Goal: Task Accomplishment & Management: Complete application form

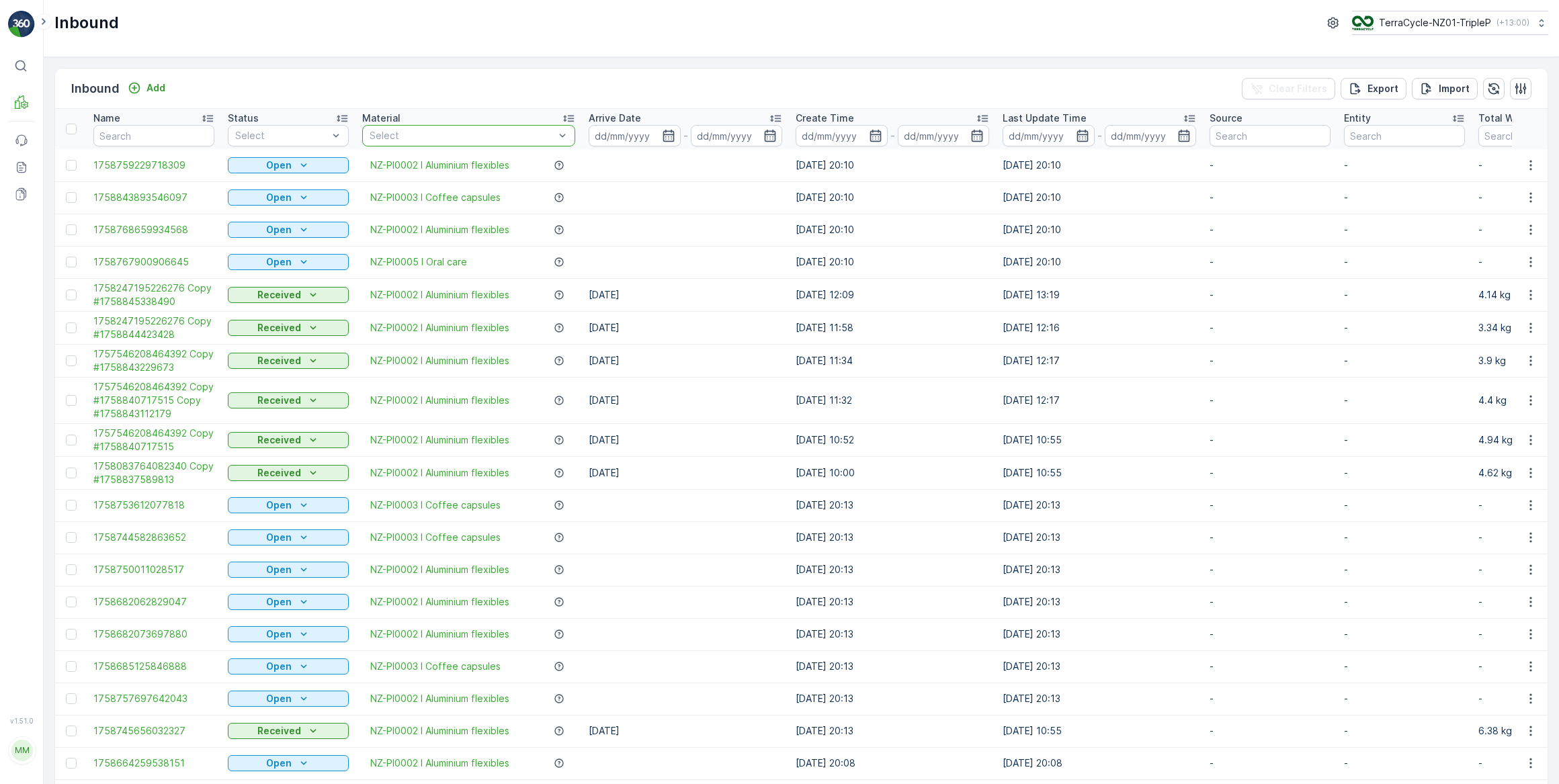
drag, startPoint x: 474, startPoint y: 134, endPoint x: 484, endPoint y: 116, distance: 20.6
click at [474, 132] on div at bounding box center [462, 136] width 188 height 11
click at [488, 134] on div at bounding box center [462, 136] width 188 height 11
type input "COFF"
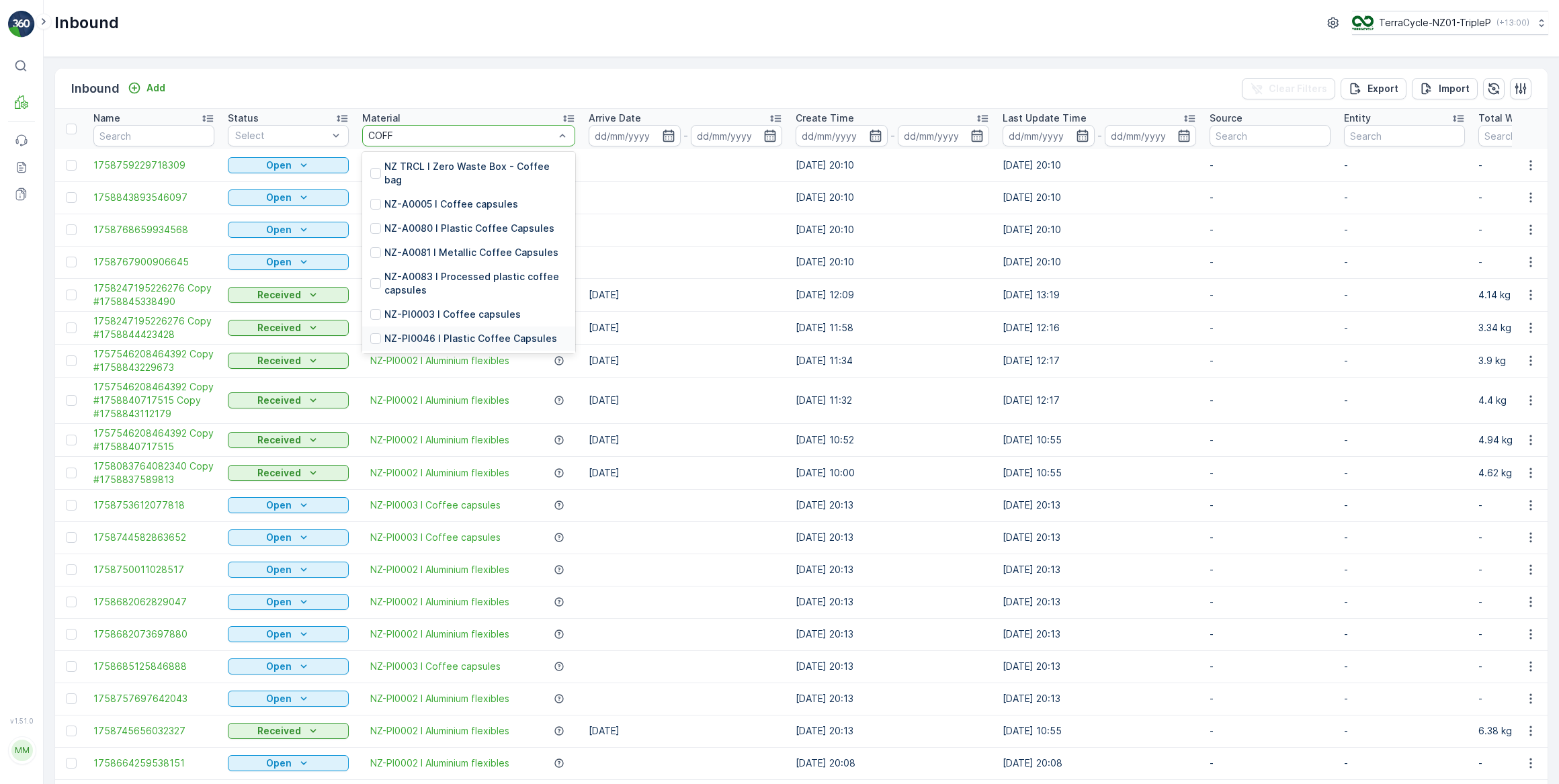
click at [476, 341] on p "NZ-PI0046 I Plastic Coffee Capsules" at bounding box center [471, 338] width 173 height 14
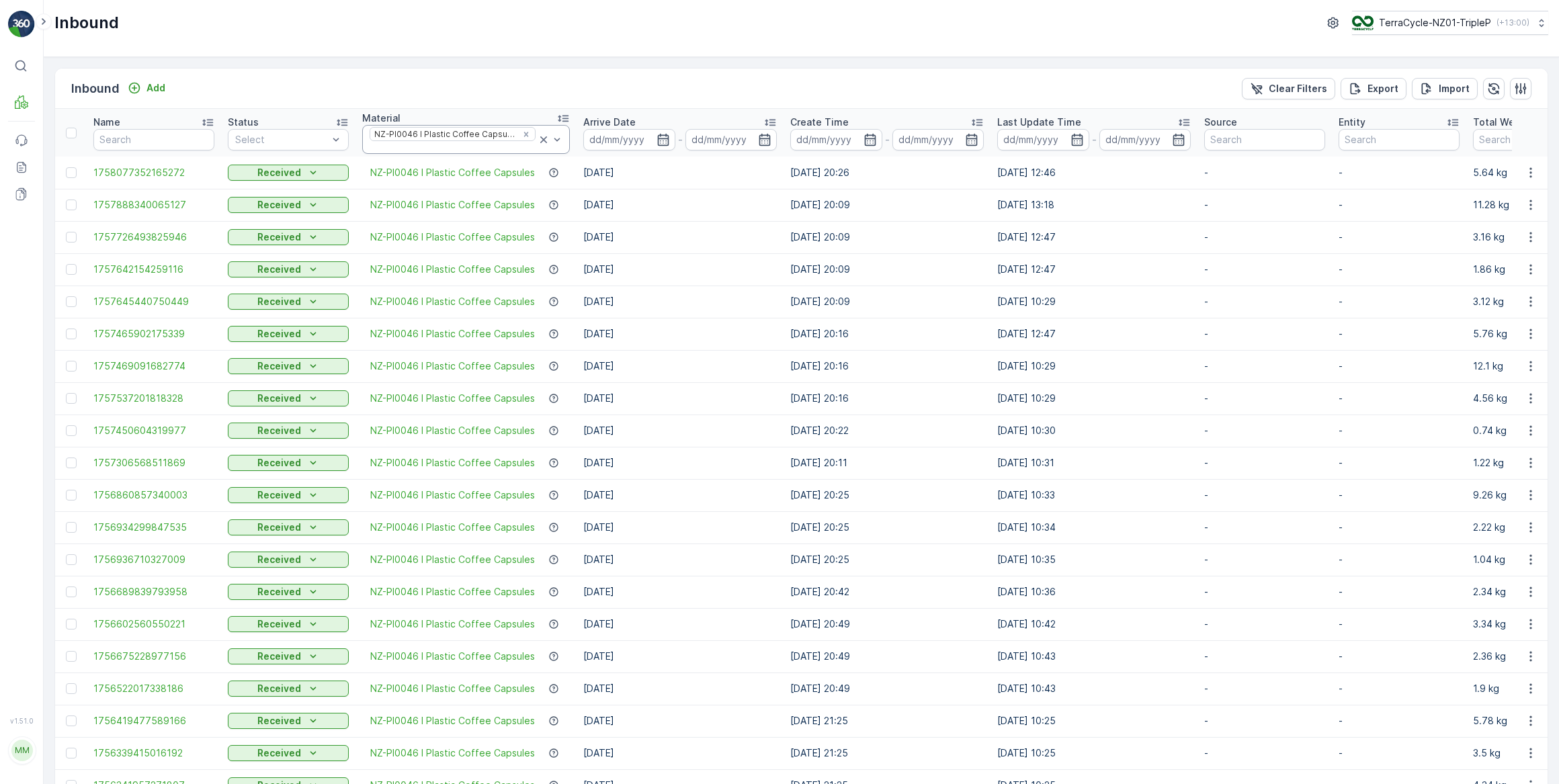
click at [542, 137] on icon at bounding box center [544, 140] width 14 height 14
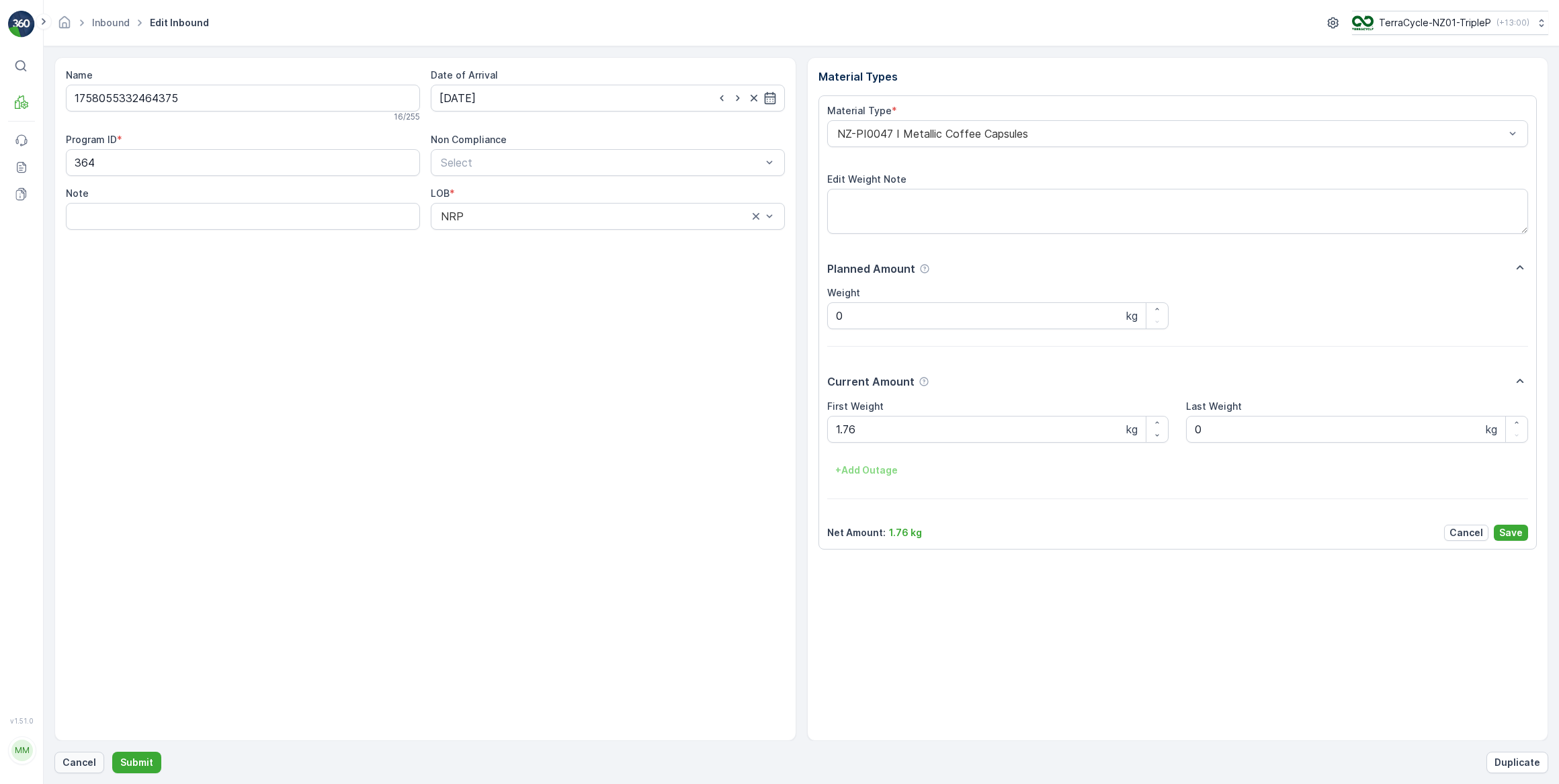
click at [76, 760] on p "Cancel" at bounding box center [80, 762] width 34 height 14
click at [77, 763] on p "Cancel" at bounding box center [80, 762] width 34 height 14
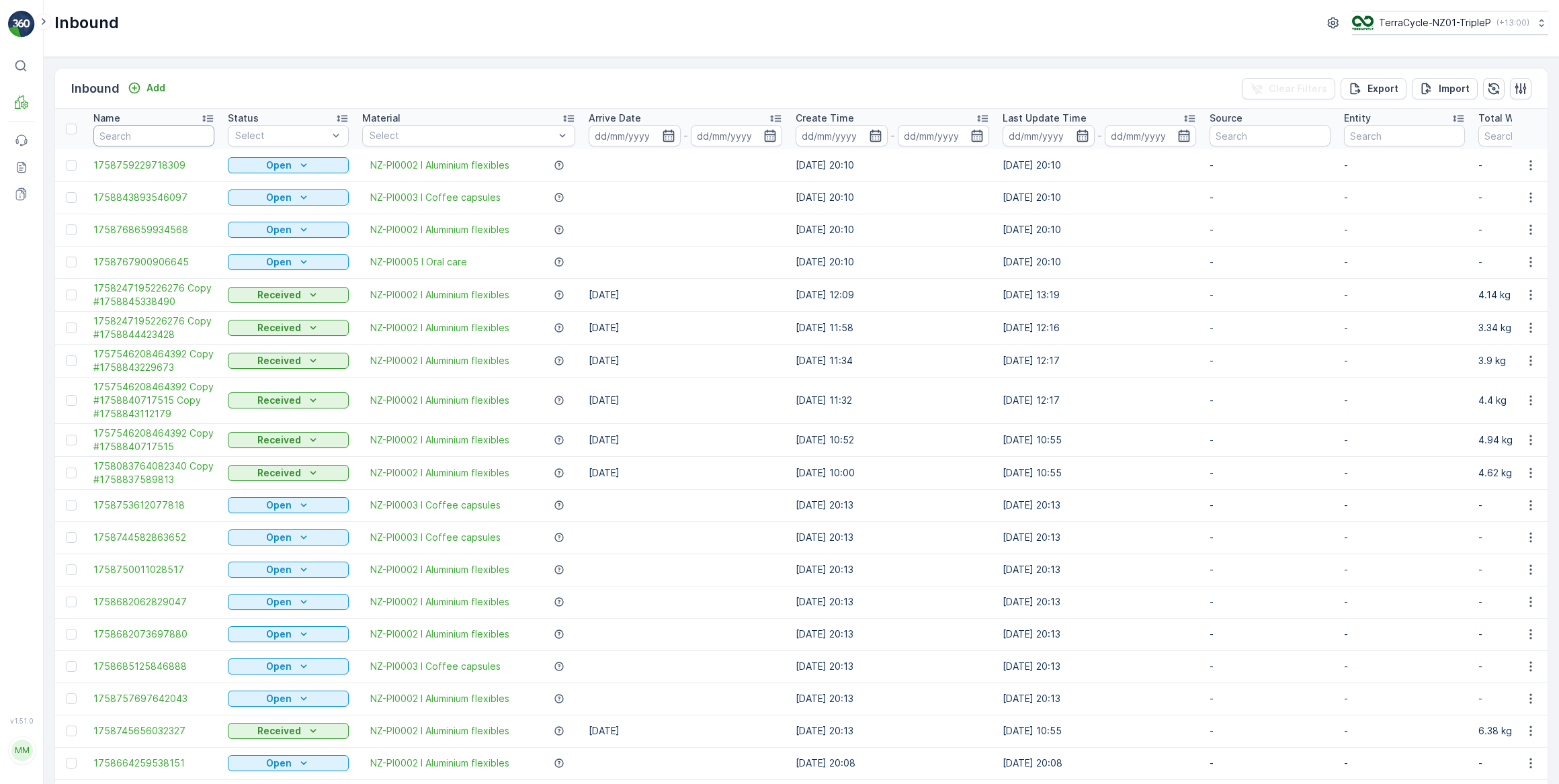
click at [120, 133] on input "text" at bounding box center [153, 136] width 121 height 22
type input "214020"
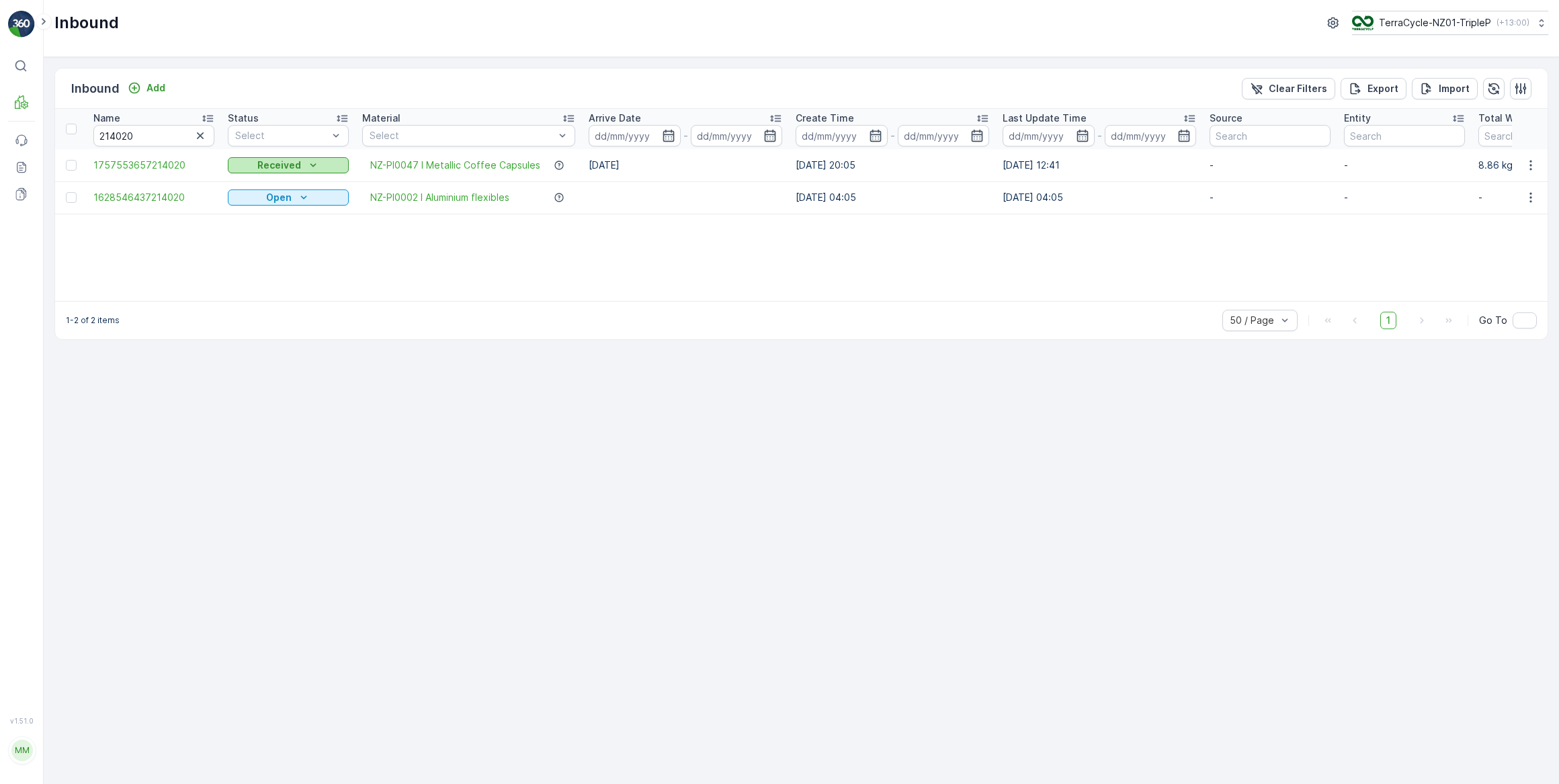
click at [317, 164] on icon "Received" at bounding box center [313, 165] width 14 height 14
click at [262, 205] on span "Scanned" at bounding box center [255, 203] width 40 height 14
click at [1531, 166] on icon "button" at bounding box center [1531, 165] width 14 height 14
click at [1497, 204] on span "Edit Inbound" at bounding box center [1487, 203] width 57 height 14
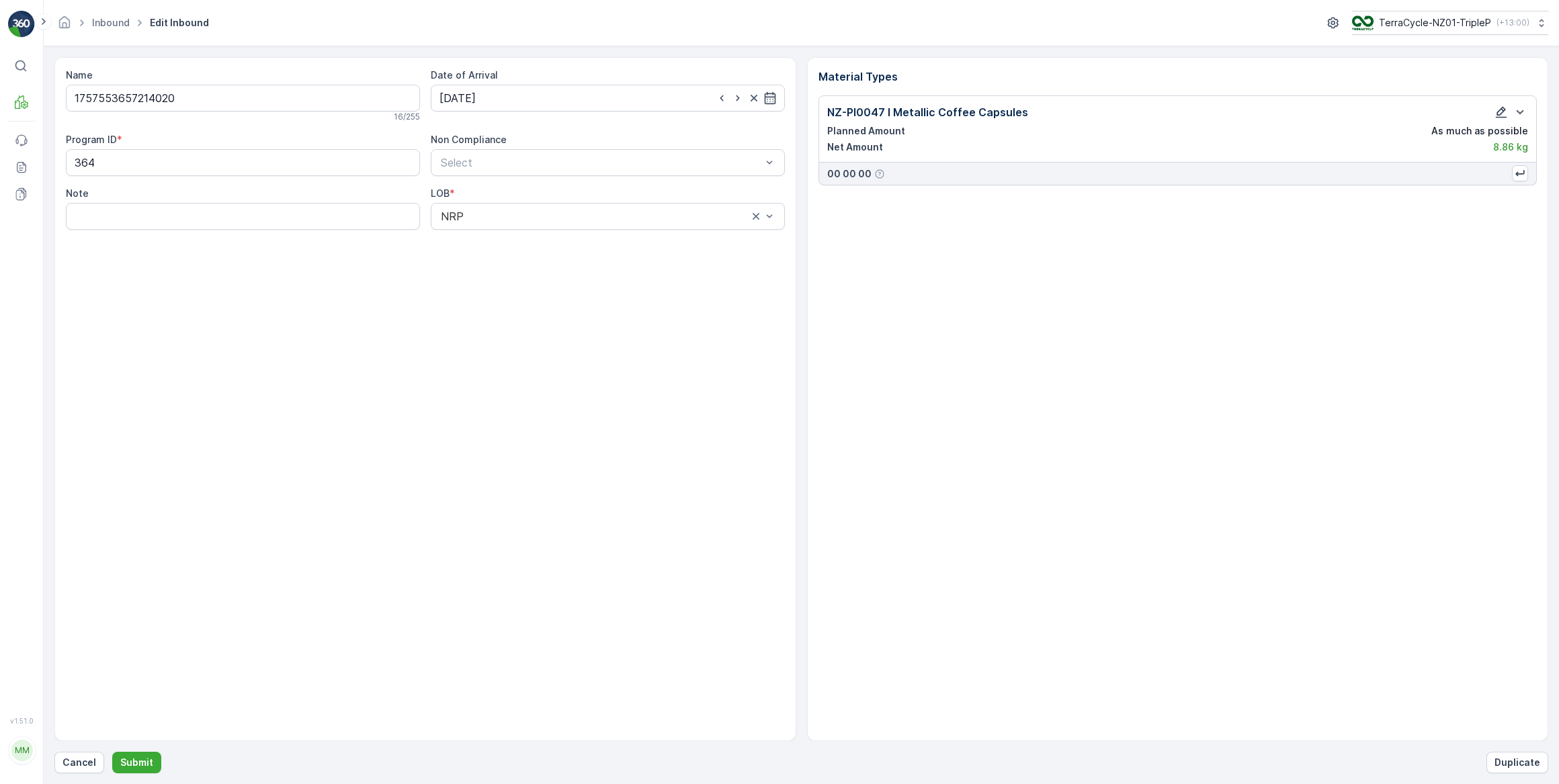
click at [1500, 114] on icon "button" at bounding box center [1501, 112] width 11 height 11
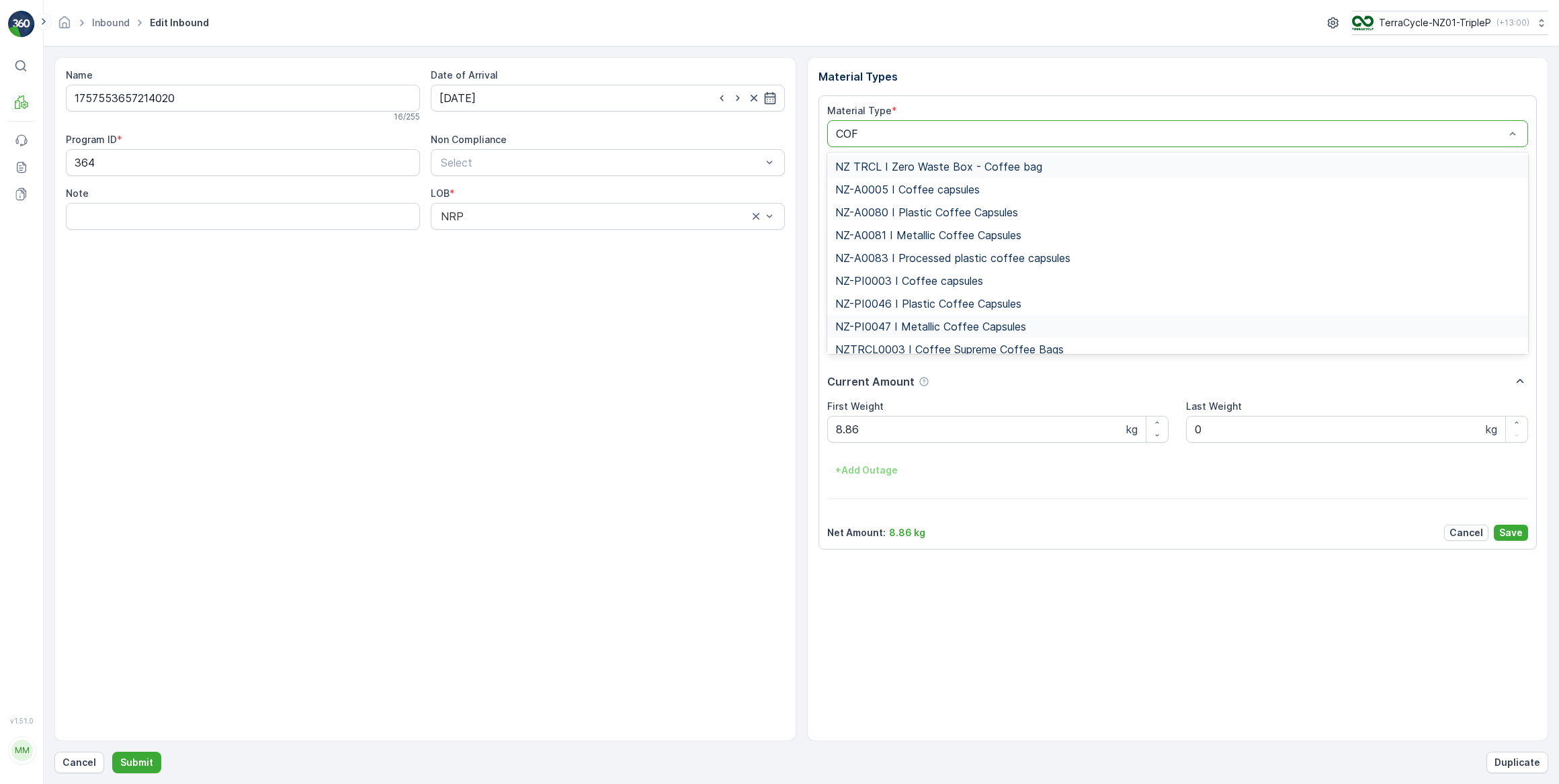
type input "COFF"
click at [942, 303] on span "NZ-PI0046 I Plastic Coffee Capsules" at bounding box center [928, 304] width 186 height 12
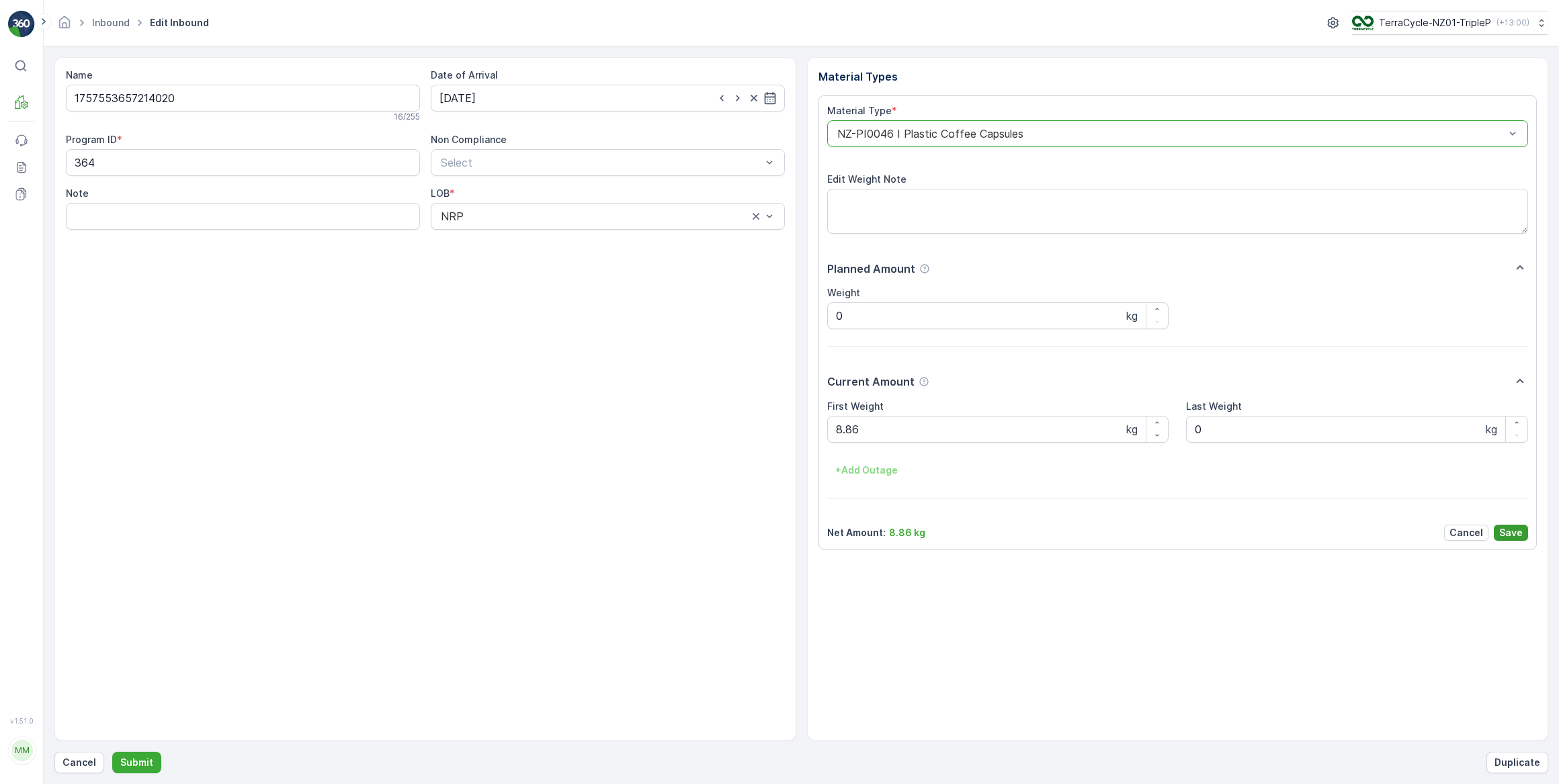
click at [1513, 533] on p "Save" at bounding box center [1510, 533] width 24 height 14
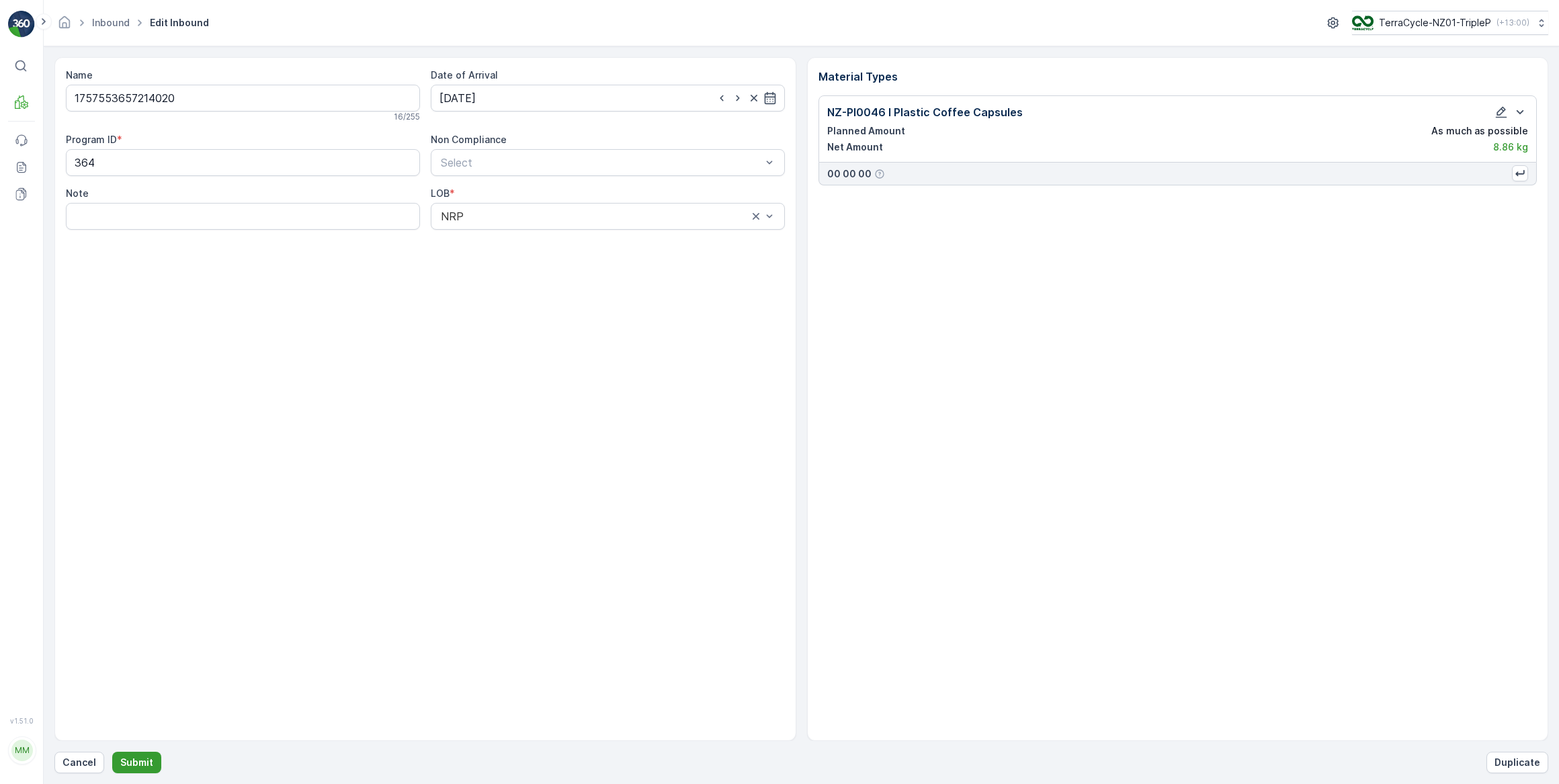
click at [127, 761] on p "Submit" at bounding box center [136, 762] width 33 height 14
click at [87, 759] on p "Cancel" at bounding box center [80, 762] width 34 height 14
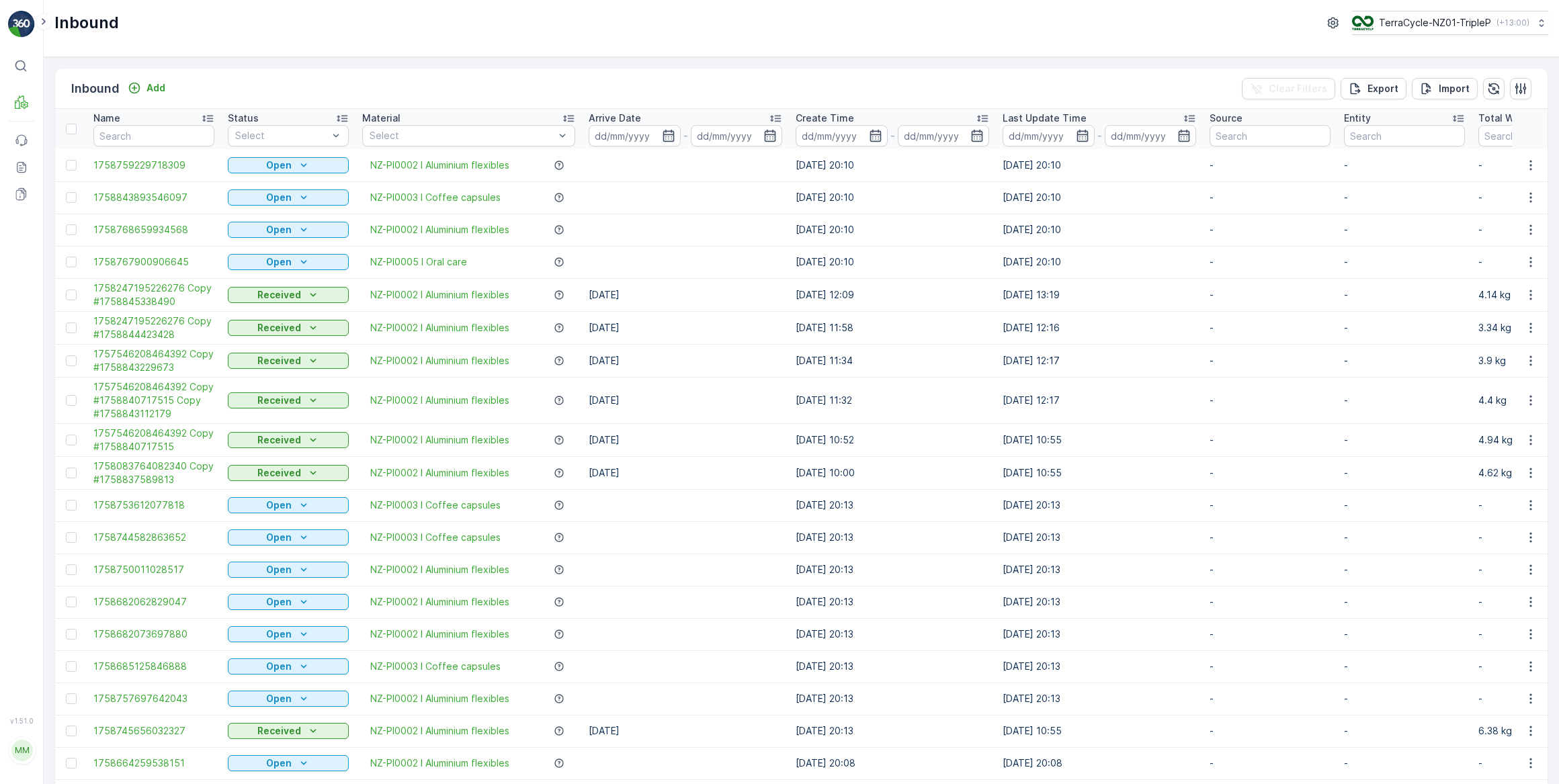
click at [299, 80] on div "Inbound Add Clear Filters Export Import" at bounding box center [801, 88] width 1492 height 41
click at [169, 136] on input "text" at bounding box center [153, 136] width 121 height 22
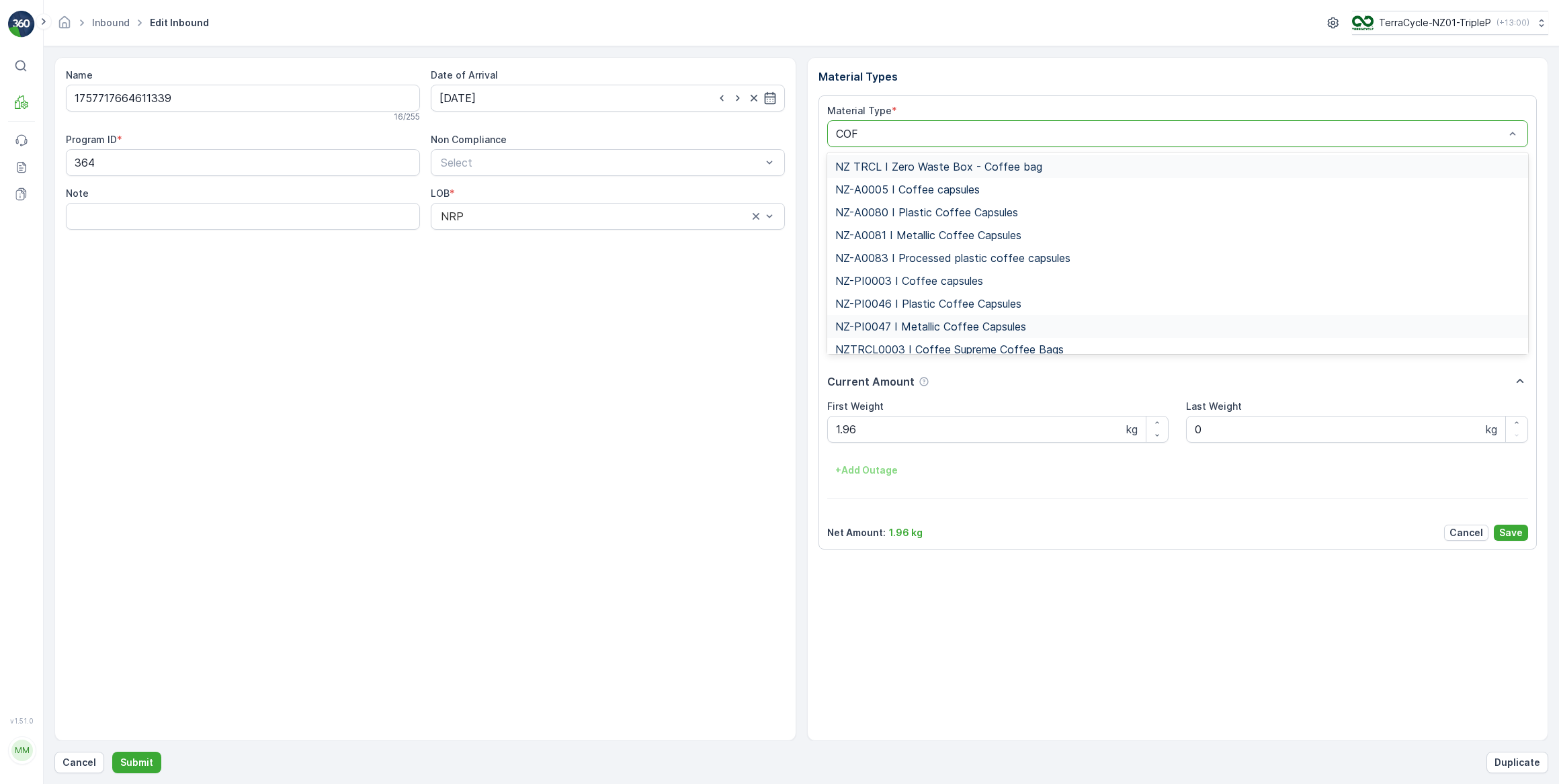
type input "COFF"
click at [954, 303] on span "NZ-PI0046 I Plastic Coffee Capsules" at bounding box center [928, 304] width 186 height 12
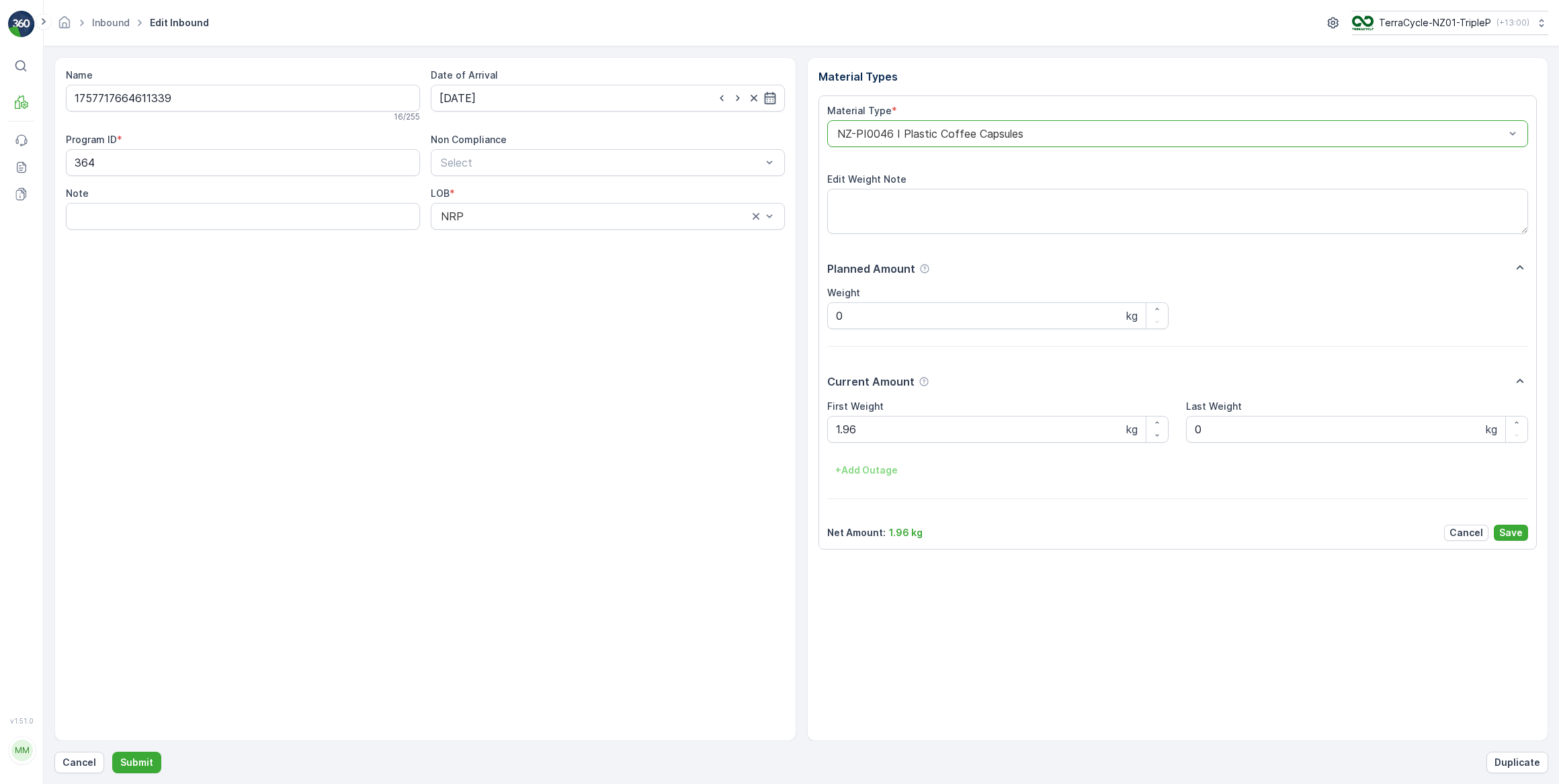
click at [1505, 531] on p "Save" at bounding box center [1510, 533] width 24 height 14
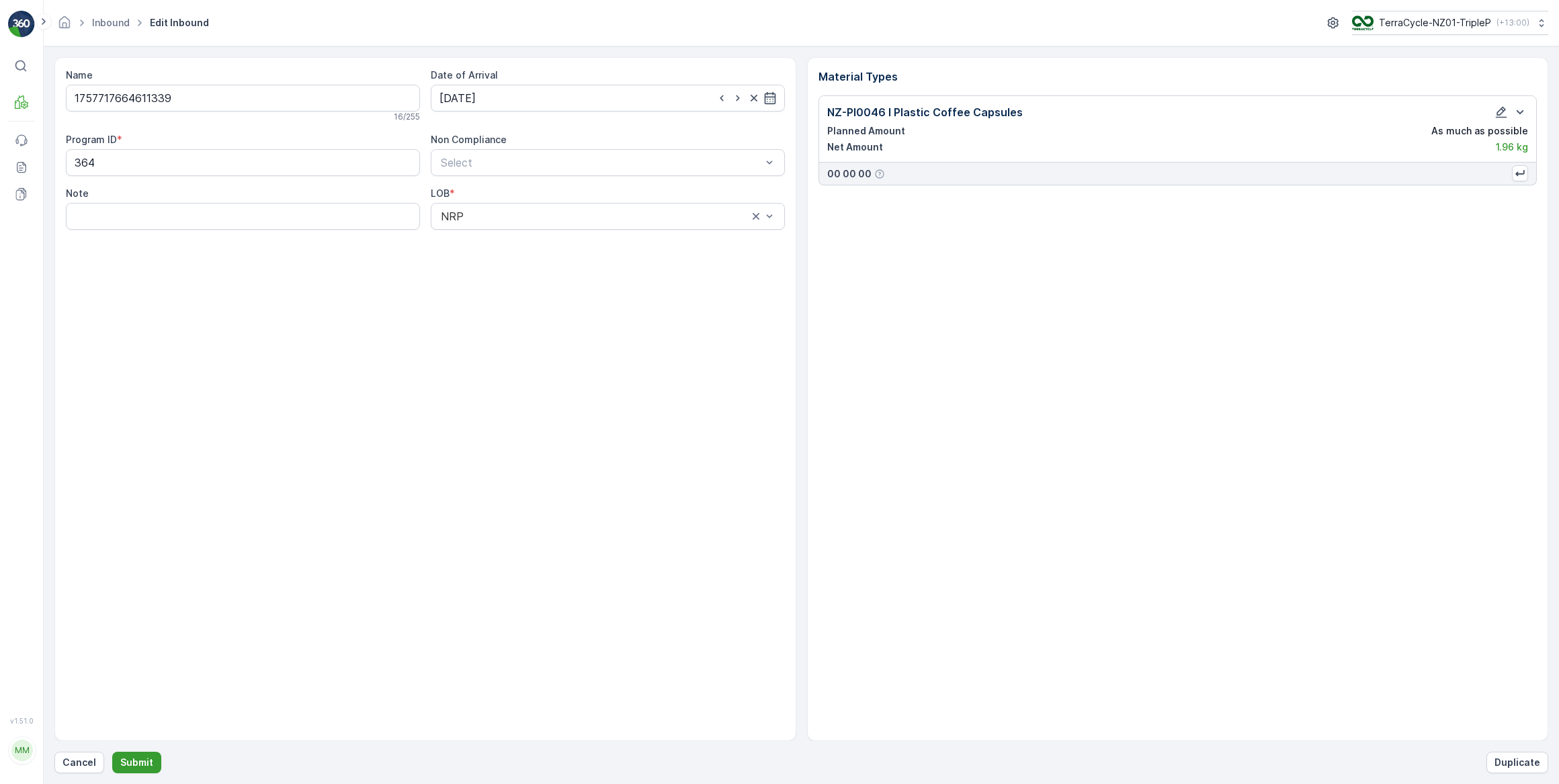
click at [130, 762] on p "Submit" at bounding box center [136, 762] width 33 height 14
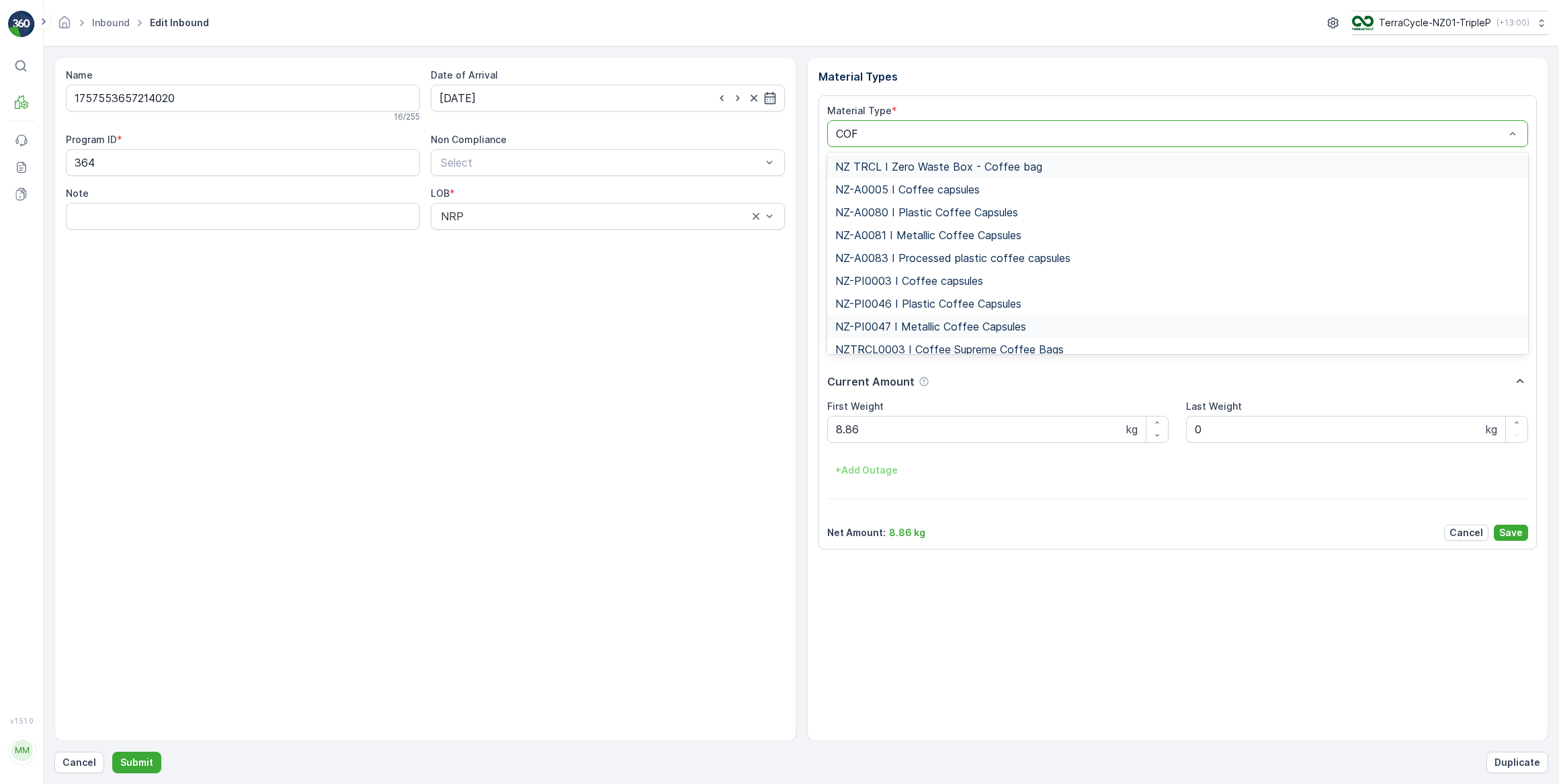
type input "COFF"
click at [969, 307] on span "NZ-PI0046 I Plastic Coffee Capsules" at bounding box center [928, 304] width 186 height 12
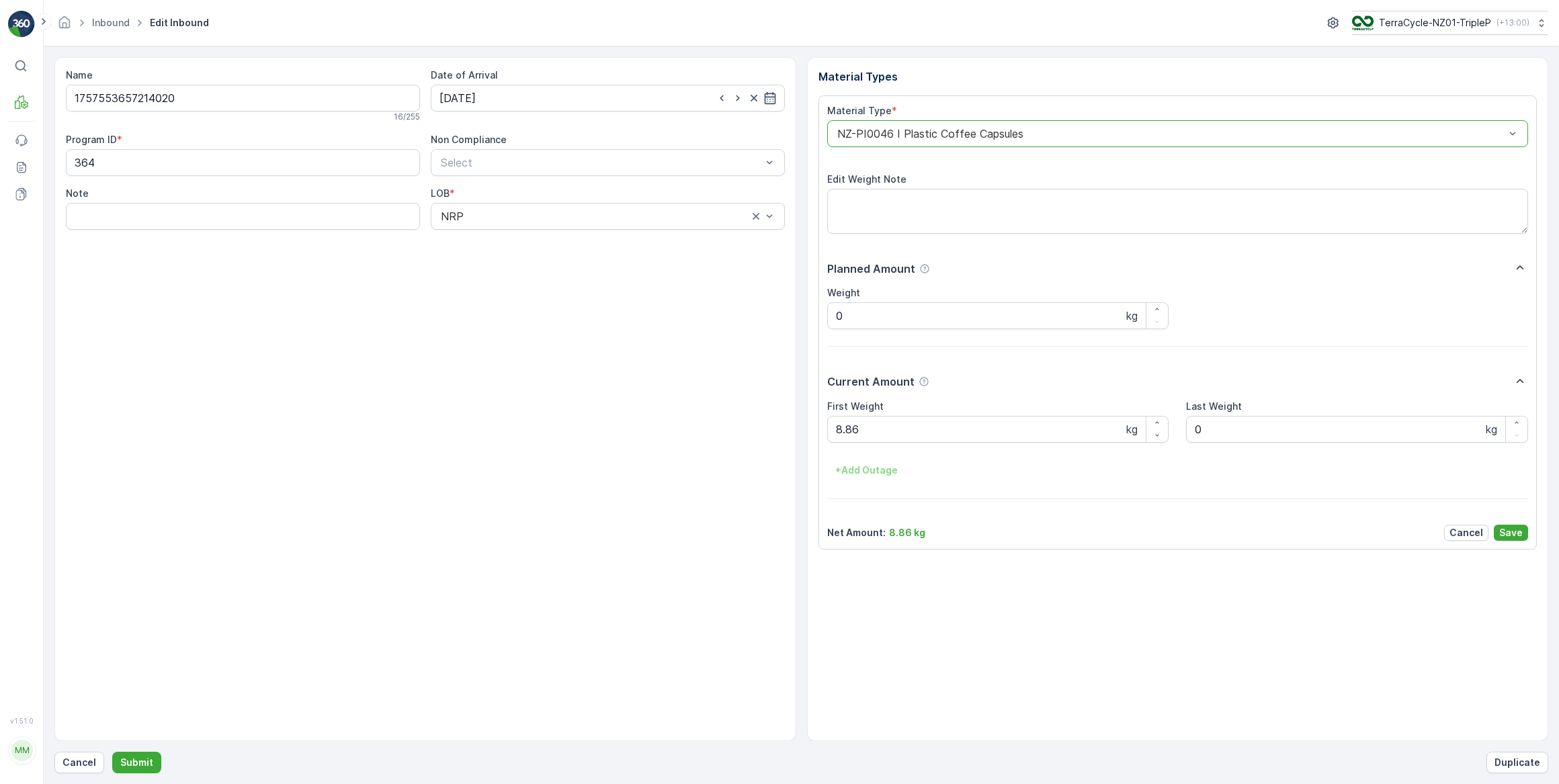
drag, startPoint x: 1503, startPoint y: 533, endPoint x: 1477, endPoint y: 528, distance: 26.5
click at [1502, 533] on p "Save" at bounding box center [1510, 533] width 24 height 14
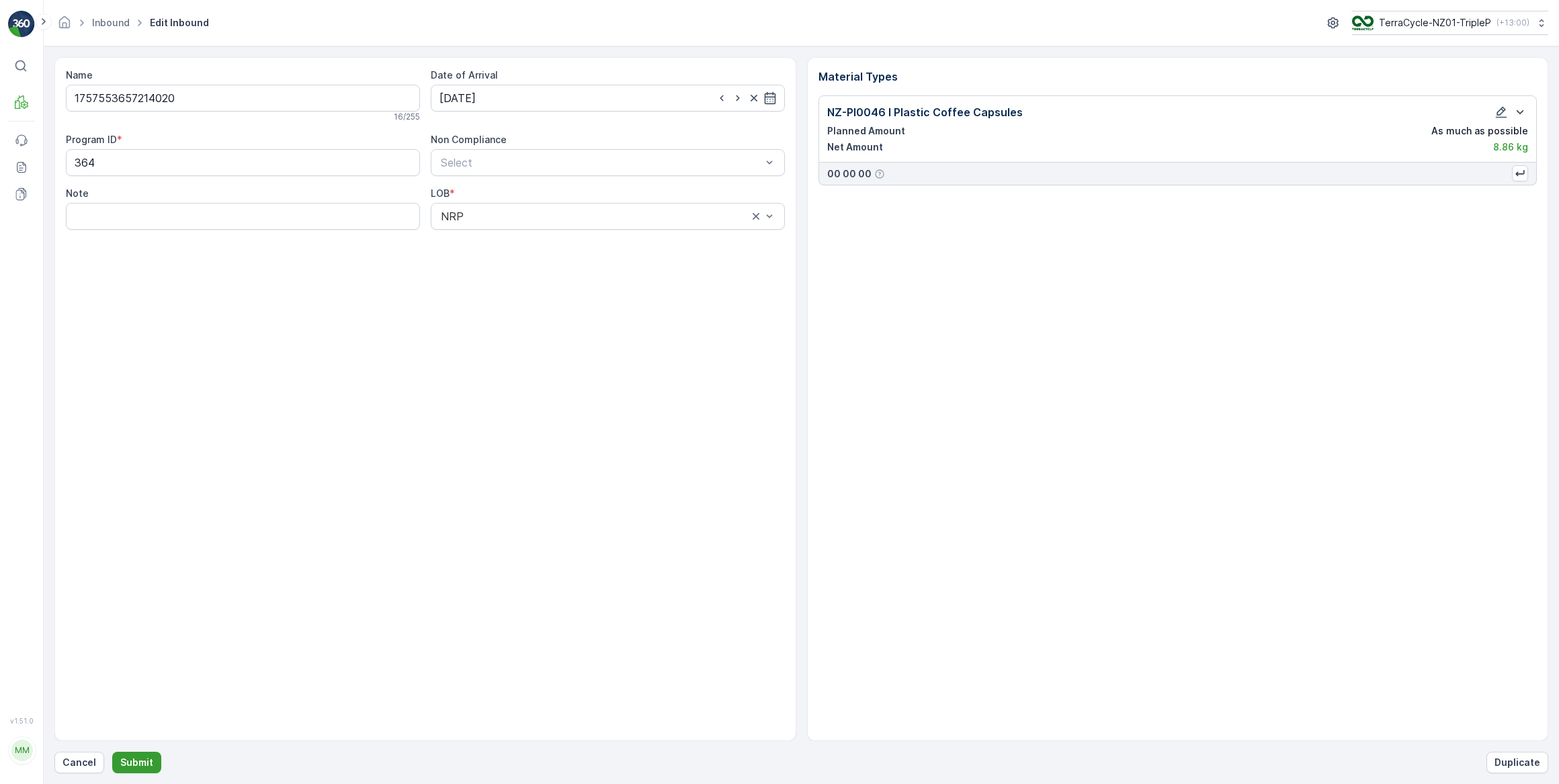
click at [138, 757] on p "Submit" at bounding box center [136, 762] width 33 height 14
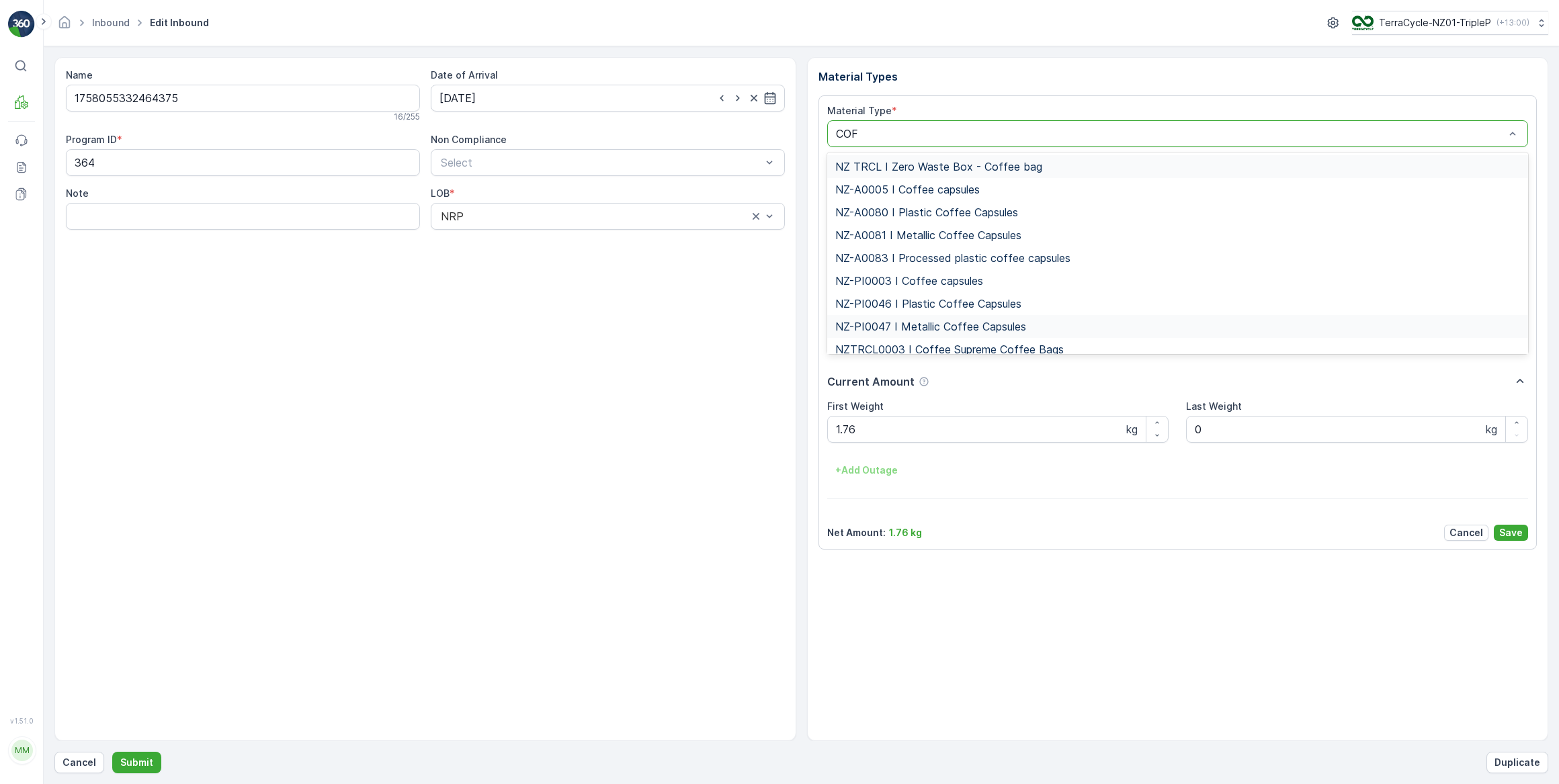
type input "COFF"
click at [966, 305] on span "NZ-PI0046 I Plastic Coffee Capsules" at bounding box center [928, 304] width 186 height 12
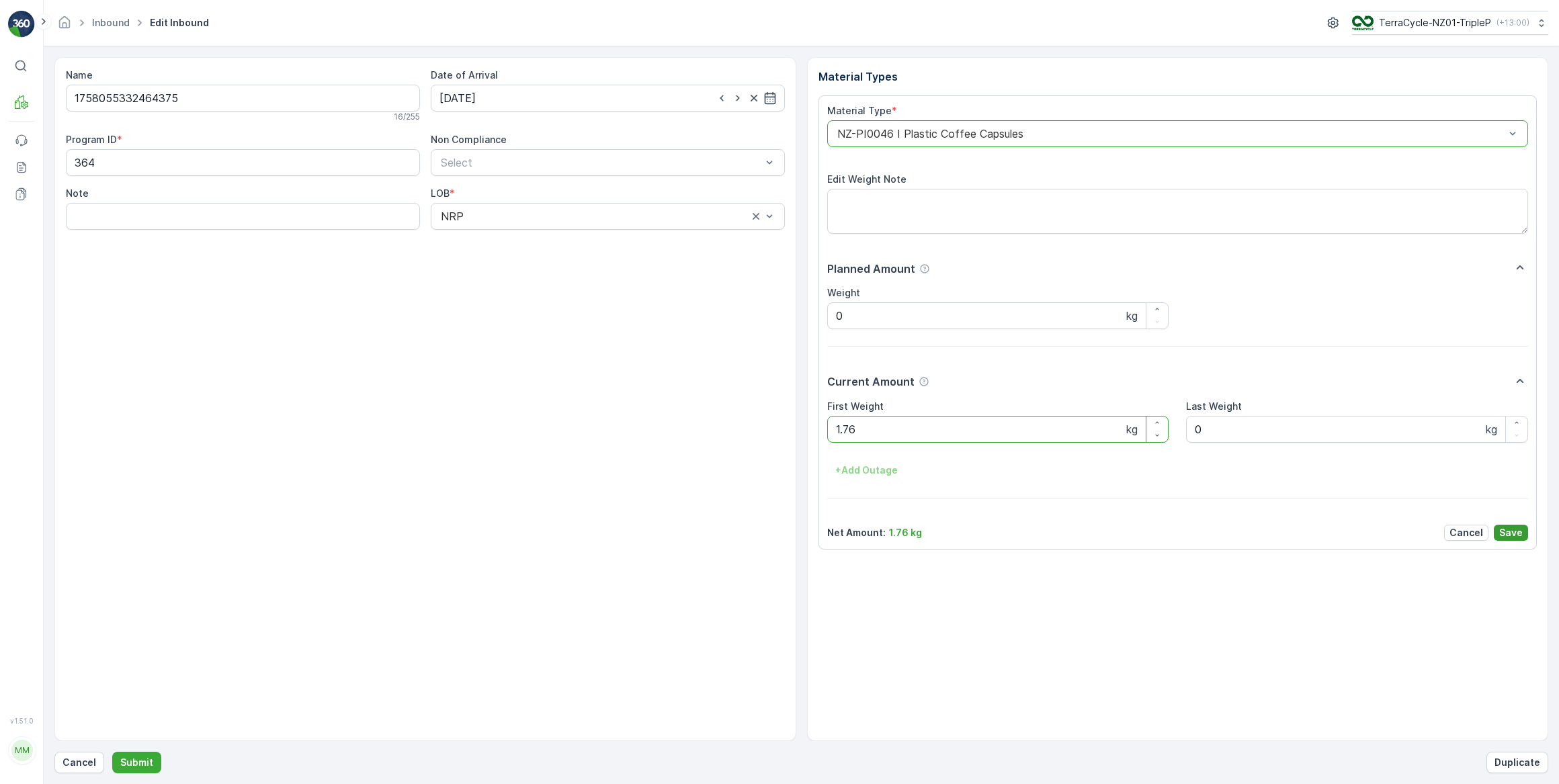
click at [1518, 533] on p "Save" at bounding box center [1510, 533] width 24 height 14
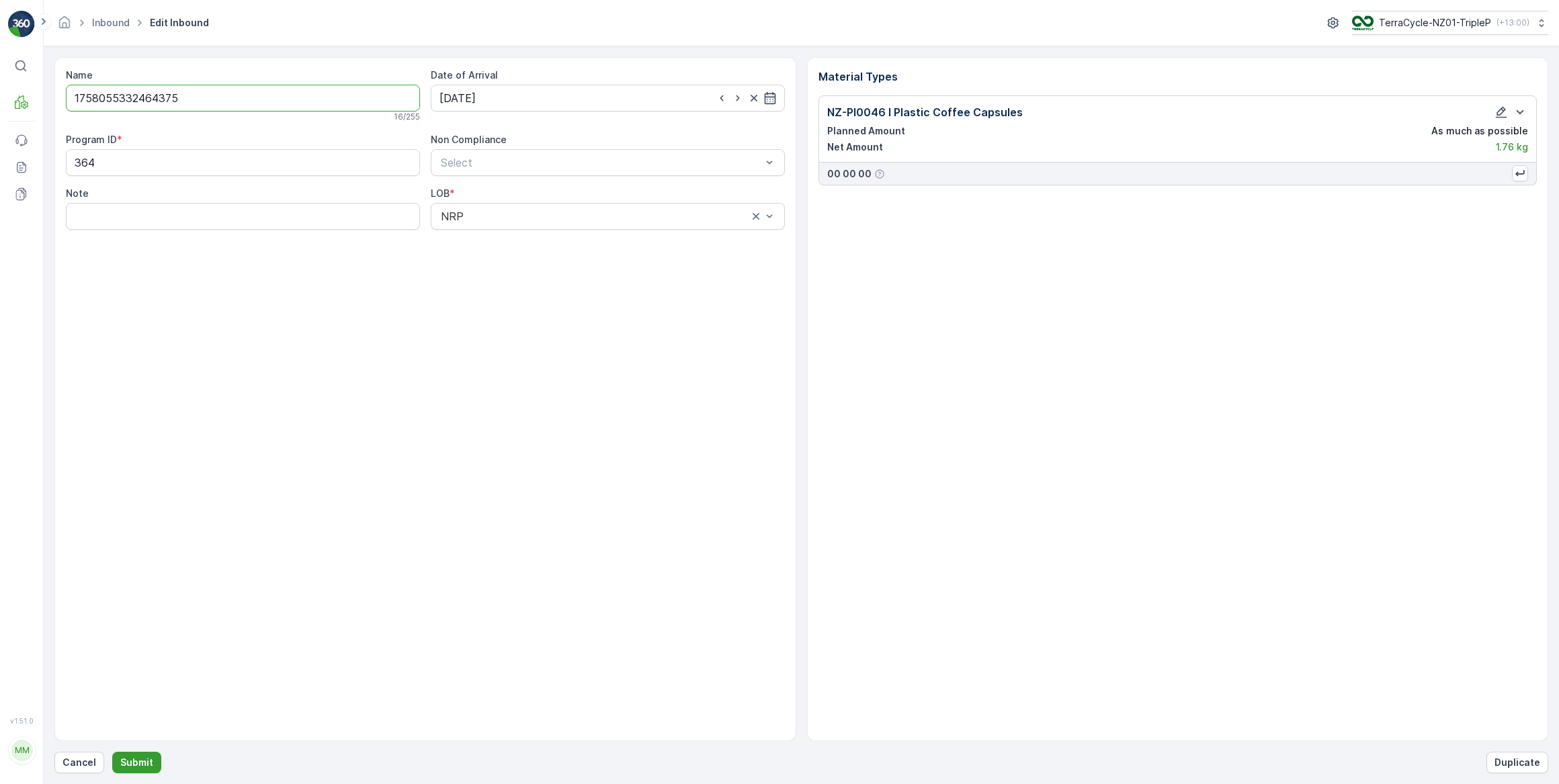
click at [134, 764] on p "Submit" at bounding box center [136, 762] width 33 height 14
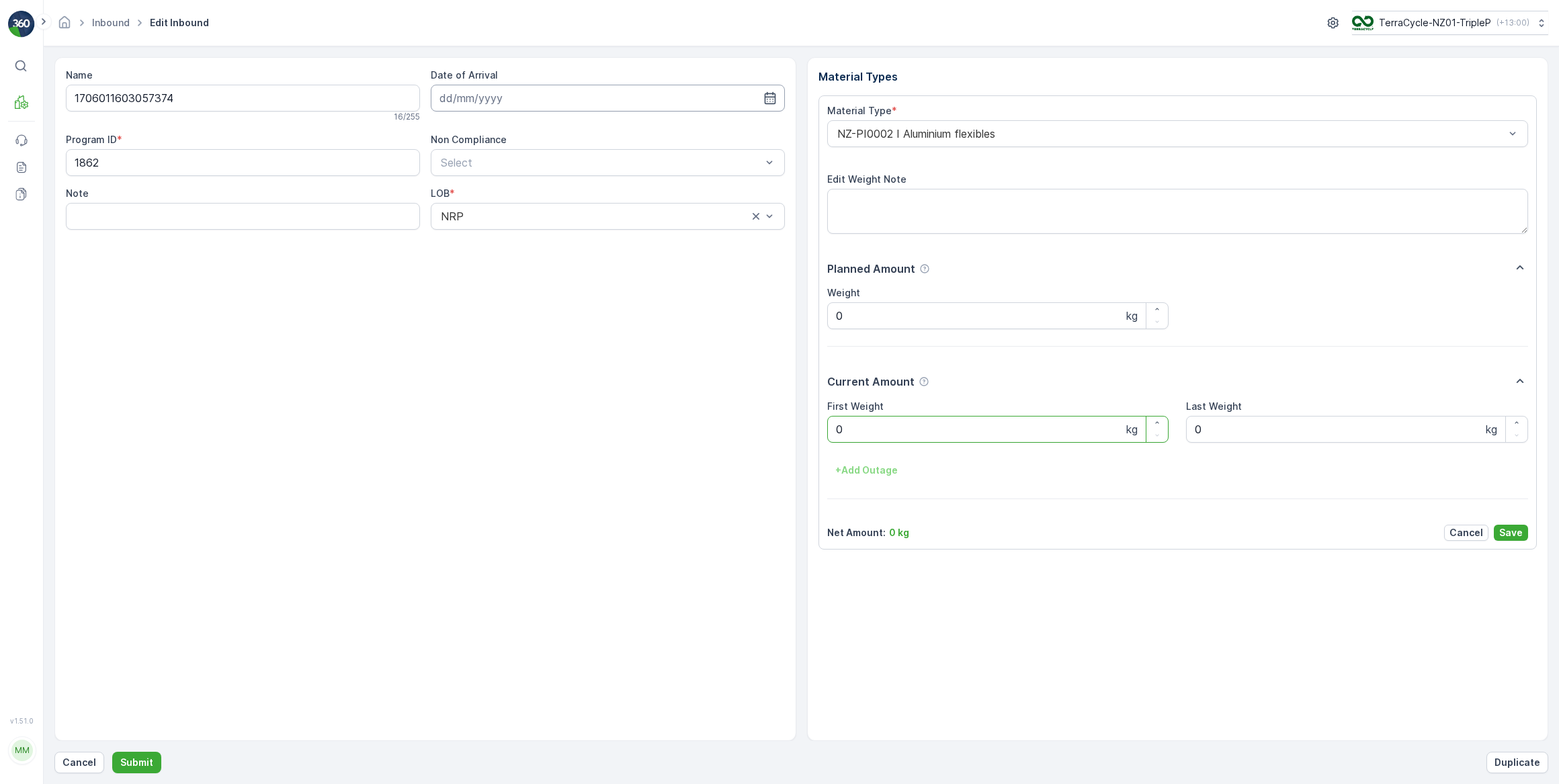
click at [506, 99] on input at bounding box center [608, 98] width 354 height 27
click at [483, 290] on div "29" at bounding box center [478, 290] width 22 height 22
type input "[DATE]"
click at [855, 430] on Weight "0" at bounding box center [998, 429] width 342 height 27
click at [112, 752] on button "Submit" at bounding box center [136, 762] width 49 height 22
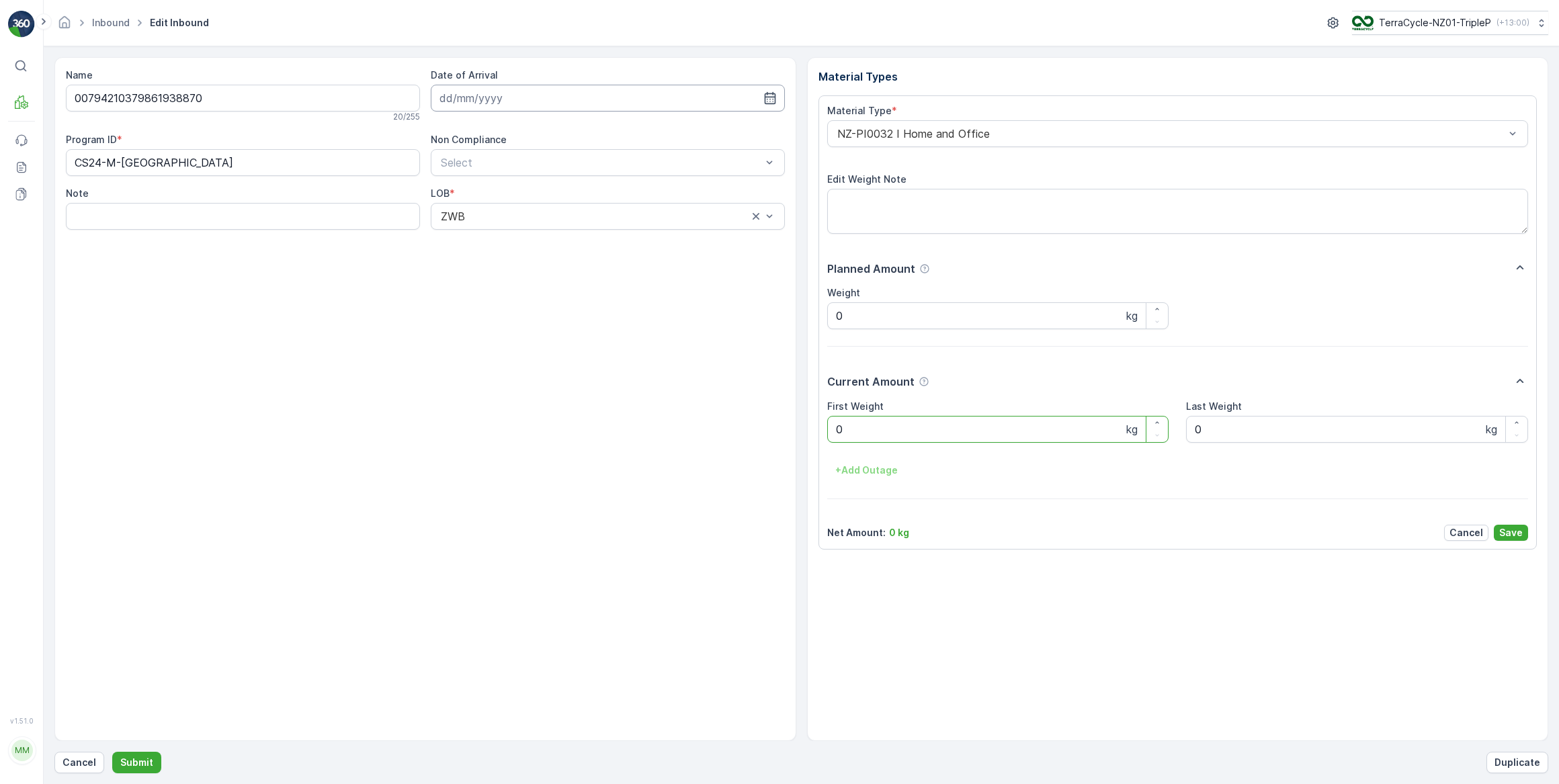
click at [531, 99] on input at bounding box center [608, 98] width 354 height 27
click at [478, 290] on div "29" at bounding box center [478, 290] width 22 height 22
type input "[DATE]"
click at [870, 425] on Weight "0" at bounding box center [998, 429] width 342 height 27
click at [112, 752] on button "Submit" at bounding box center [136, 762] width 49 height 22
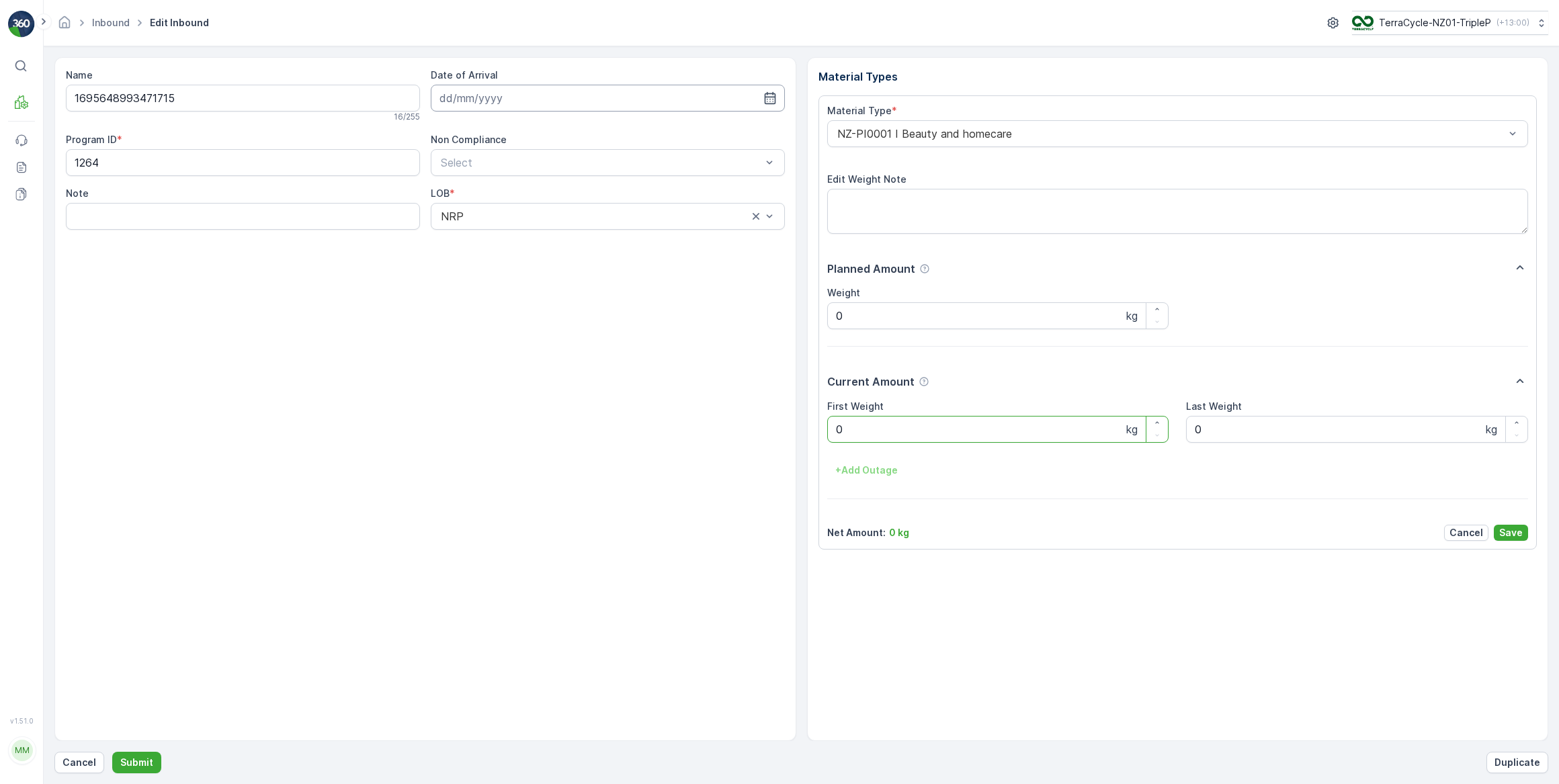
click at [505, 96] on input at bounding box center [608, 98] width 354 height 27
click at [477, 290] on div "29" at bounding box center [478, 290] width 22 height 22
type input "[DATE]"
click at [892, 438] on Weight "0" at bounding box center [998, 429] width 342 height 27
click at [112, 752] on button "Submit" at bounding box center [136, 762] width 49 height 22
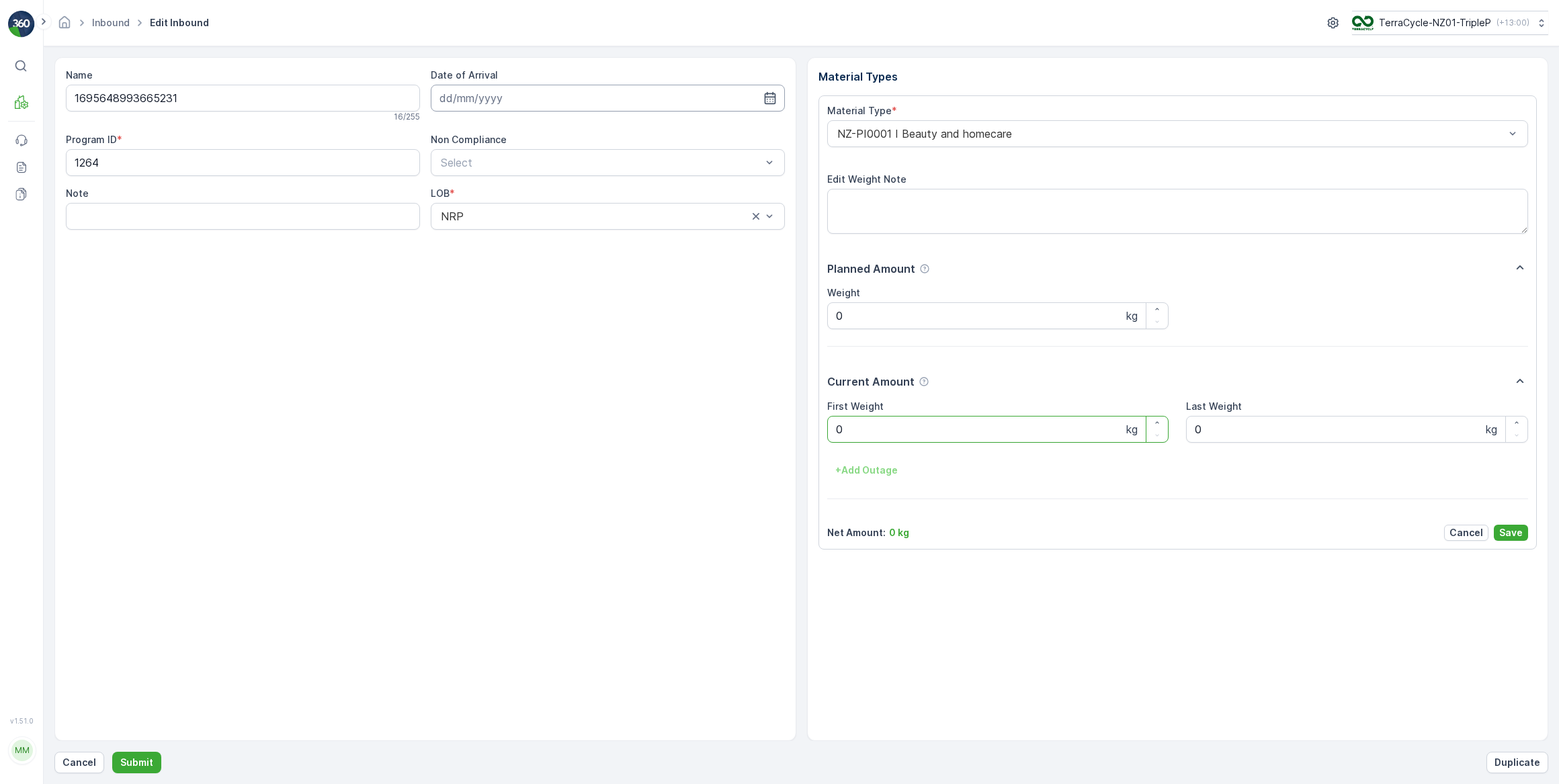
click at [508, 93] on input at bounding box center [608, 98] width 354 height 27
drag, startPoint x: 471, startPoint y: 292, endPoint x: 470, endPoint y: 282, distance: 10.0
click at [471, 288] on div "29" at bounding box center [478, 290] width 22 height 22
type input "[DATE]"
click at [893, 427] on Weight "0" at bounding box center [998, 429] width 342 height 27
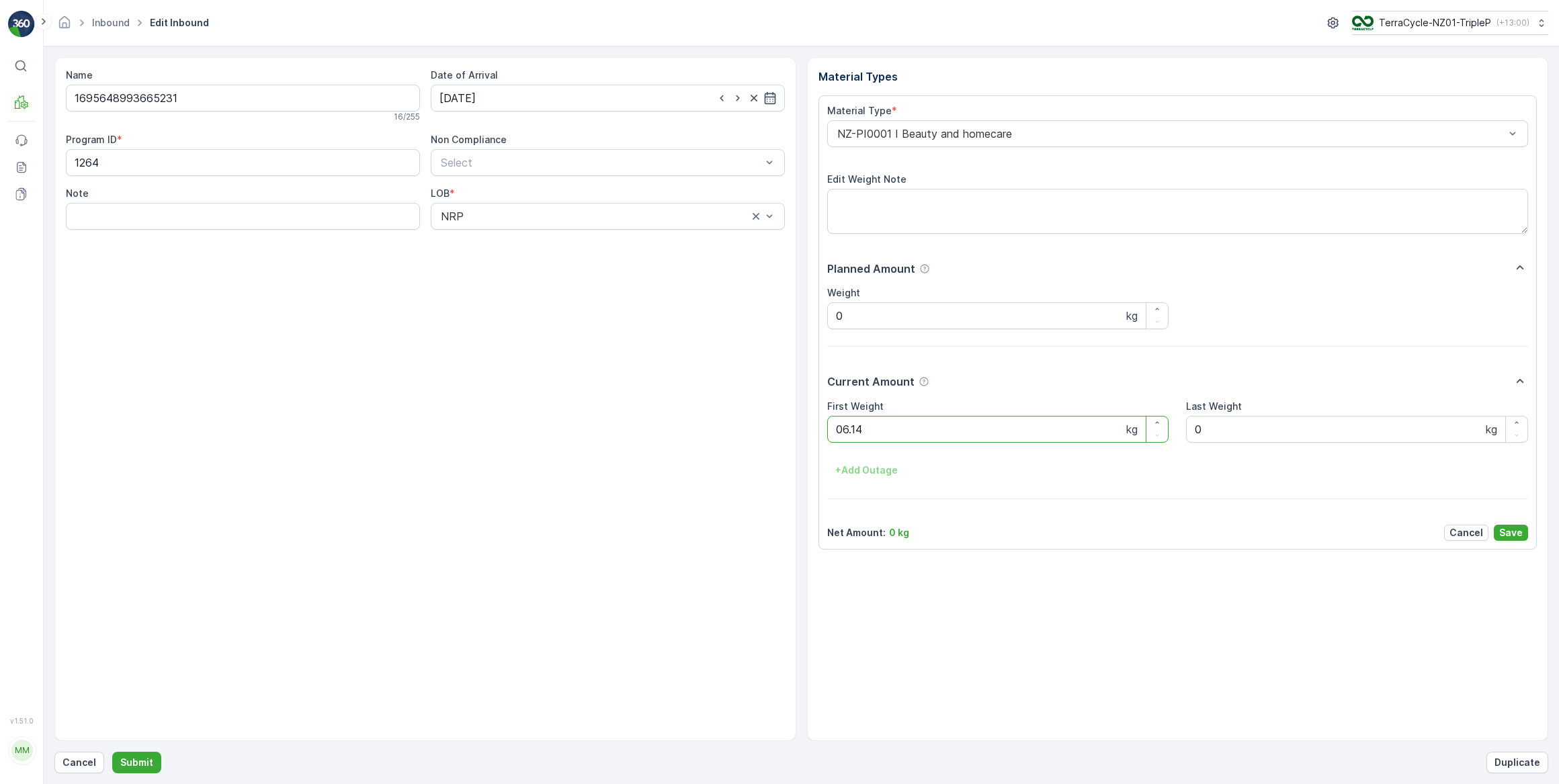
click at [112, 752] on button "Submit" at bounding box center [136, 762] width 49 height 22
click at [596, 101] on input at bounding box center [608, 98] width 354 height 27
click at [480, 290] on div "29" at bounding box center [478, 290] width 22 height 22
type input "[DATE]"
click at [861, 425] on Weight "0" at bounding box center [998, 429] width 342 height 27
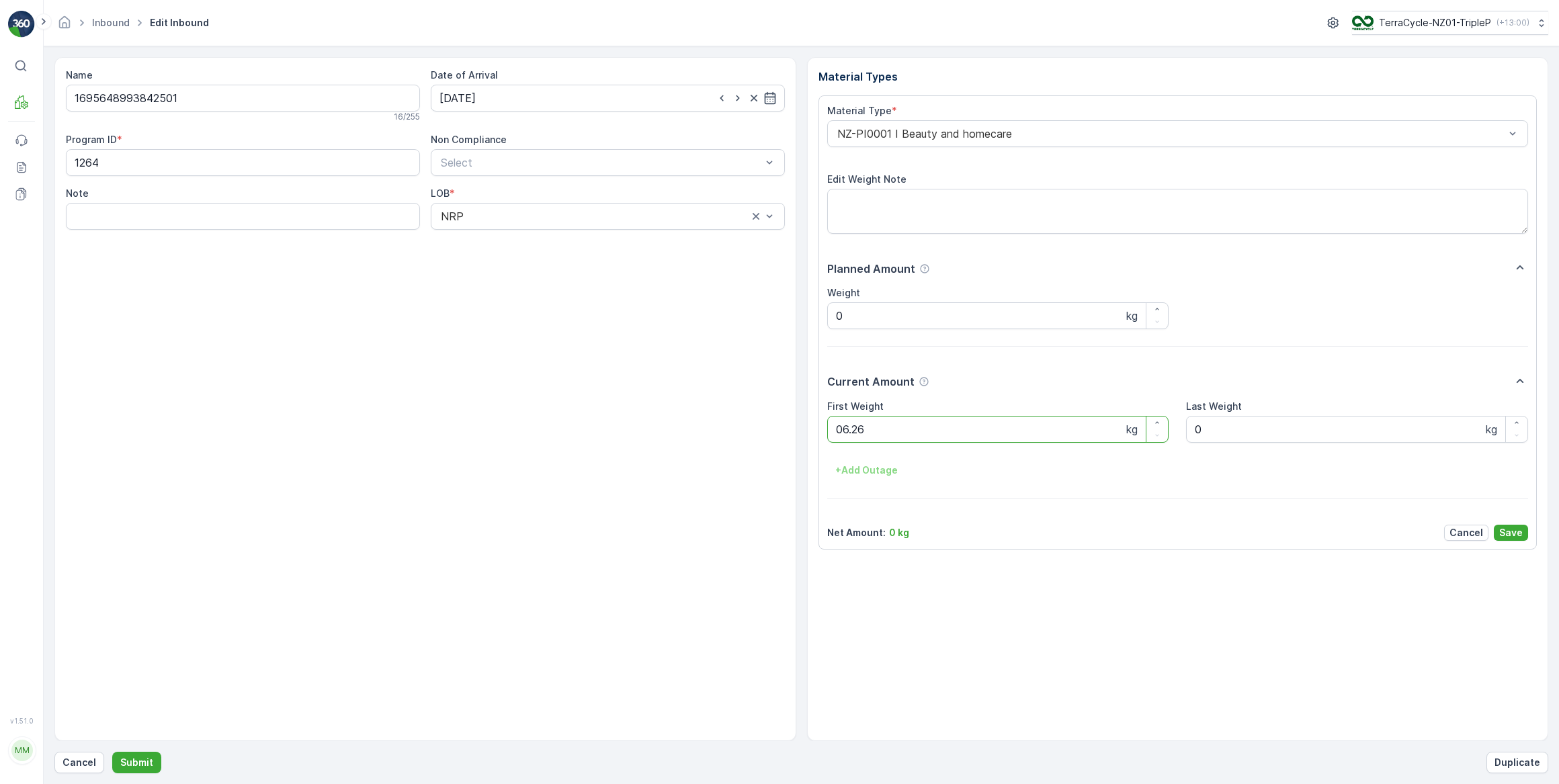
click at [112, 752] on button "Submit" at bounding box center [136, 762] width 49 height 22
click at [536, 97] on input at bounding box center [608, 98] width 354 height 27
click at [476, 292] on div "29" at bounding box center [478, 290] width 22 height 22
type input "[DATE]"
click at [867, 429] on Weight "0" at bounding box center [998, 429] width 342 height 27
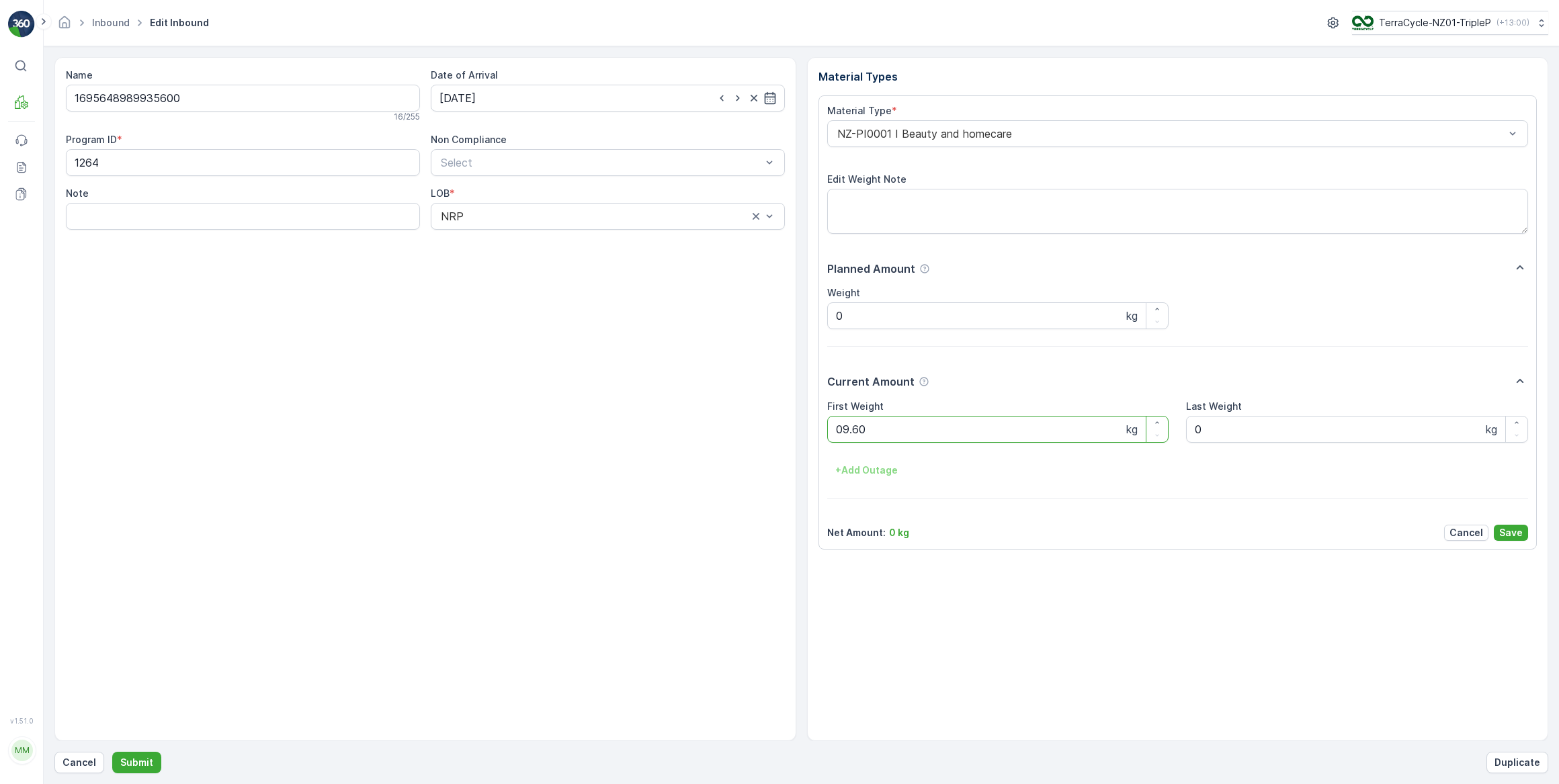
click at [112, 752] on button "Submit" at bounding box center [136, 762] width 49 height 22
click at [516, 98] on input at bounding box center [608, 98] width 354 height 27
click at [478, 292] on div "29" at bounding box center [478, 290] width 22 height 22
type input "[DATE]"
drag, startPoint x: 919, startPoint y: 437, endPoint x: 830, endPoint y: 461, distance: 92.2
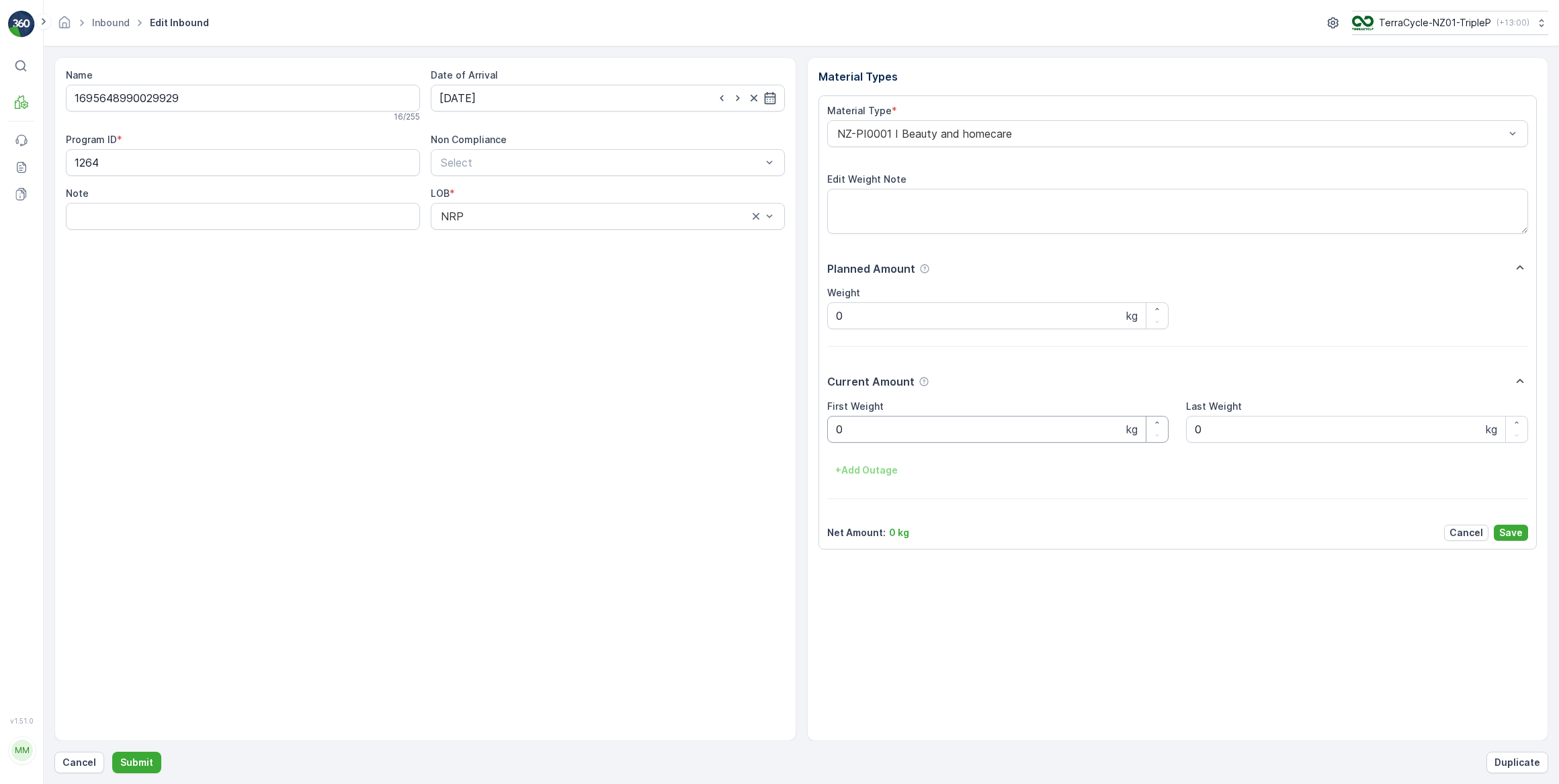
click at [918, 438] on Weight "0" at bounding box center [998, 429] width 342 height 27
click at [112, 752] on button "Submit" at bounding box center [136, 762] width 49 height 22
click at [576, 98] on input at bounding box center [608, 98] width 354 height 27
click at [476, 289] on div "29" at bounding box center [478, 290] width 22 height 22
type input "[DATE]"
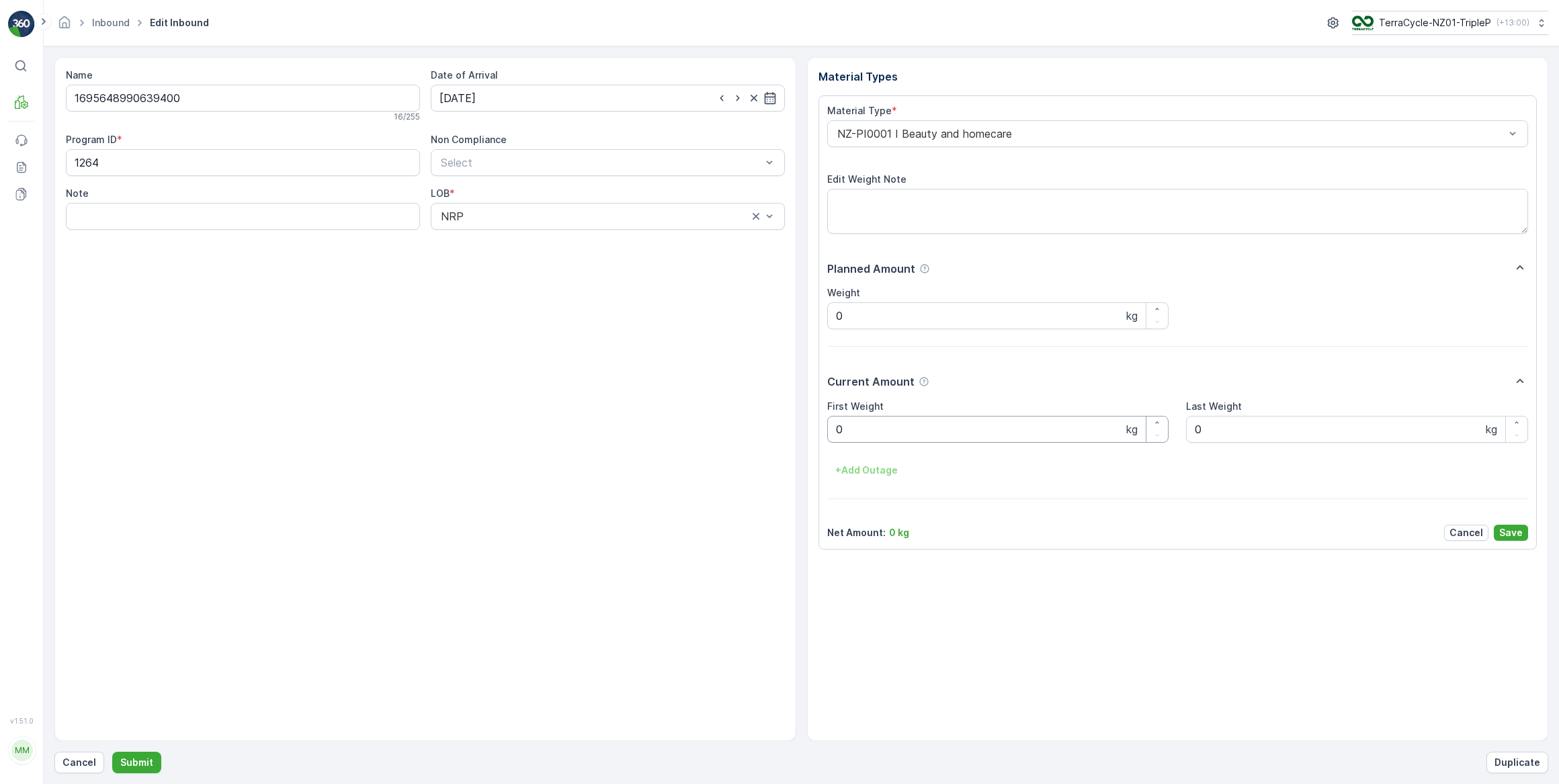
click at [861, 431] on Weight "0" at bounding box center [998, 429] width 342 height 27
click at [112, 752] on button "Submit" at bounding box center [136, 762] width 49 height 22
click at [523, 94] on input at bounding box center [608, 98] width 354 height 27
click at [472, 290] on div "29" at bounding box center [478, 290] width 22 height 22
type input "[DATE]"
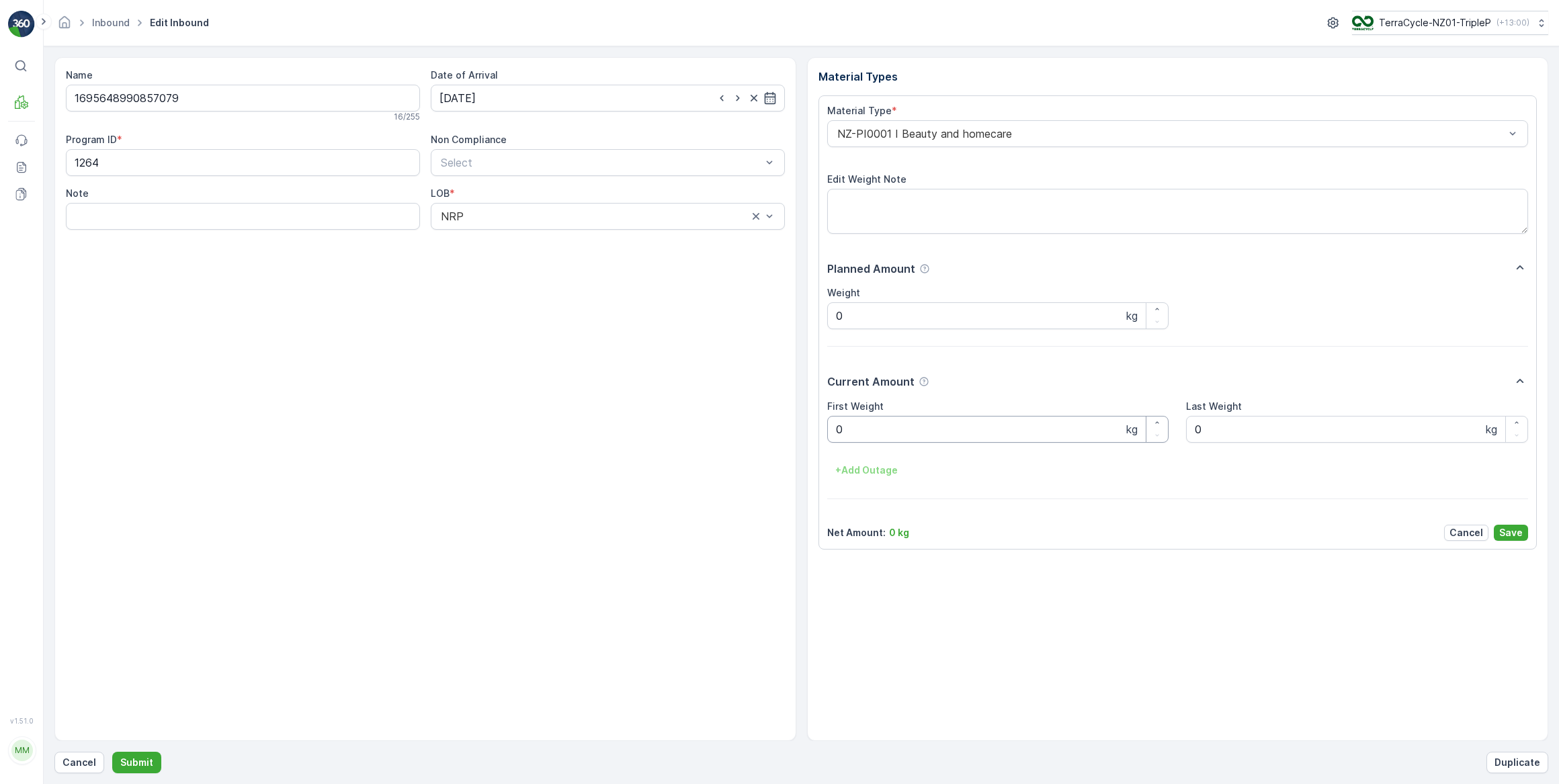
drag, startPoint x: 854, startPoint y: 435, endPoint x: 784, endPoint y: 449, distance: 71.4
click at [852, 435] on Weight "0" at bounding box center [998, 429] width 342 height 27
click at [112, 752] on button "Submit" at bounding box center [136, 762] width 49 height 22
drag, startPoint x: 623, startPoint y: 94, endPoint x: 617, endPoint y: 111, distance: 18.0
click at [623, 94] on input at bounding box center [608, 98] width 354 height 27
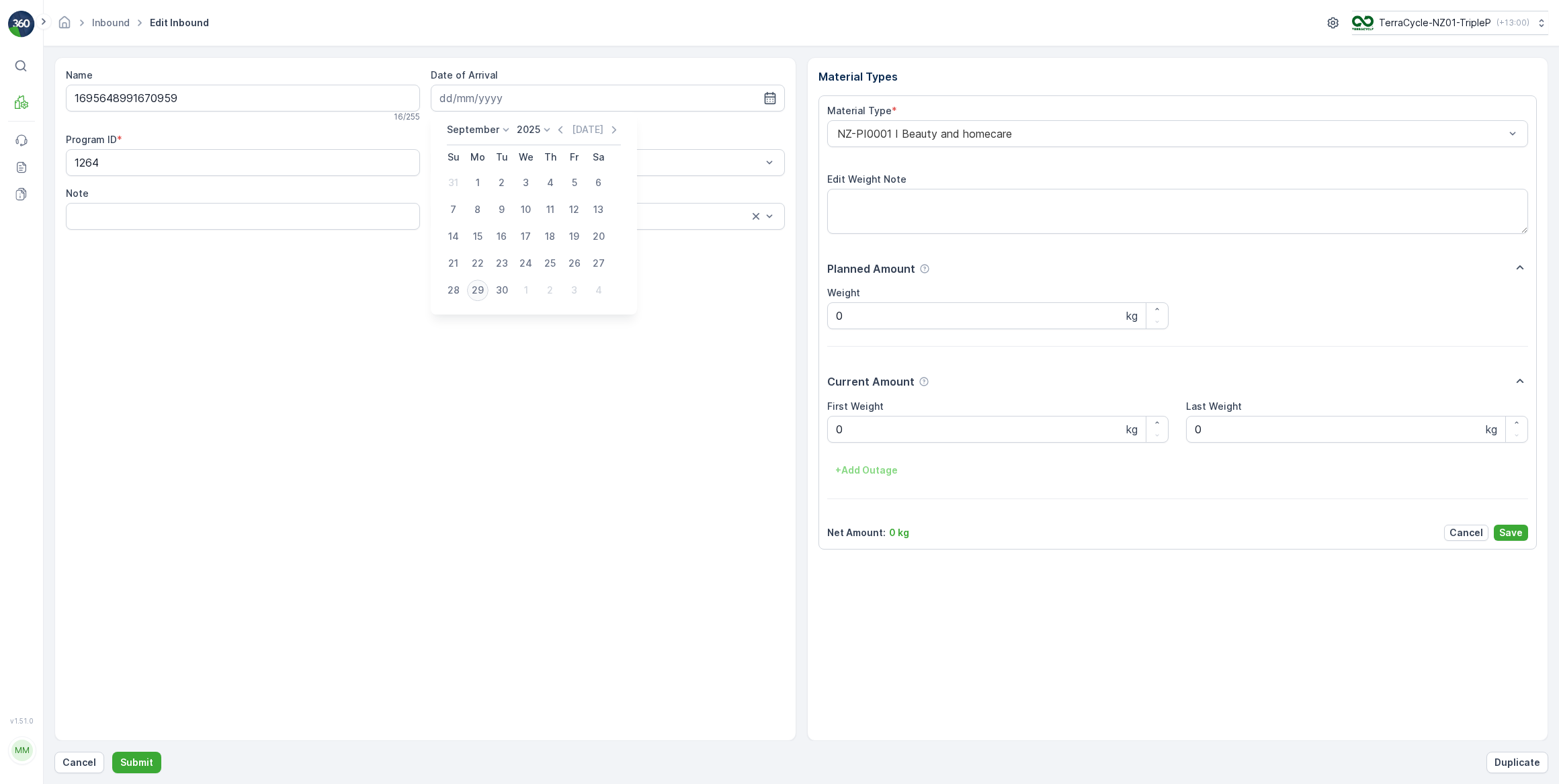
click at [475, 293] on div "29" at bounding box center [478, 290] width 22 height 22
type input "[DATE]"
drag, startPoint x: 858, startPoint y: 424, endPoint x: 846, endPoint y: 431, distance: 13.9
click at [857, 424] on Weight "0" at bounding box center [998, 429] width 342 height 27
click at [112, 752] on button "Submit" at bounding box center [136, 762] width 49 height 22
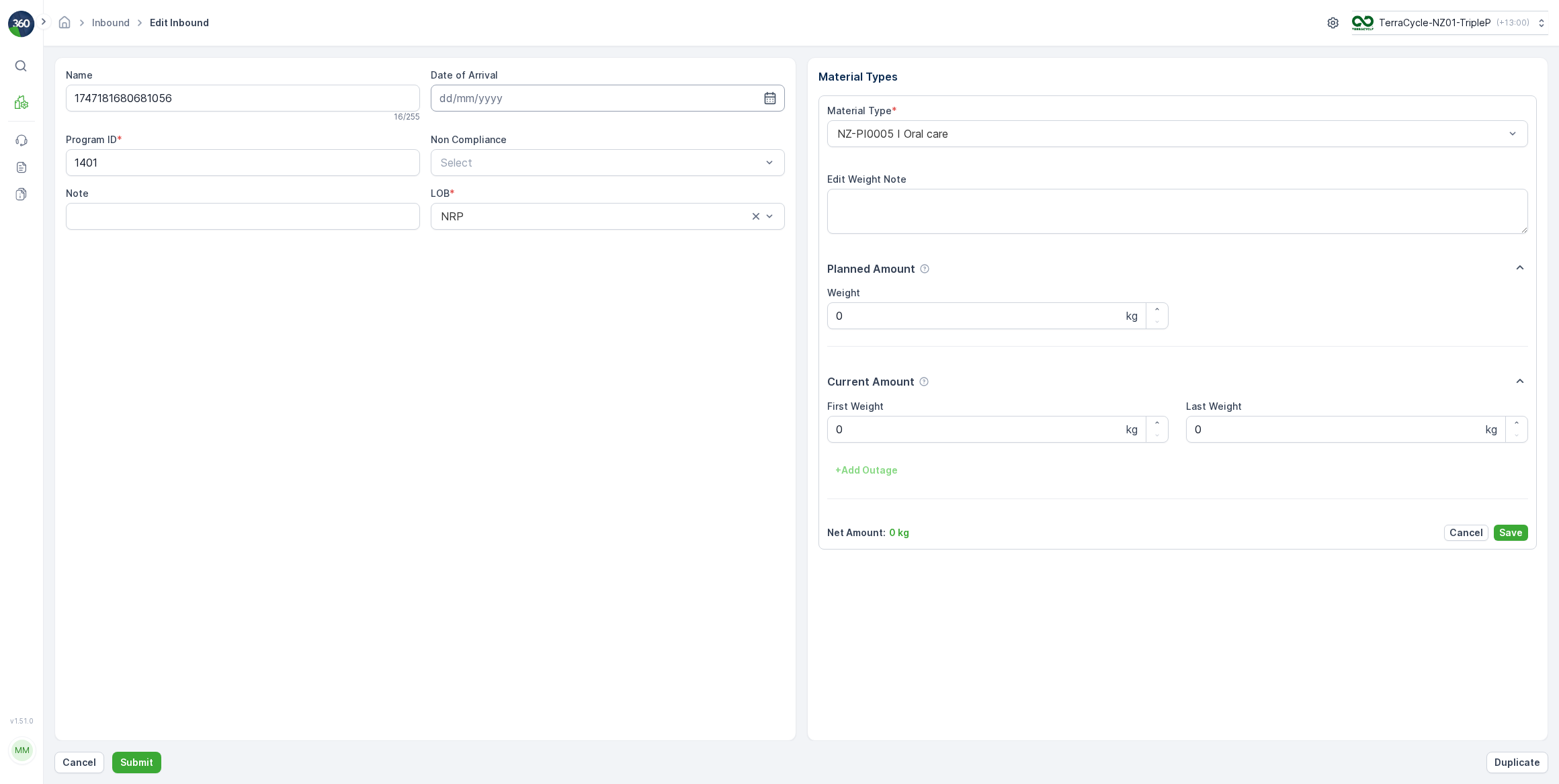
click at [542, 95] on input at bounding box center [608, 98] width 354 height 27
drag, startPoint x: 478, startPoint y: 289, endPoint x: 482, endPoint y: 280, distance: 9.8
click at [480, 287] on div "29" at bounding box center [478, 290] width 22 height 22
type input "[DATE]"
drag, startPoint x: 870, startPoint y: 428, endPoint x: 860, endPoint y: 430, distance: 10.2
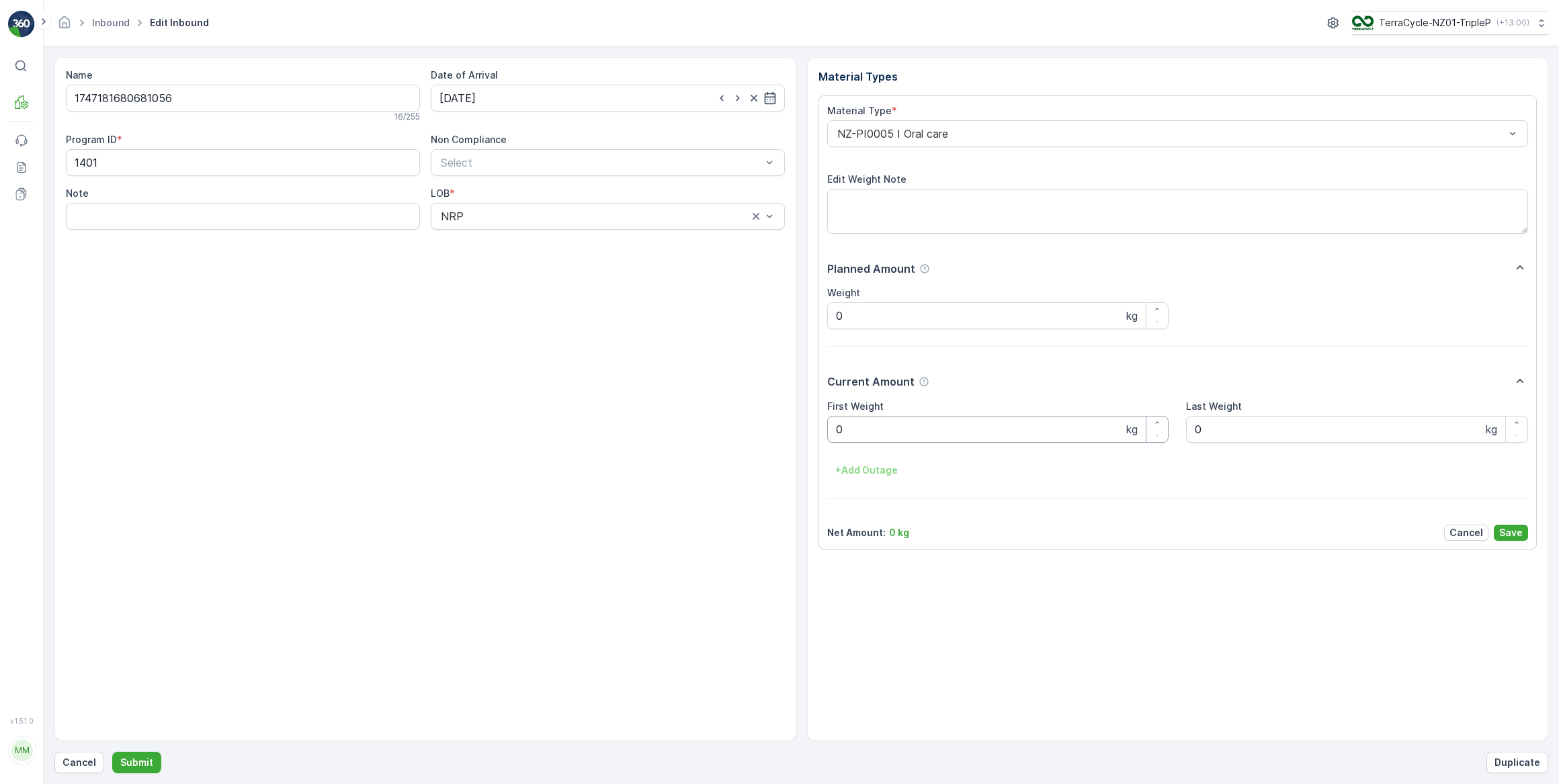
click at [867, 428] on Weight "0" at bounding box center [998, 429] width 342 height 27
click at [112, 752] on button "Submit" at bounding box center [136, 762] width 49 height 22
click at [511, 99] on input at bounding box center [608, 98] width 354 height 27
drag, startPoint x: 477, startPoint y: 285, endPoint x: 480, endPoint y: 278, distance: 7.6
click at [478, 284] on div "29" at bounding box center [478, 290] width 22 height 22
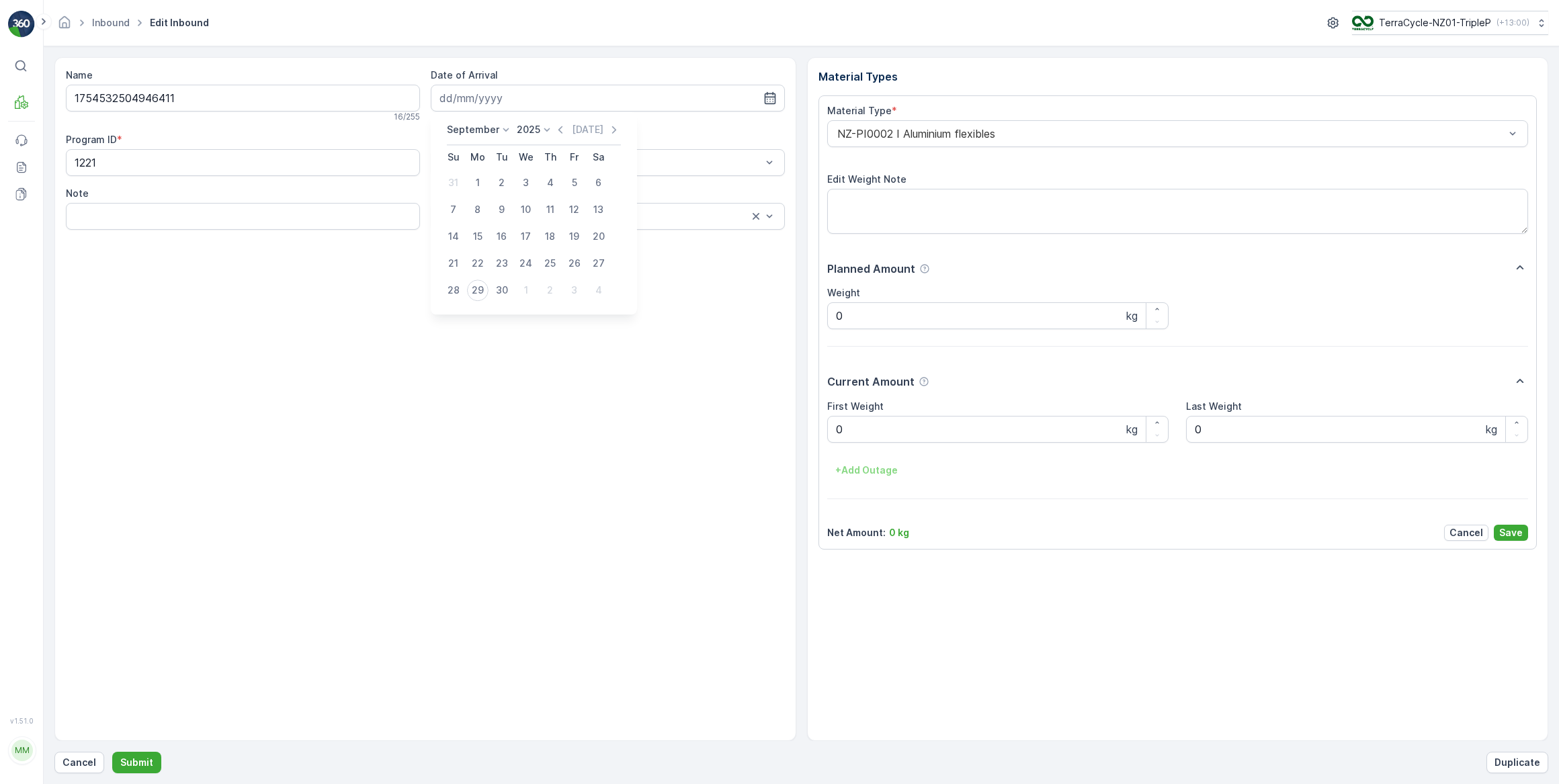
type input "[DATE]"
drag, startPoint x: 907, startPoint y: 430, endPoint x: 855, endPoint y: 415, distance: 54.1
click at [906, 428] on Weight "0" at bounding box center [998, 429] width 342 height 27
click at [112, 752] on button "Submit" at bounding box center [136, 762] width 49 height 22
click at [538, 98] on input at bounding box center [608, 98] width 354 height 27
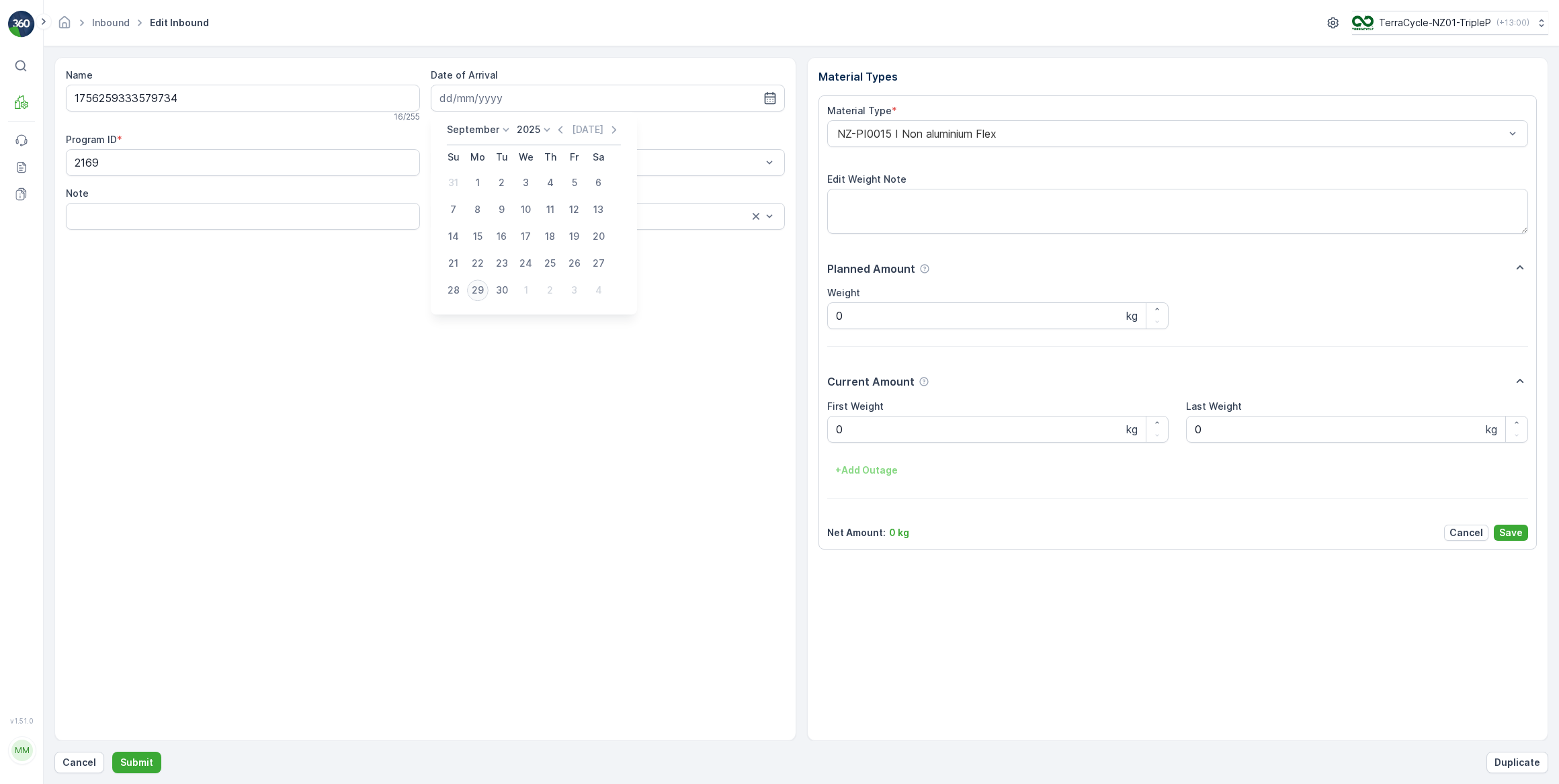
click at [472, 289] on div "29" at bounding box center [478, 290] width 22 height 22
type input "[DATE]"
click at [873, 436] on Weight "0" at bounding box center [998, 429] width 342 height 27
click at [112, 752] on button "Submit" at bounding box center [136, 762] width 49 height 22
click at [495, 102] on input at bounding box center [608, 98] width 354 height 27
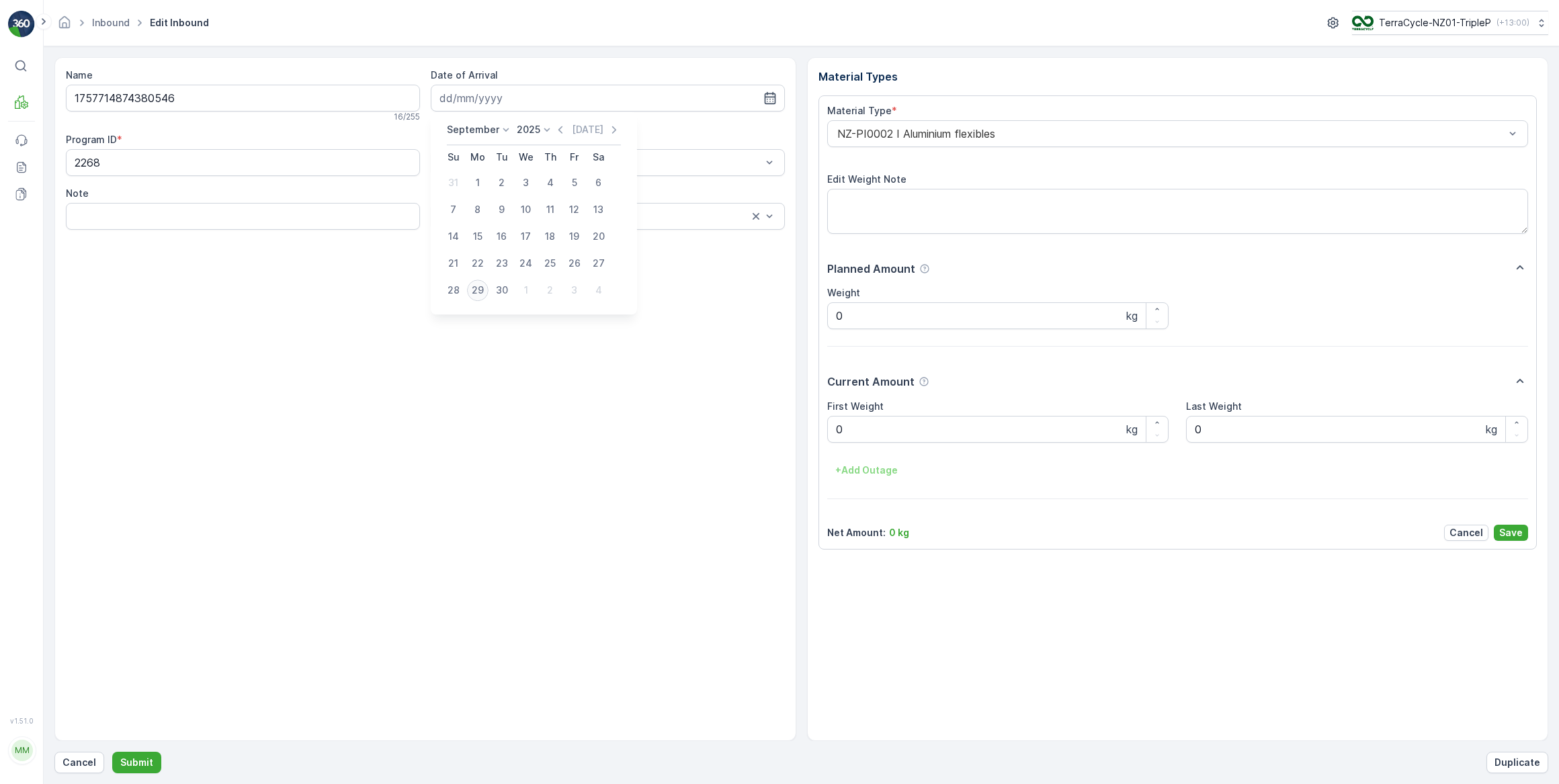
click at [473, 289] on div "29" at bounding box center [478, 290] width 22 height 22
type input "[DATE]"
drag, startPoint x: 890, startPoint y: 437, endPoint x: 765, endPoint y: 407, distance: 128.5
click at [879, 434] on Weight "0" at bounding box center [998, 429] width 342 height 27
click at [112, 752] on button "Submit" at bounding box center [136, 762] width 49 height 22
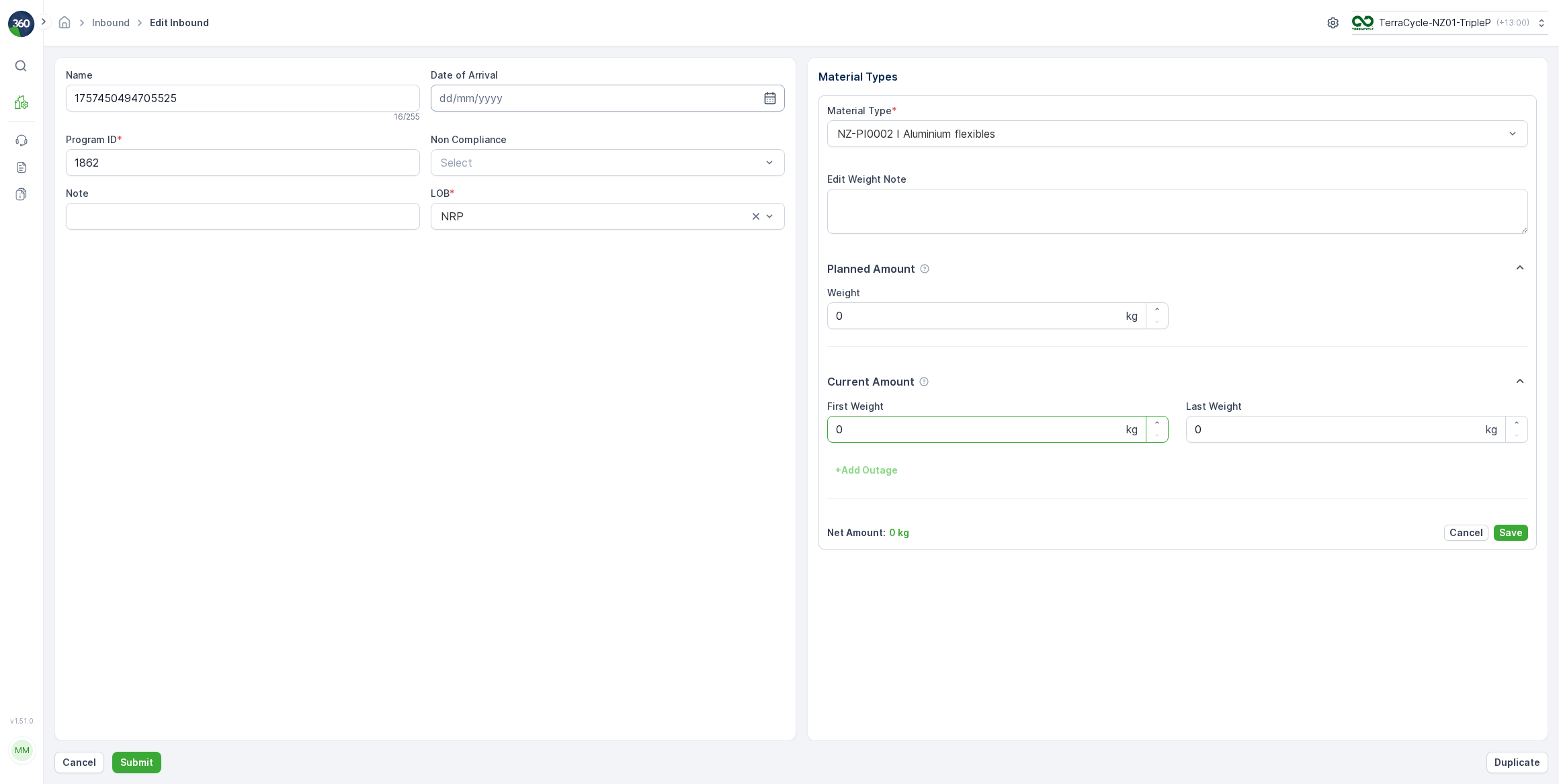
click at [517, 99] on input at bounding box center [608, 98] width 354 height 27
click at [476, 292] on div "29" at bounding box center [478, 290] width 22 height 22
type input "[DATE]"
click at [884, 434] on Weight "0" at bounding box center [998, 429] width 342 height 27
click at [112, 752] on button "Submit" at bounding box center [136, 762] width 49 height 22
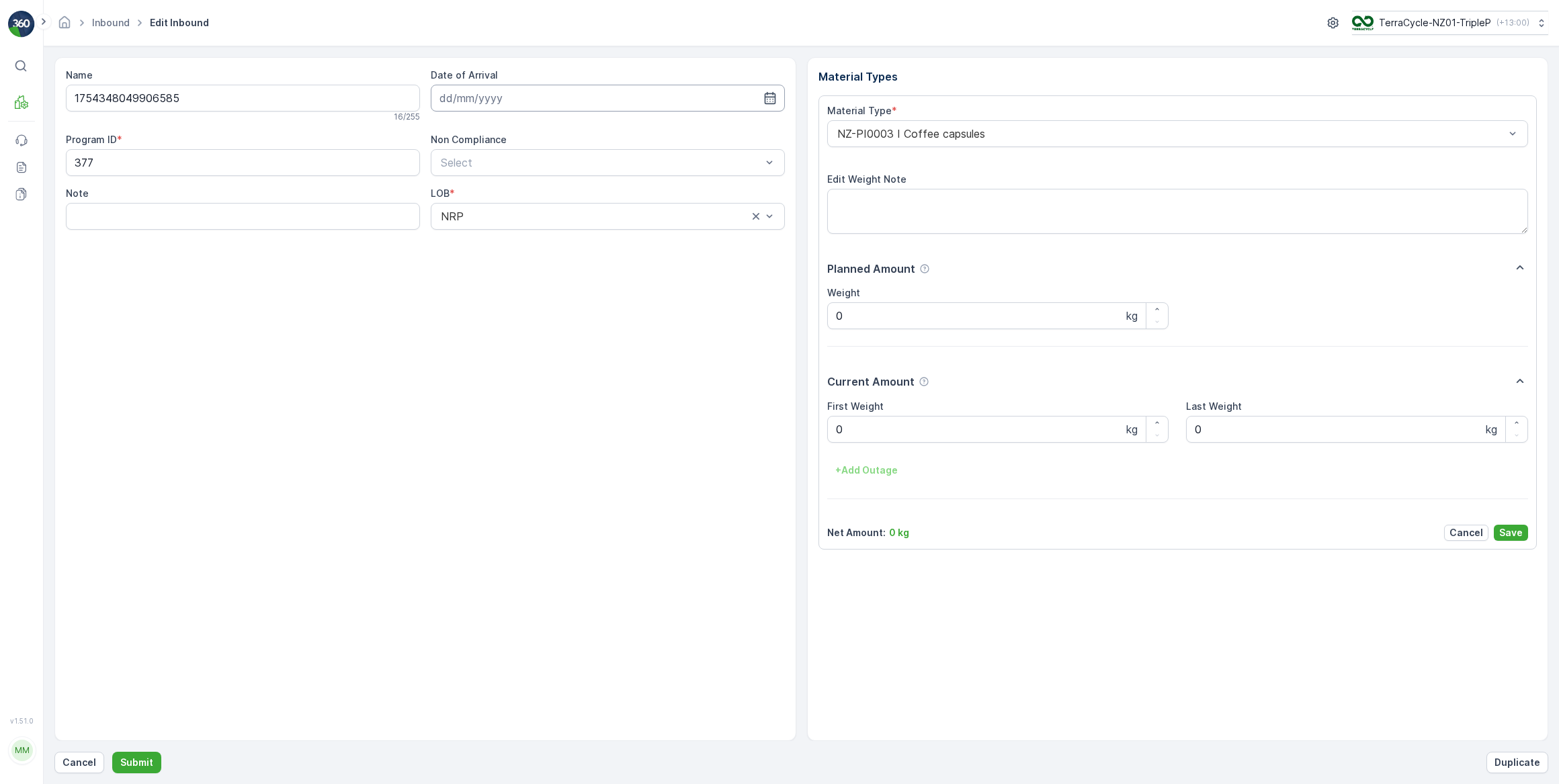
click at [519, 99] on input at bounding box center [608, 98] width 354 height 27
click at [482, 290] on div "29" at bounding box center [478, 290] width 22 height 22
type input "[DATE]"
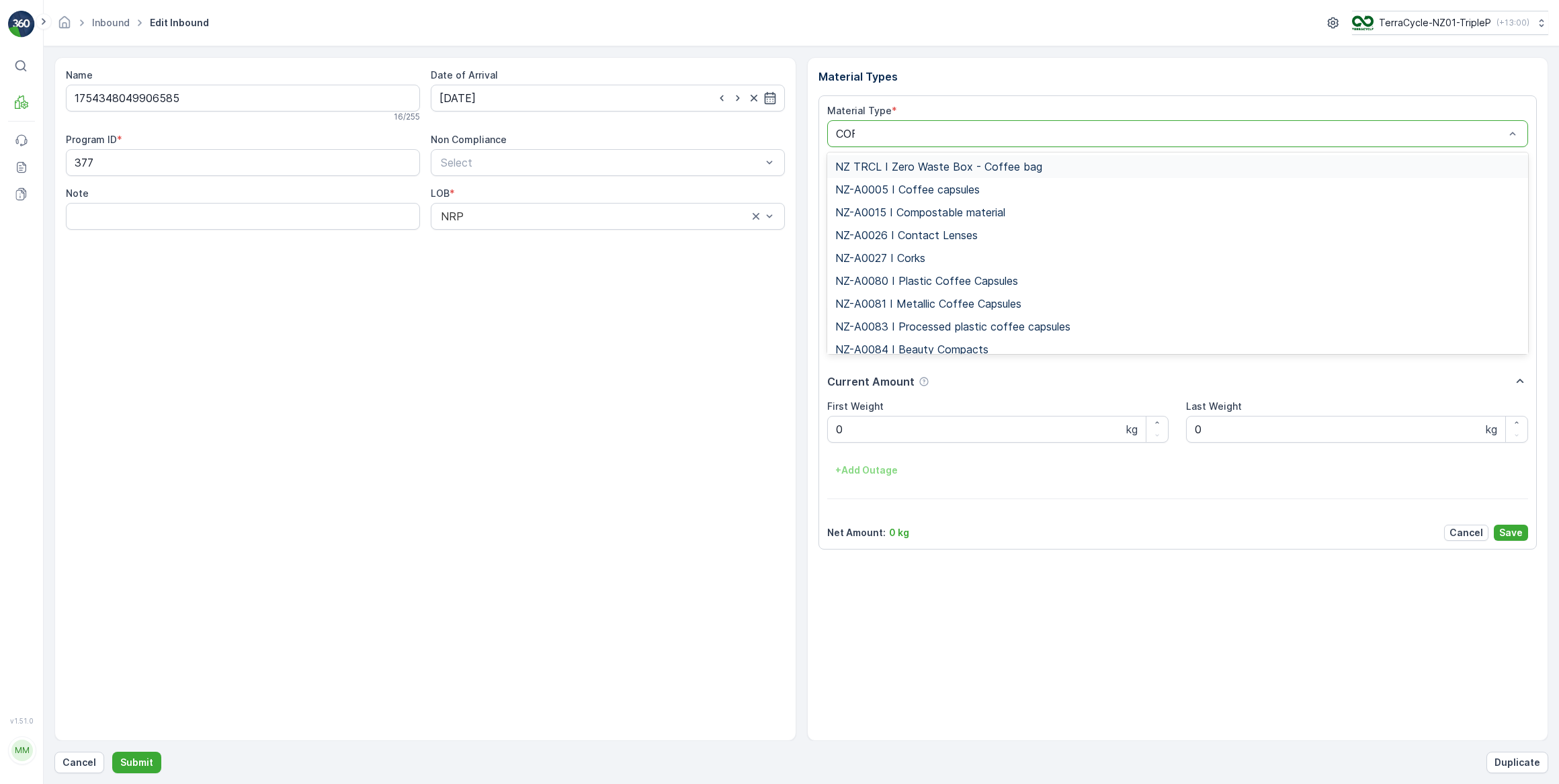
type input "COFF"
click at [923, 325] on span "NZ-PI0047 I Metallic Coffee Capsules" at bounding box center [930, 327] width 191 height 12
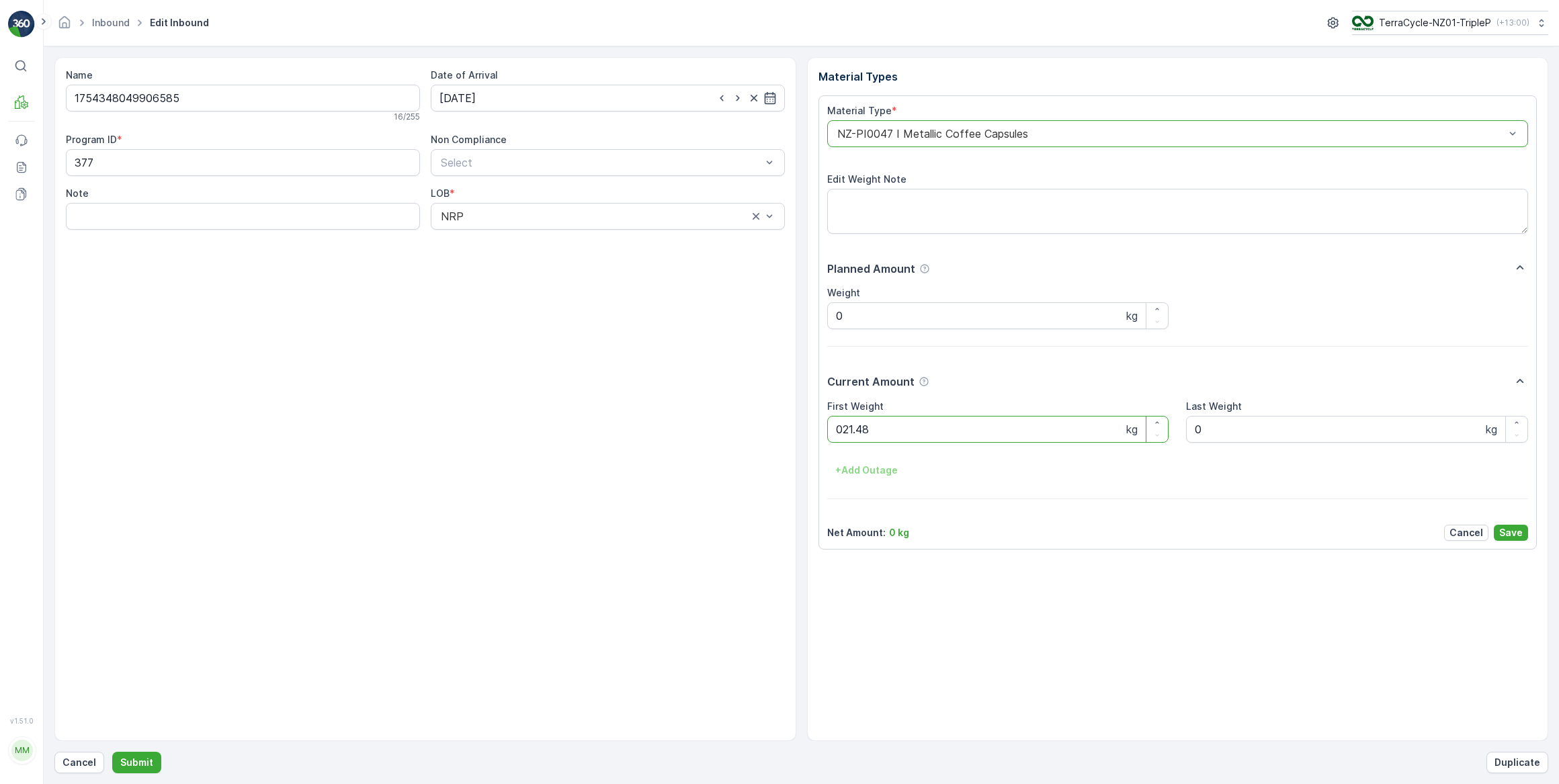
click at [112, 752] on button "Submit" at bounding box center [136, 762] width 49 height 22
click at [507, 101] on input at bounding box center [608, 98] width 354 height 27
drag, startPoint x: 476, startPoint y: 292, endPoint x: 479, endPoint y: 276, distance: 16.3
click at [477, 288] on div "29" at bounding box center [478, 290] width 22 height 22
type input "[DATE]"
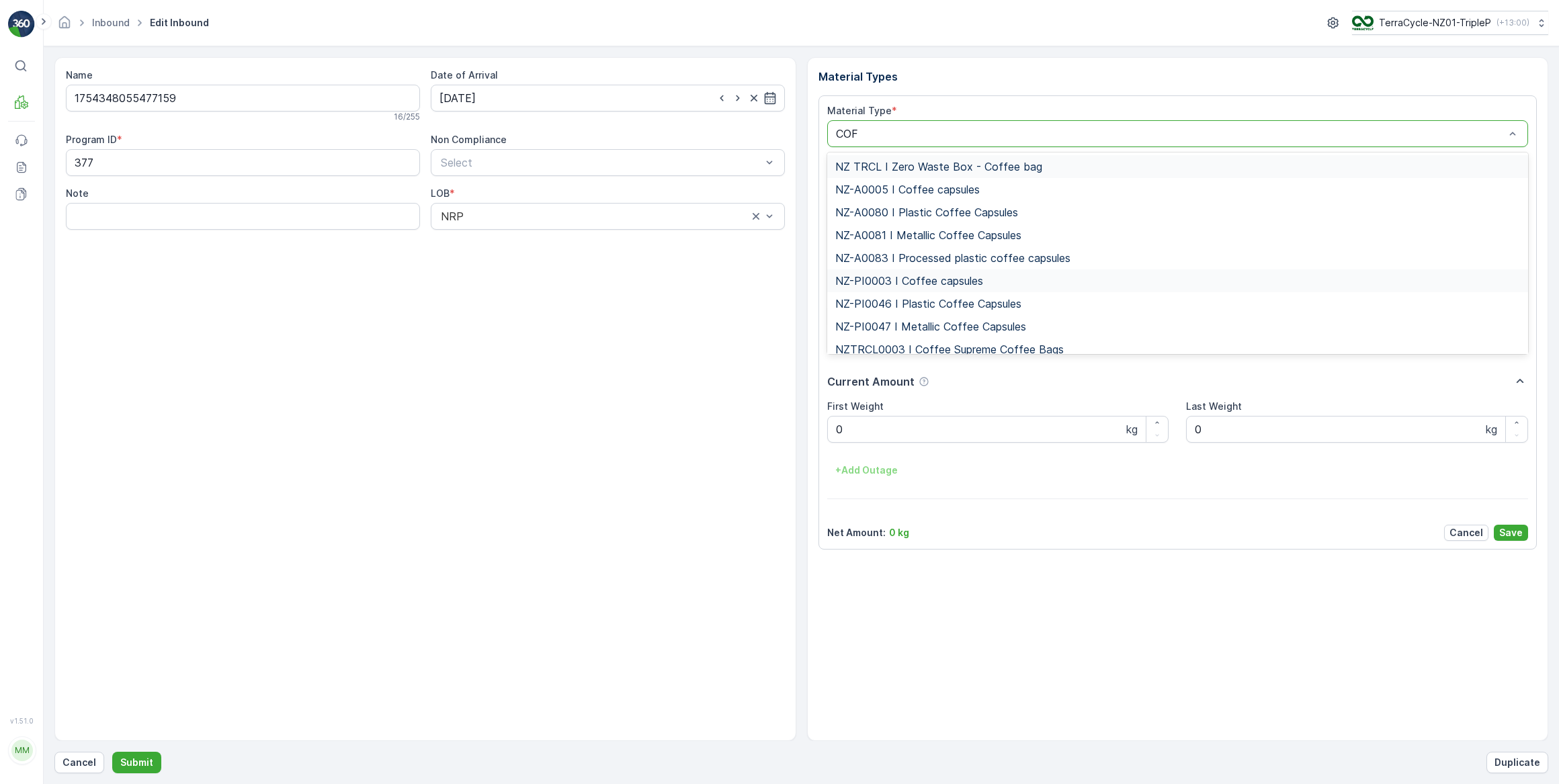
type input "COFF"
click at [990, 308] on span "NZ-PI0046 I Plastic Coffee Capsules" at bounding box center [928, 304] width 186 height 12
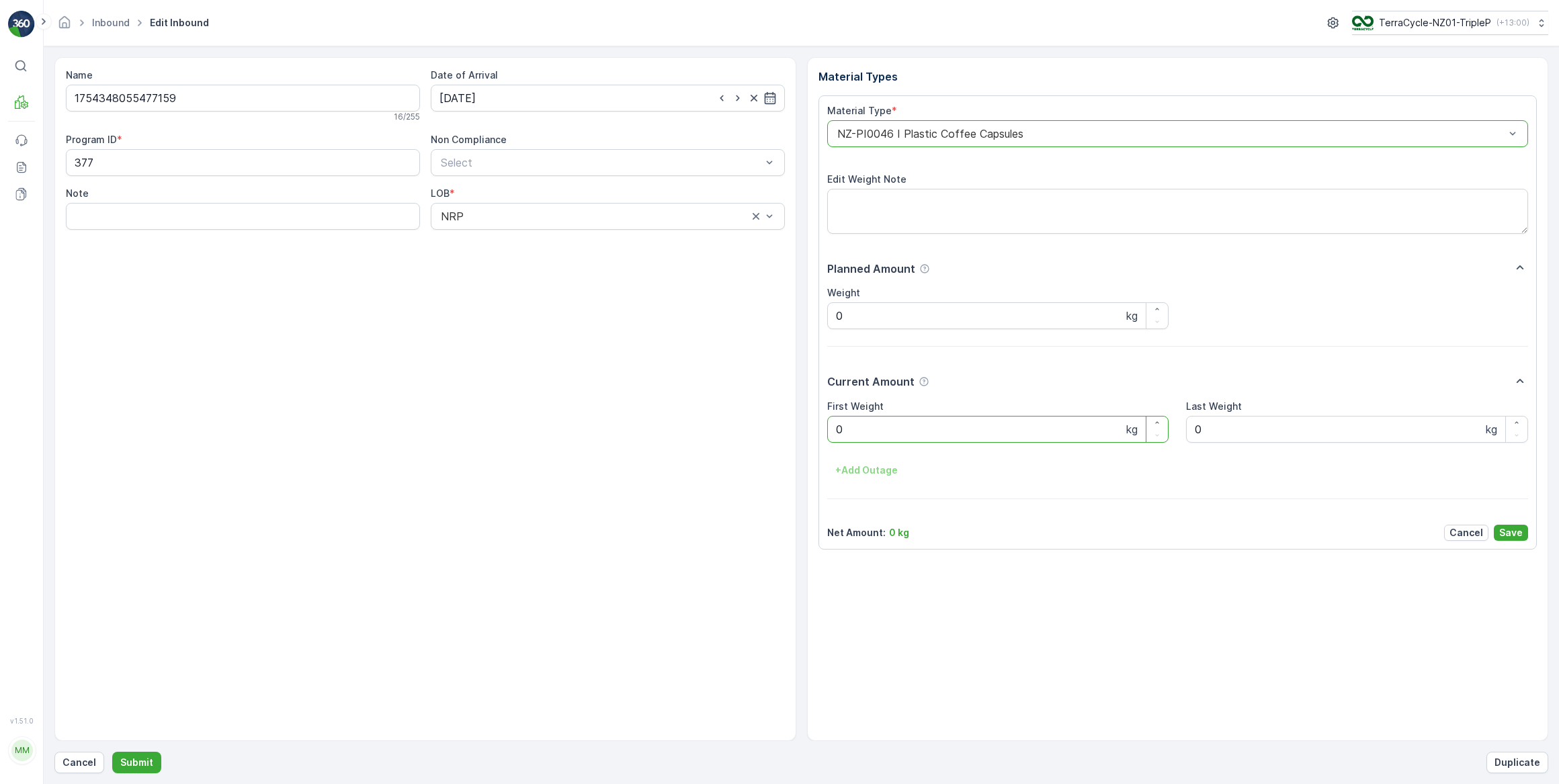
click at [1485, 137] on div at bounding box center [1171, 134] width 671 height 12
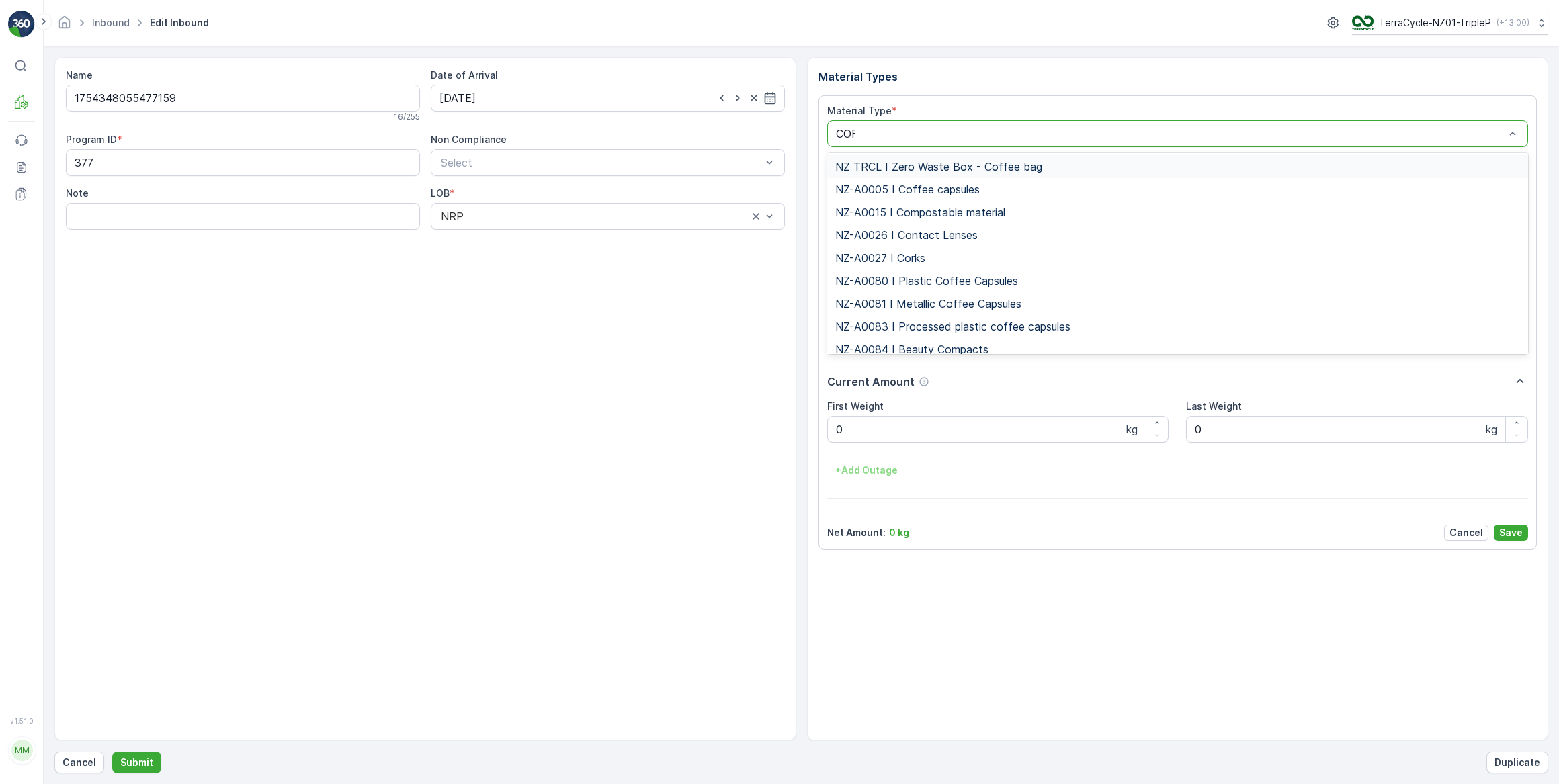
type input "COFF"
click at [964, 321] on span "NZ-PI0047 I Metallic Coffee Capsules" at bounding box center [930, 327] width 191 height 12
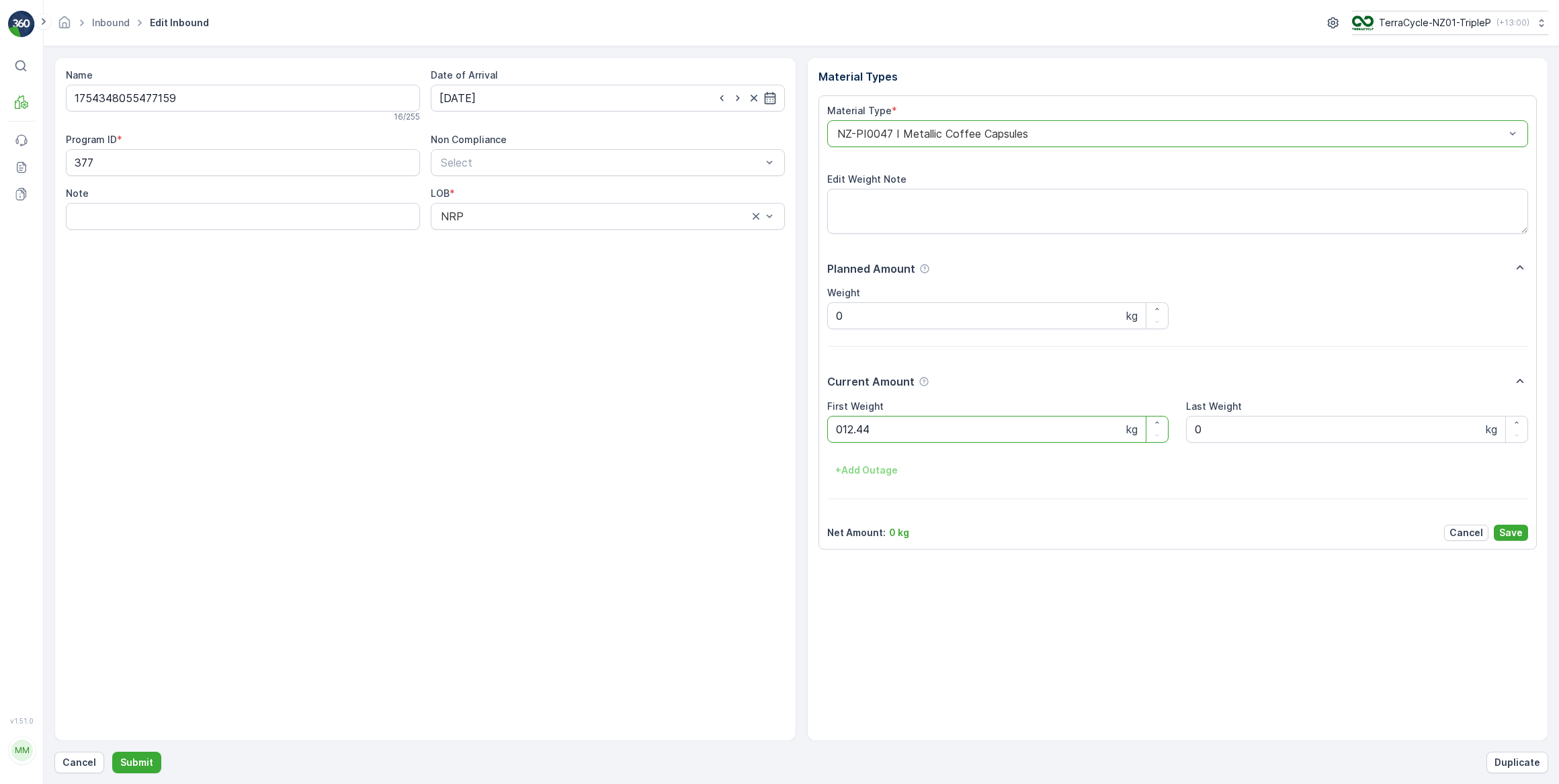
click at [112, 752] on button "Submit" at bounding box center [136, 762] width 49 height 22
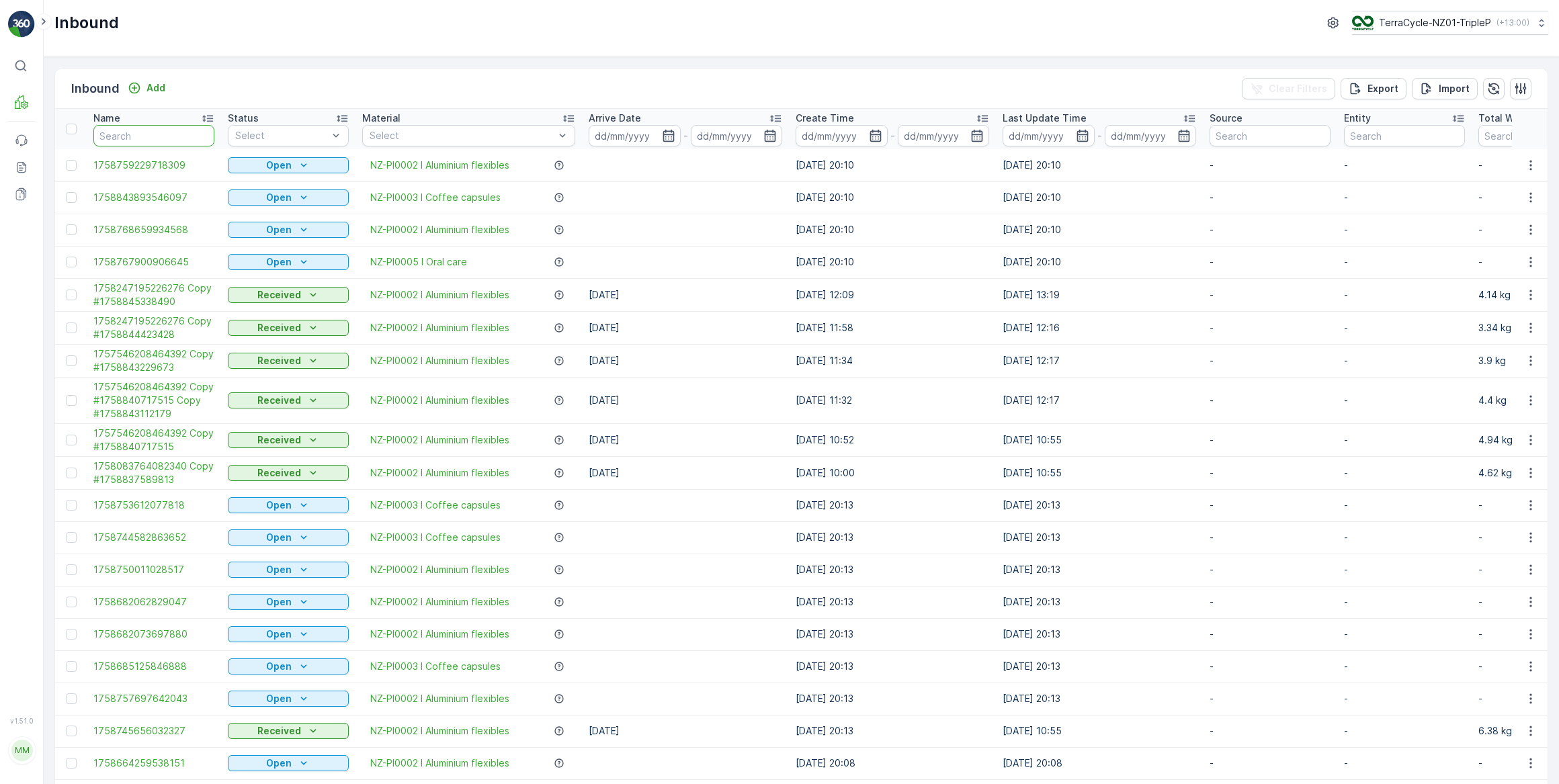
drag, startPoint x: 148, startPoint y: 125, endPoint x: 162, endPoint y: 116, distance: 16.6
click at [151, 123] on th "Name" at bounding box center [153, 129] width 134 height 41
type input "906585"
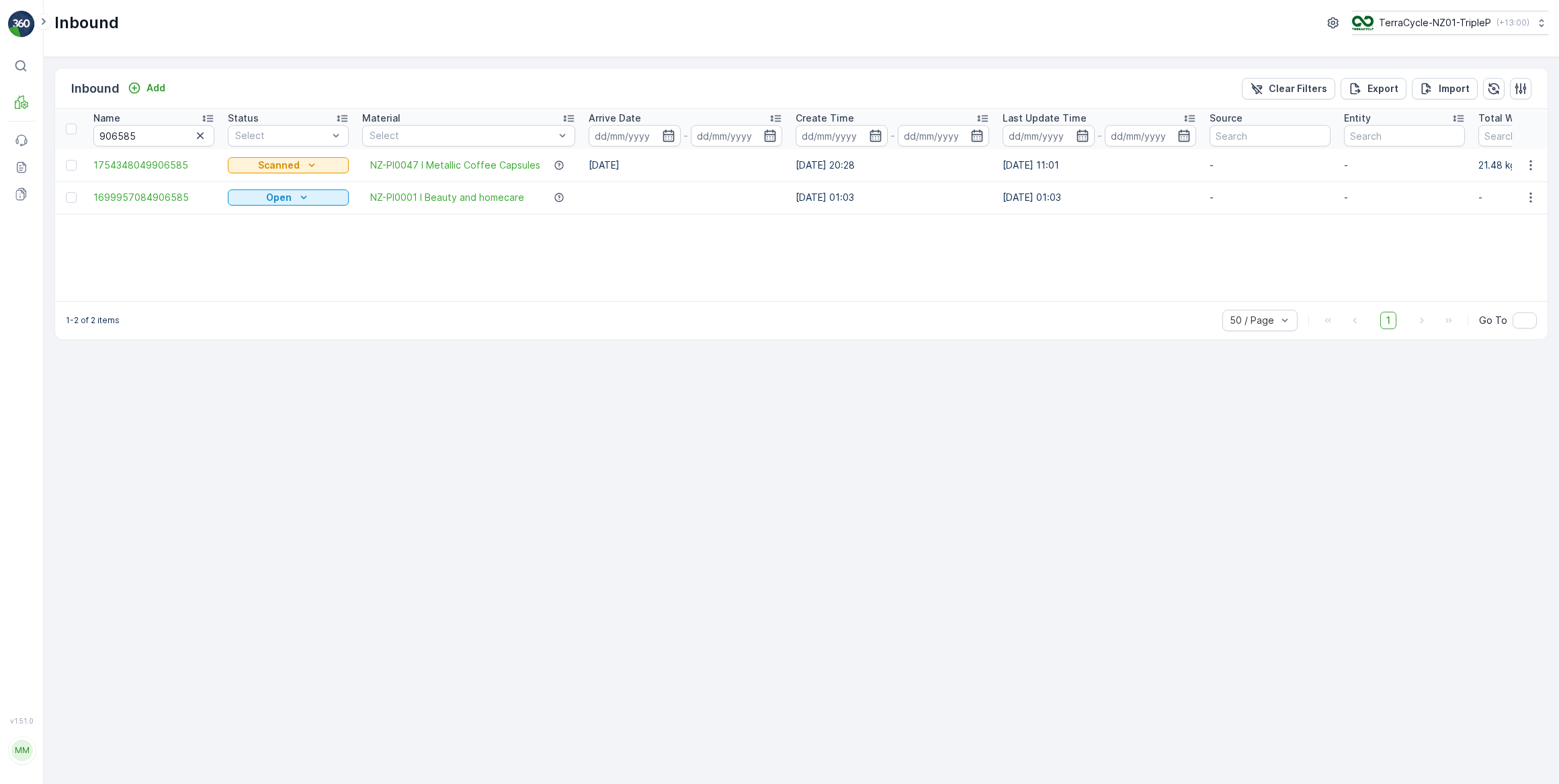
click at [201, 136] on icon "button" at bounding box center [200, 136] width 14 height 14
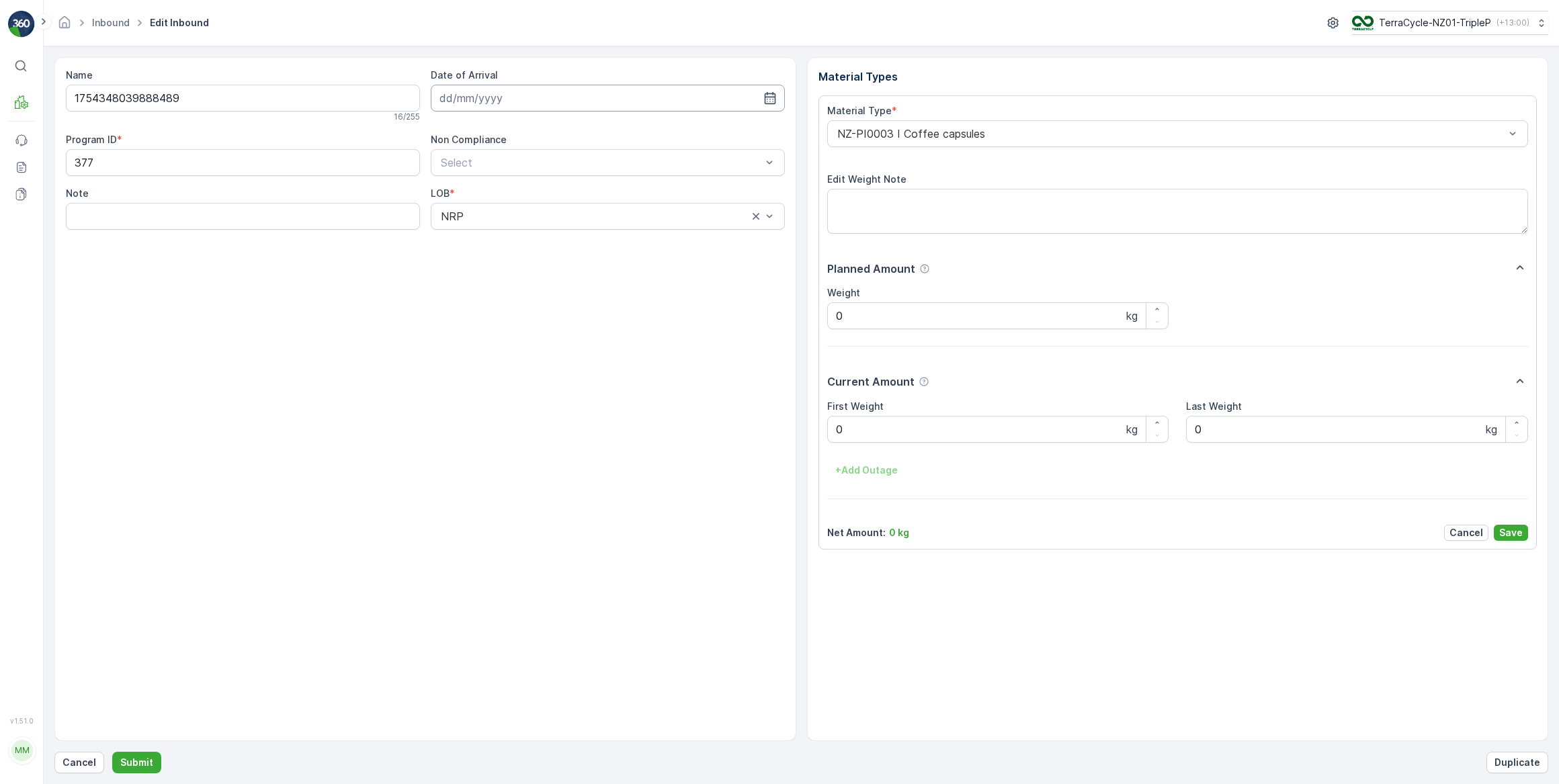
click at [501, 101] on input at bounding box center [608, 98] width 354 height 27
click at [483, 289] on div "29" at bounding box center [478, 290] width 22 height 22
type input "[DATE]"
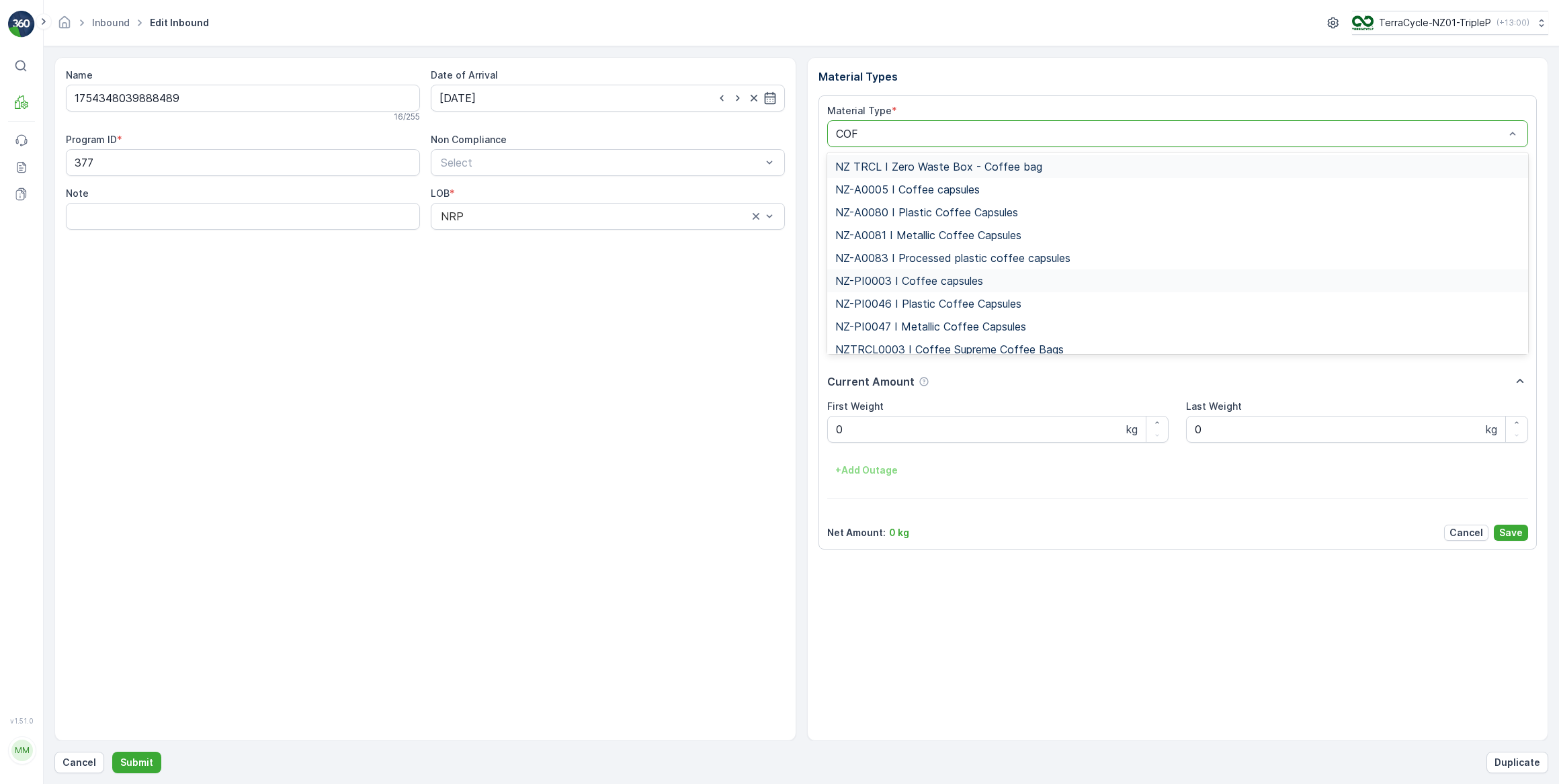
type input "COFF"
click at [997, 328] on span "NZ-PI0047 I Metallic Coffee Capsules" at bounding box center [930, 327] width 191 height 12
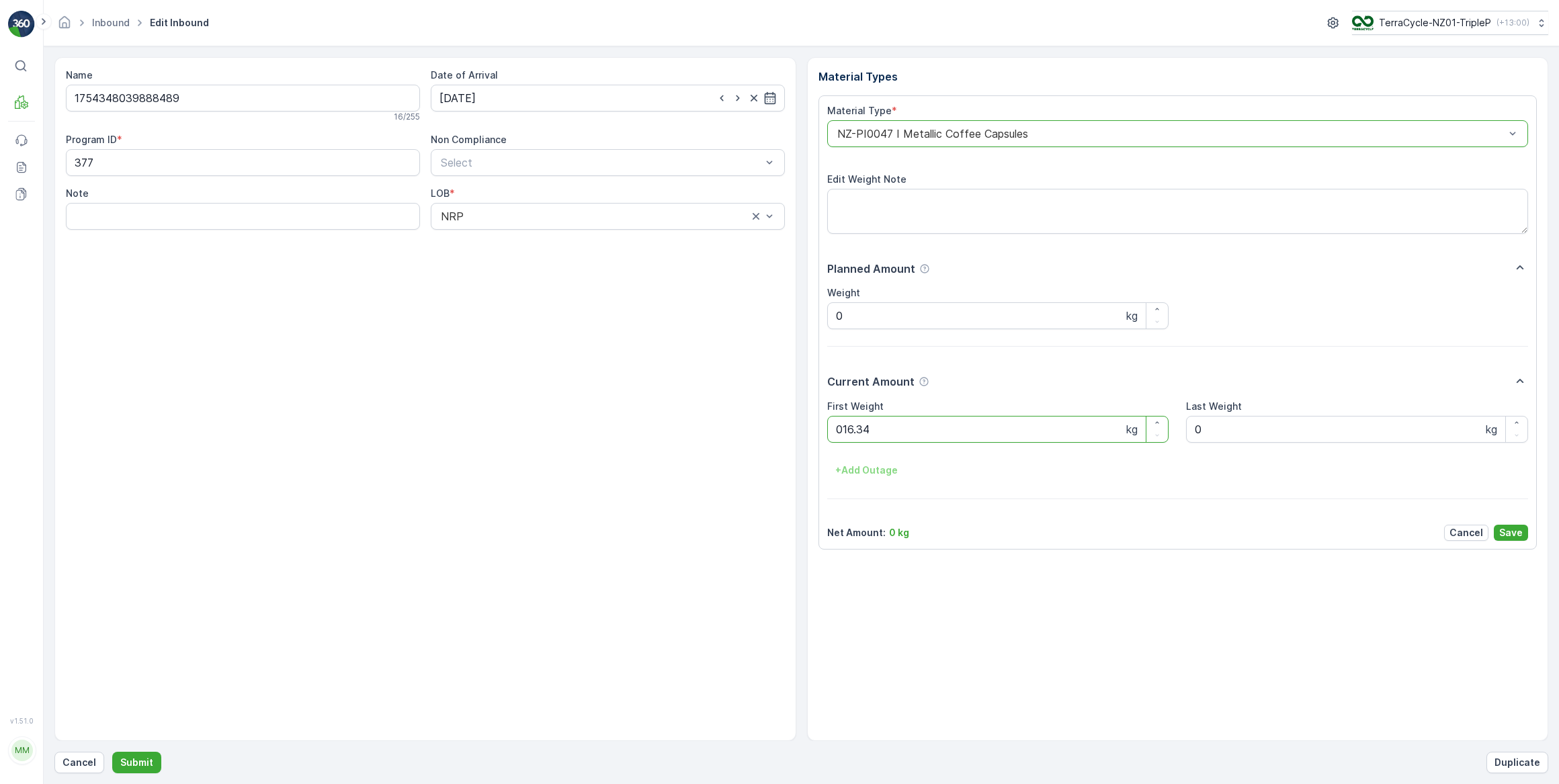
click at [112, 752] on button "Submit" at bounding box center [136, 762] width 49 height 22
click at [495, 95] on input at bounding box center [608, 98] width 354 height 27
click at [482, 288] on div "29" at bounding box center [478, 290] width 22 height 22
type input "[DATE]"
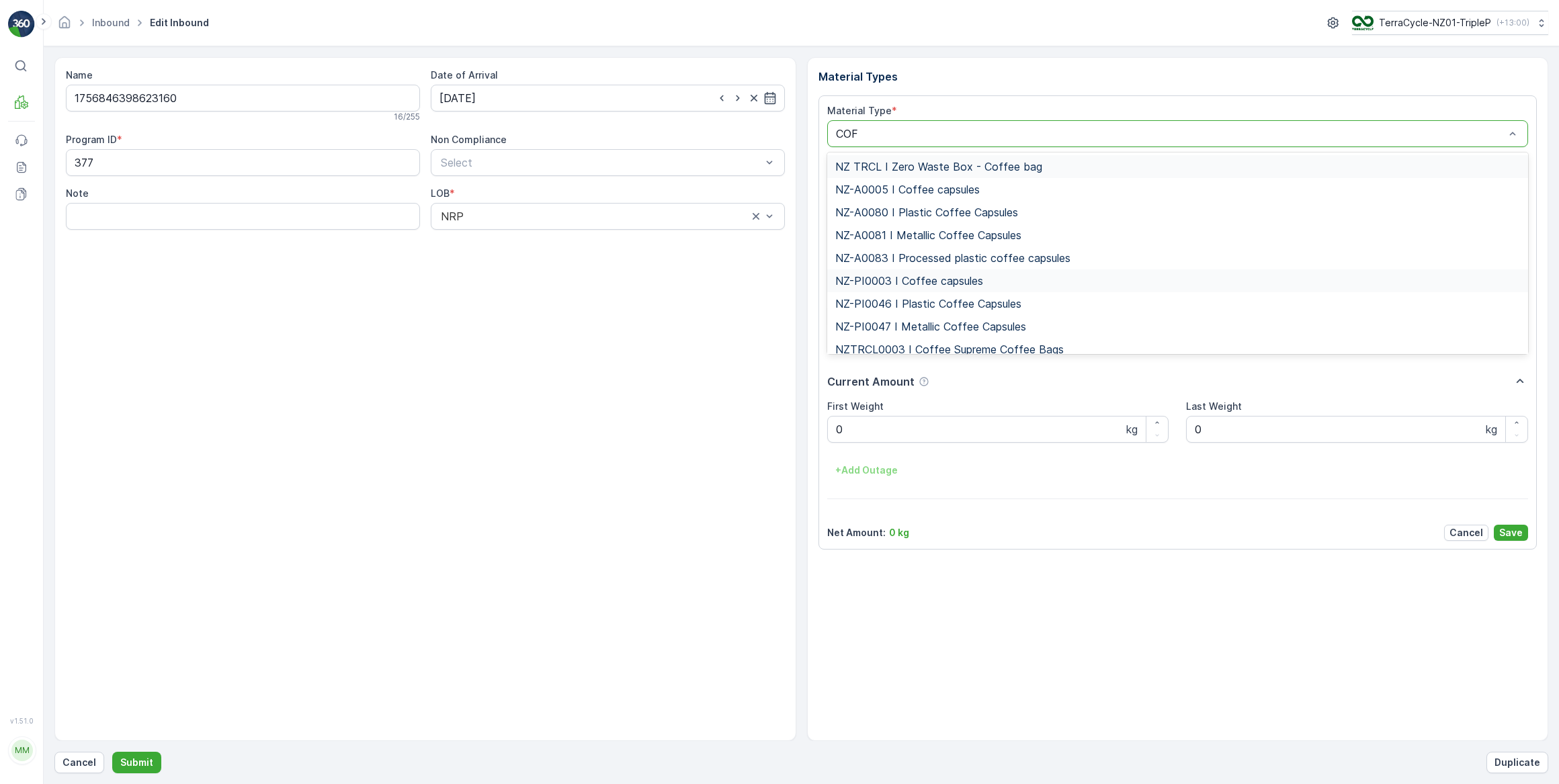
type input "COFF"
click at [963, 323] on span "NZ-PI0047 I Metallic Coffee Capsules" at bounding box center [930, 327] width 191 height 12
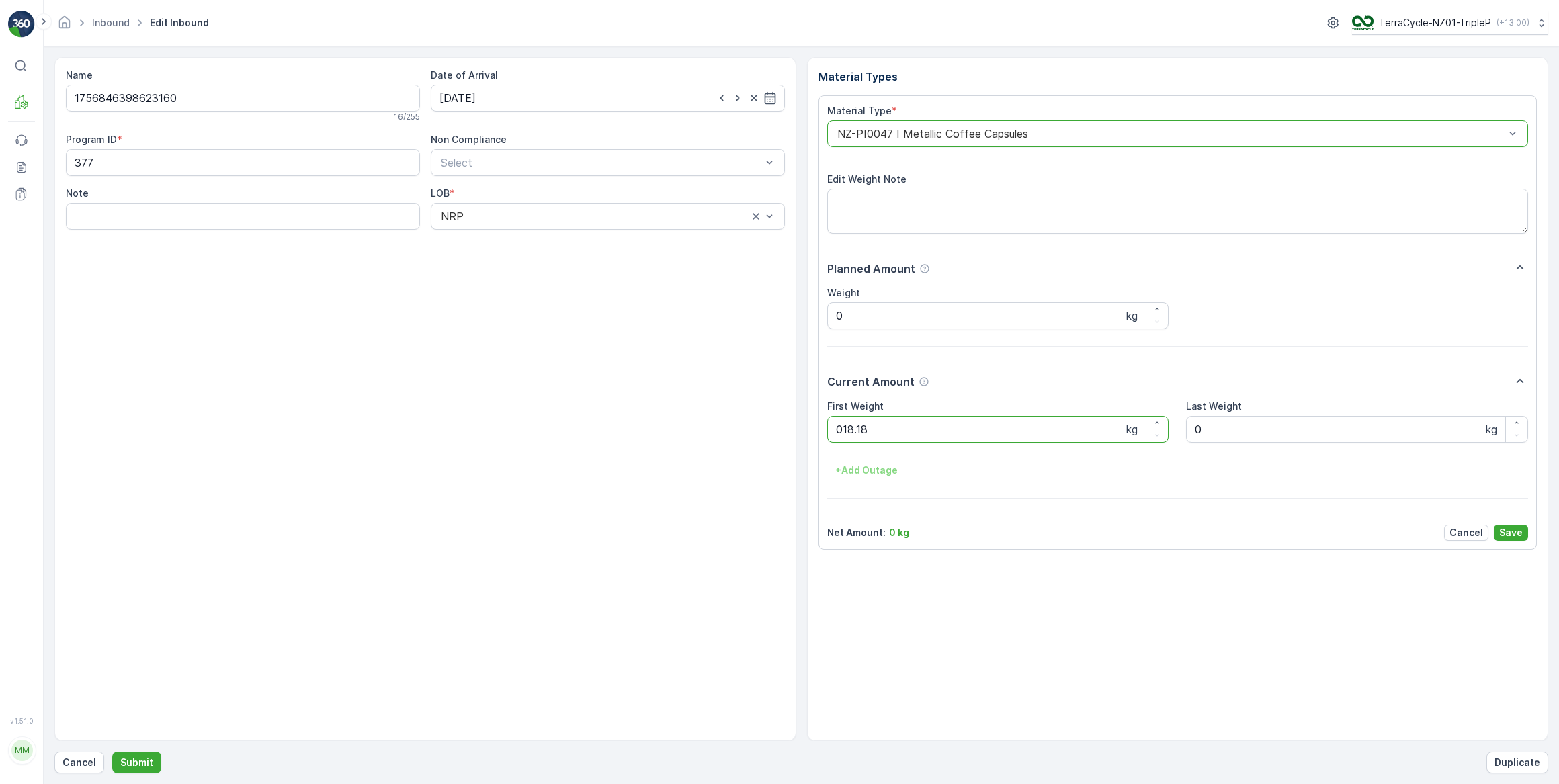
click at [112, 752] on button "Submit" at bounding box center [136, 762] width 49 height 22
click at [522, 95] on input at bounding box center [608, 98] width 354 height 27
click at [480, 288] on div "29" at bounding box center [478, 290] width 22 height 22
type input "[DATE]"
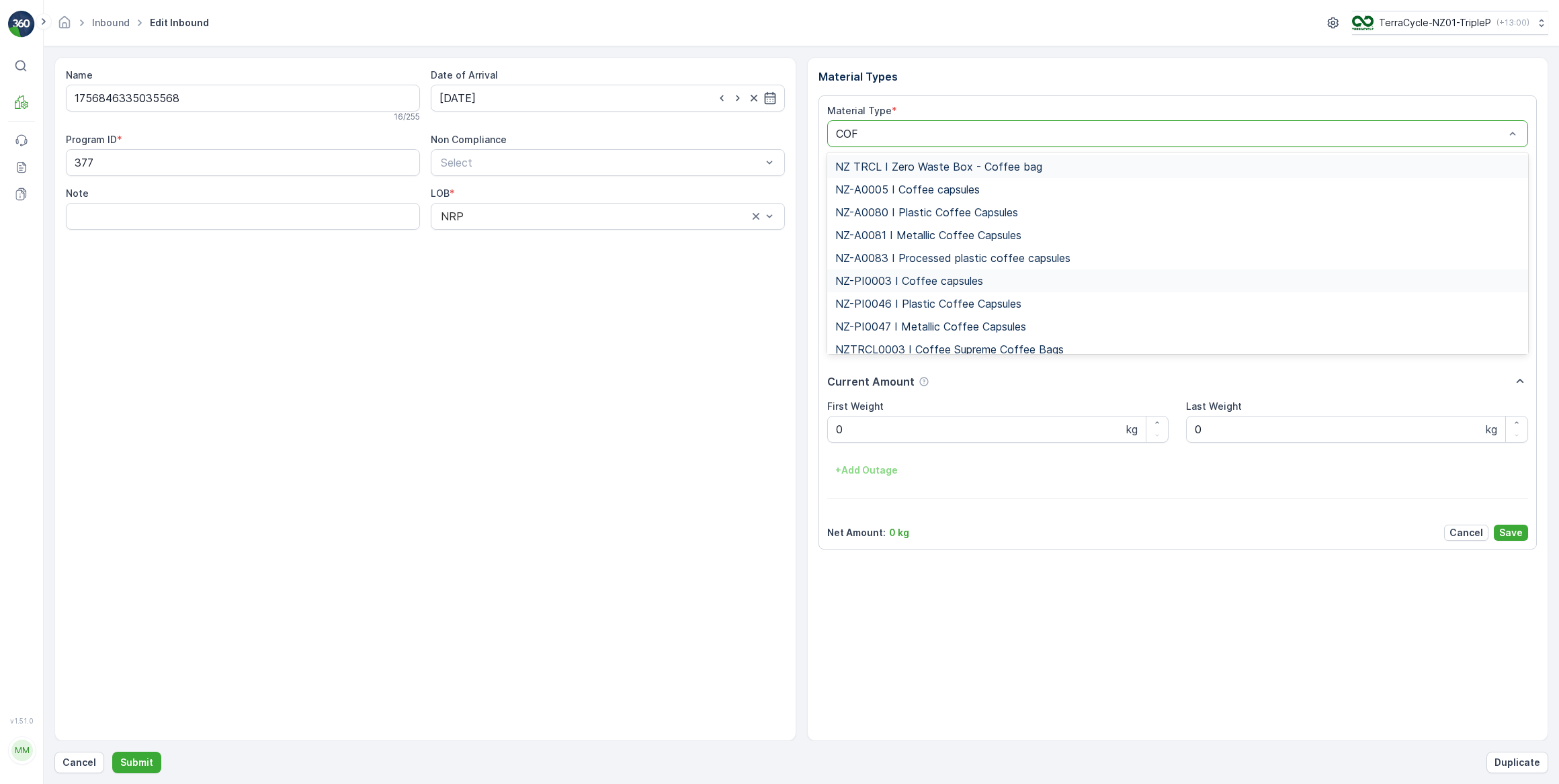
type input "COFF"
click at [967, 326] on span "NZ-PI0047 I Metallic Coffee Capsules" at bounding box center [930, 327] width 191 height 12
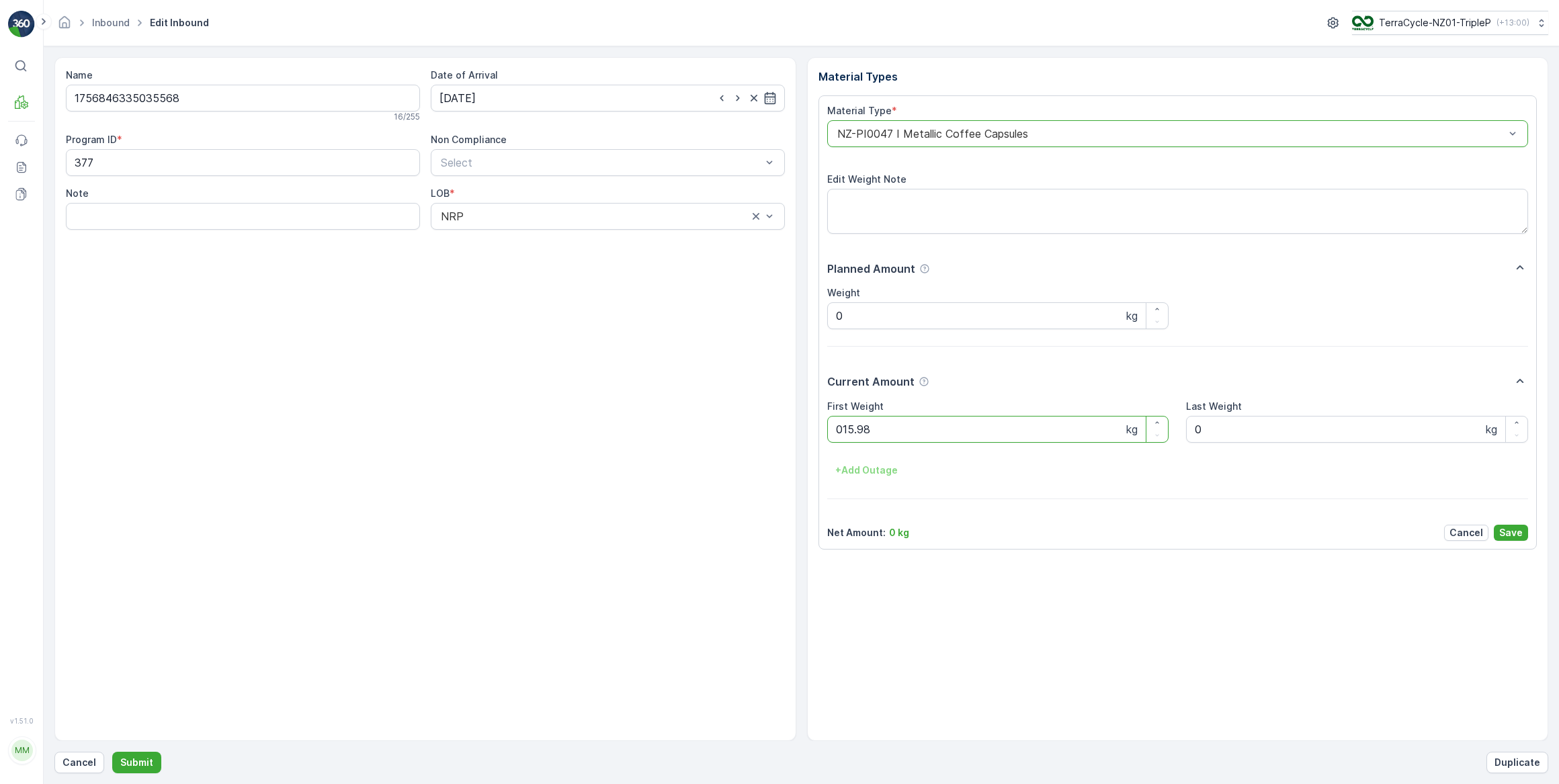
click at [112, 752] on button "Submit" at bounding box center [136, 762] width 49 height 22
click at [515, 98] on input at bounding box center [608, 98] width 354 height 27
click at [474, 290] on div "29" at bounding box center [478, 290] width 22 height 22
type input "[DATE]"
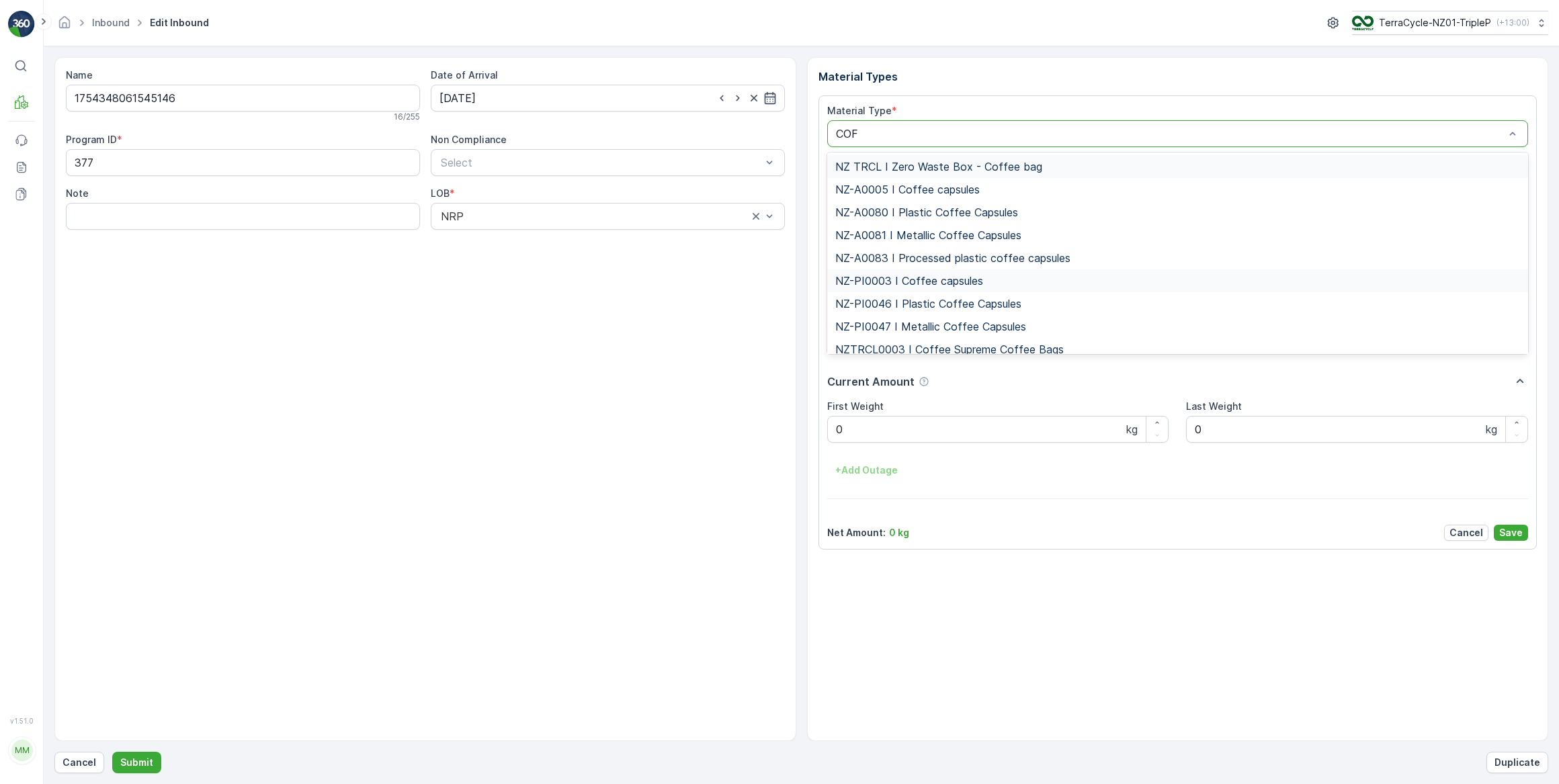
type input "COFF"
click at [959, 325] on span "NZ-PI0047 I Metallic Coffee Capsules" at bounding box center [930, 327] width 191 height 12
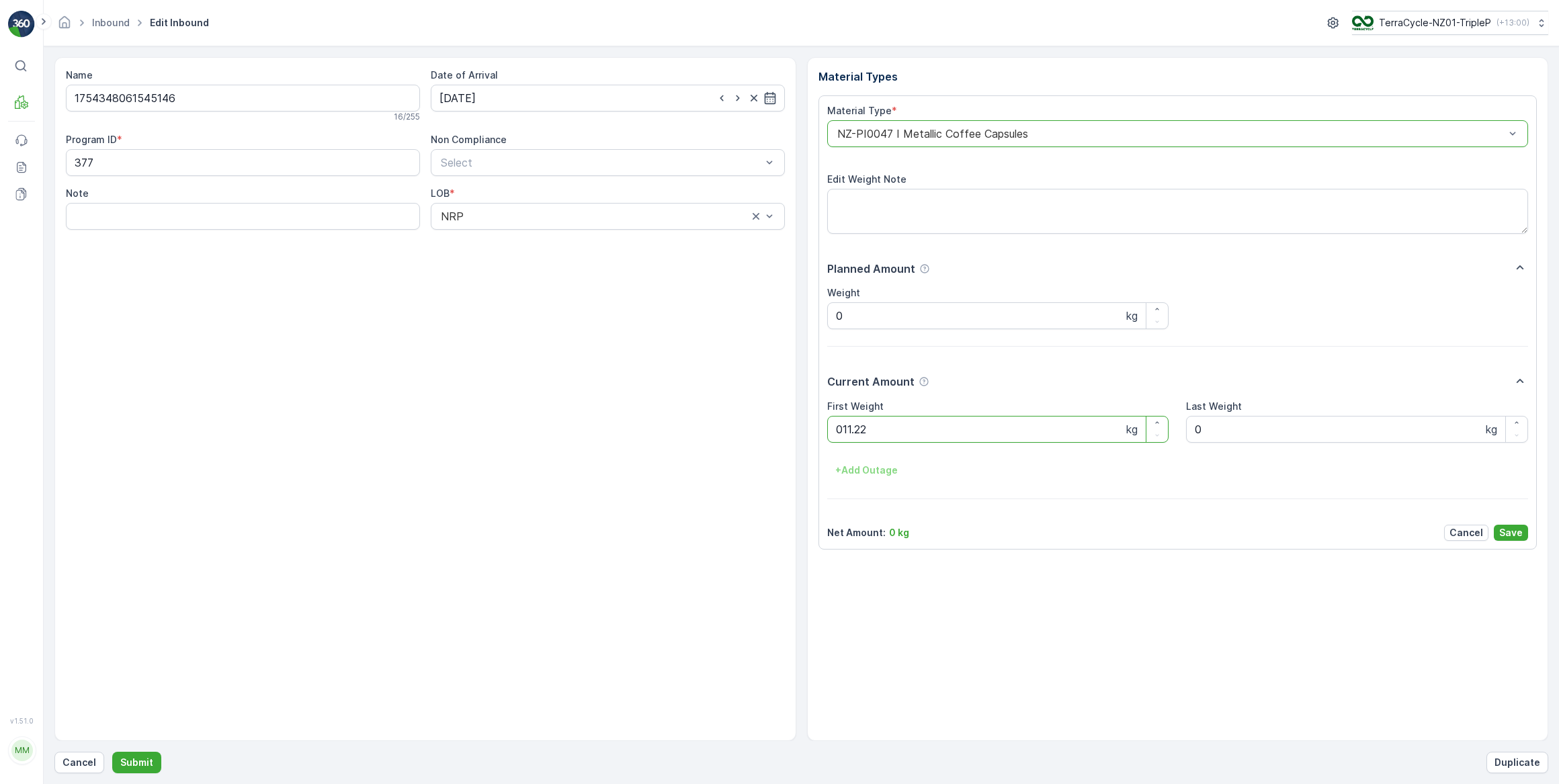
click at [112, 752] on button "Submit" at bounding box center [136, 762] width 49 height 22
drag, startPoint x: 536, startPoint y: 93, endPoint x: 548, endPoint y: 105, distance: 17.0
click at [545, 100] on input at bounding box center [608, 98] width 354 height 27
click at [478, 292] on div "29" at bounding box center [478, 290] width 22 height 22
type input "[DATE]"
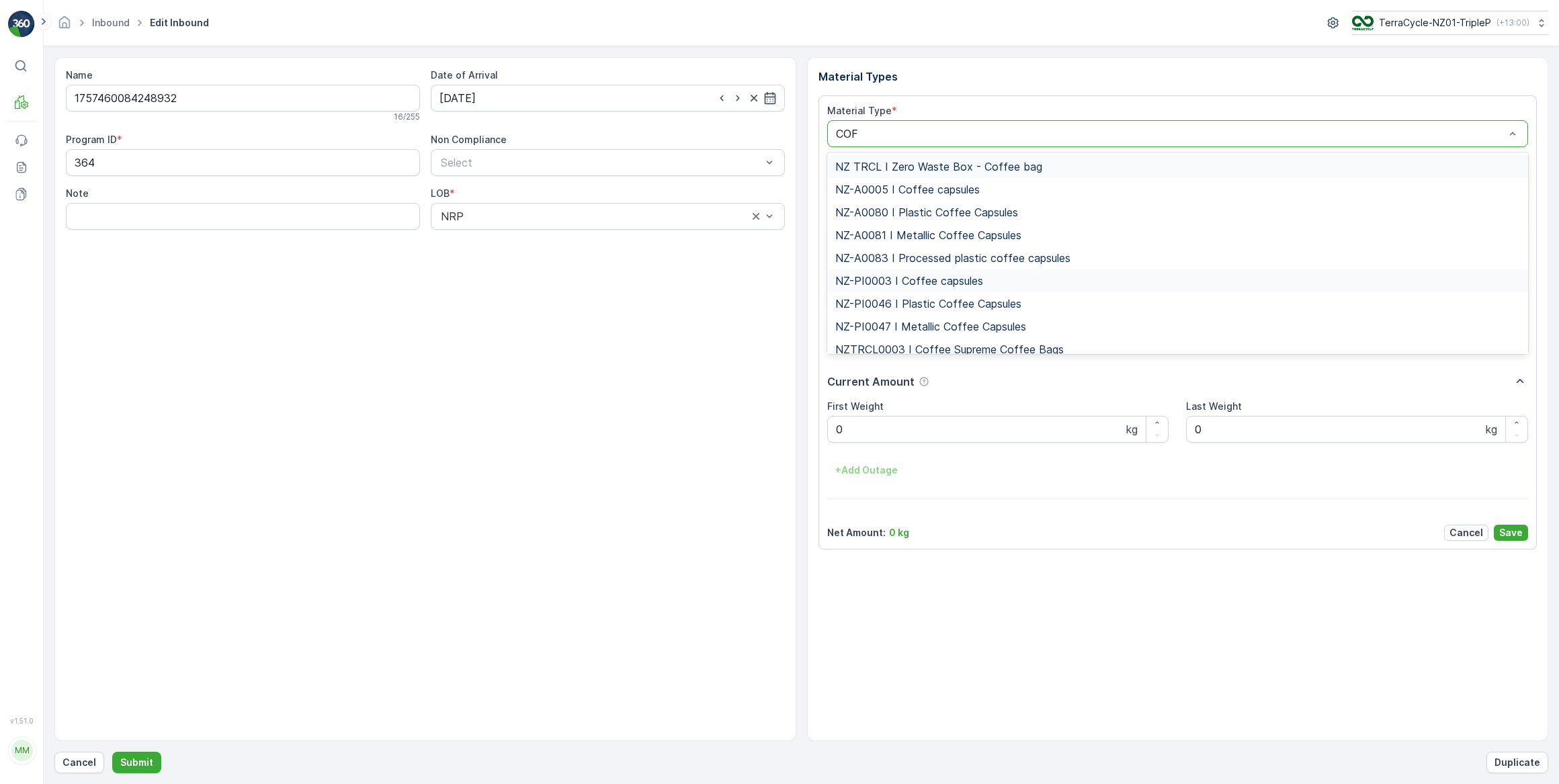
type input "COFF"
click at [964, 305] on span "NZ-PI0046 I Plastic Coffee Capsules" at bounding box center [928, 304] width 186 height 12
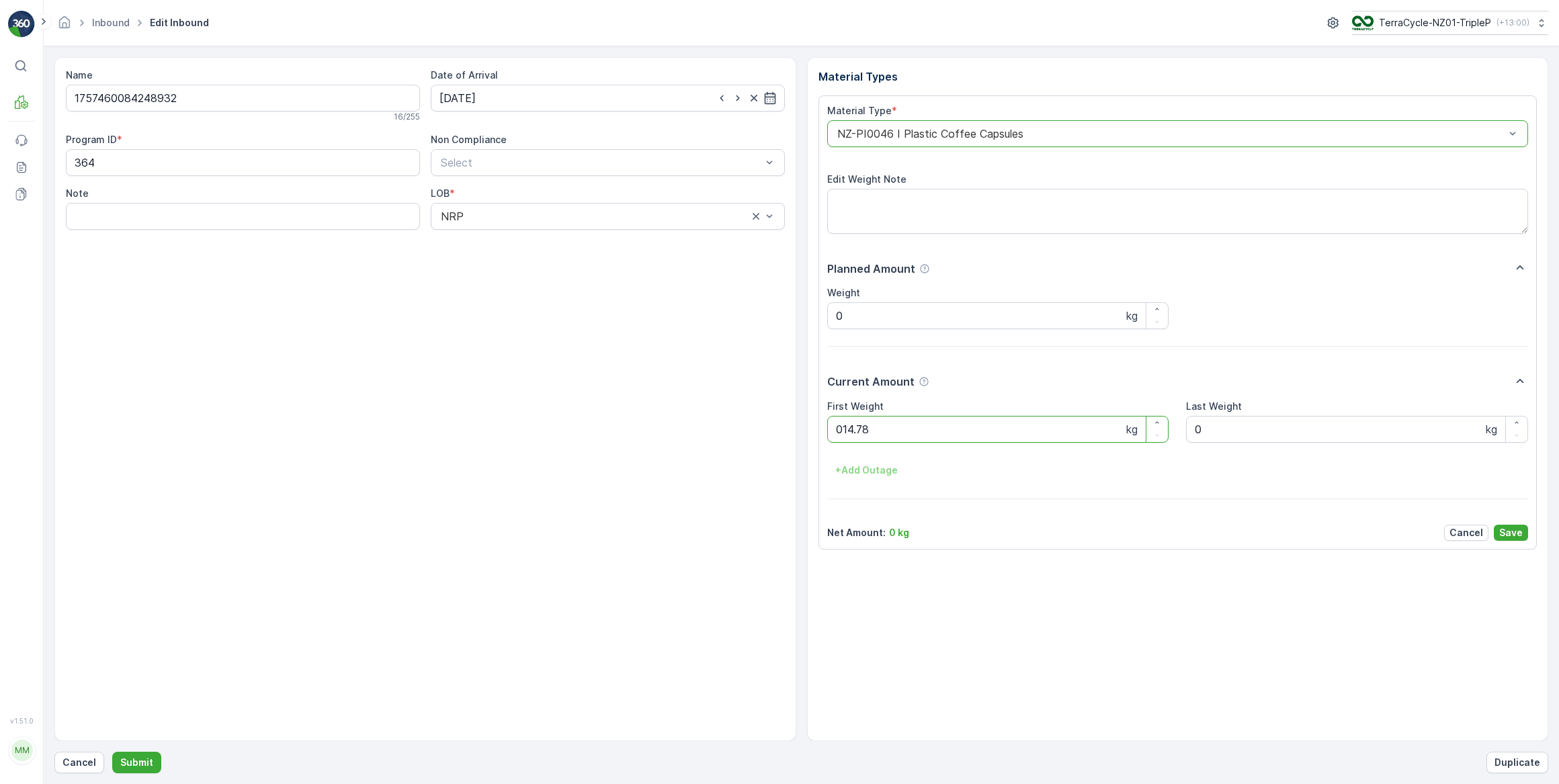
click at [112, 752] on button "Submit" at bounding box center [136, 762] width 49 height 22
click at [523, 101] on input at bounding box center [608, 98] width 354 height 27
click at [475, 294] on div "29" at bounding box center [478, 290] width 22 height 22
type input "[DATE]"
drag, startPoint x: 857, startPoint y: 434, endPoint x: 688, endPoint y: 430, distance: 169.0
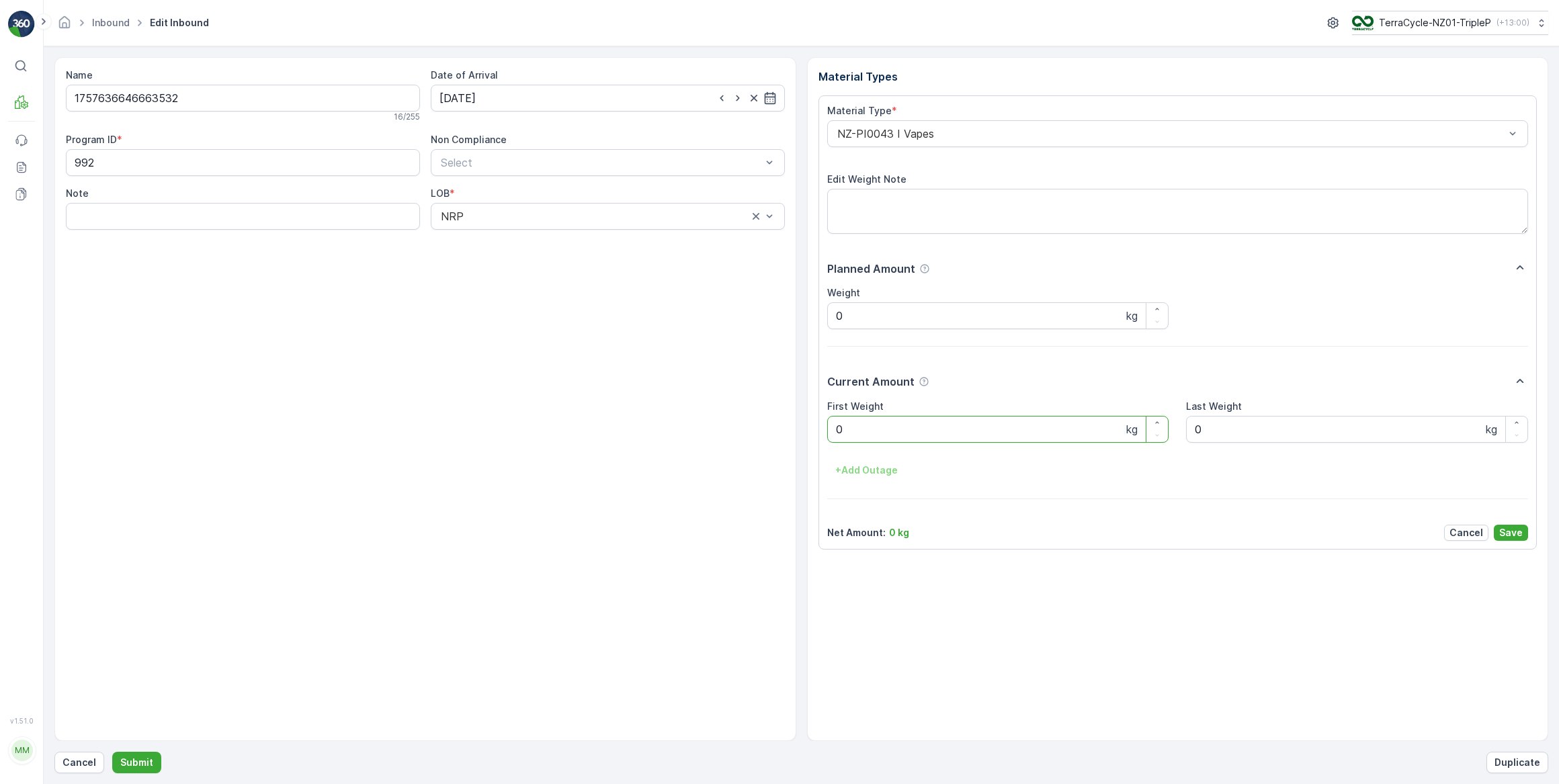
click at [846, 436] on Weight "0" at bounding box center [998, 429] width 342 height 27
click at [112, 752] on button "Submit" at bounding box center [136, 762] width 49 height 22
click at [524, 100] on input at bounding box center [608, 98] width 354 height 27
click at [481, 284] on div "29" at bounding box center [478, 290] width 22 height 22
type input "[DATE]"
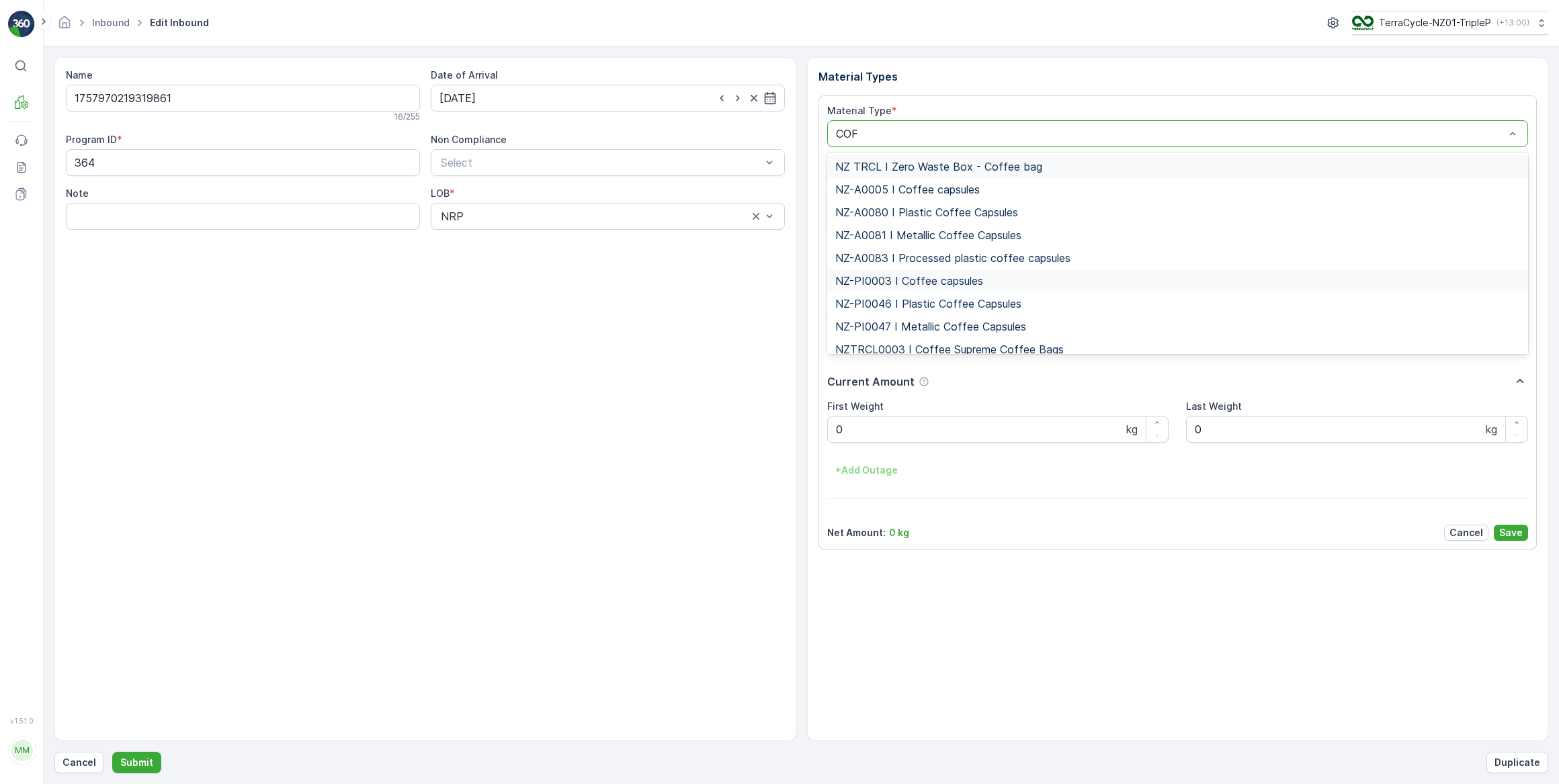
type input "COFF"
click at [945, 305] on span "NZ-PI0046 I Plastic Coffee Capsules" at bounding box center [928, 304] width 186 height 12
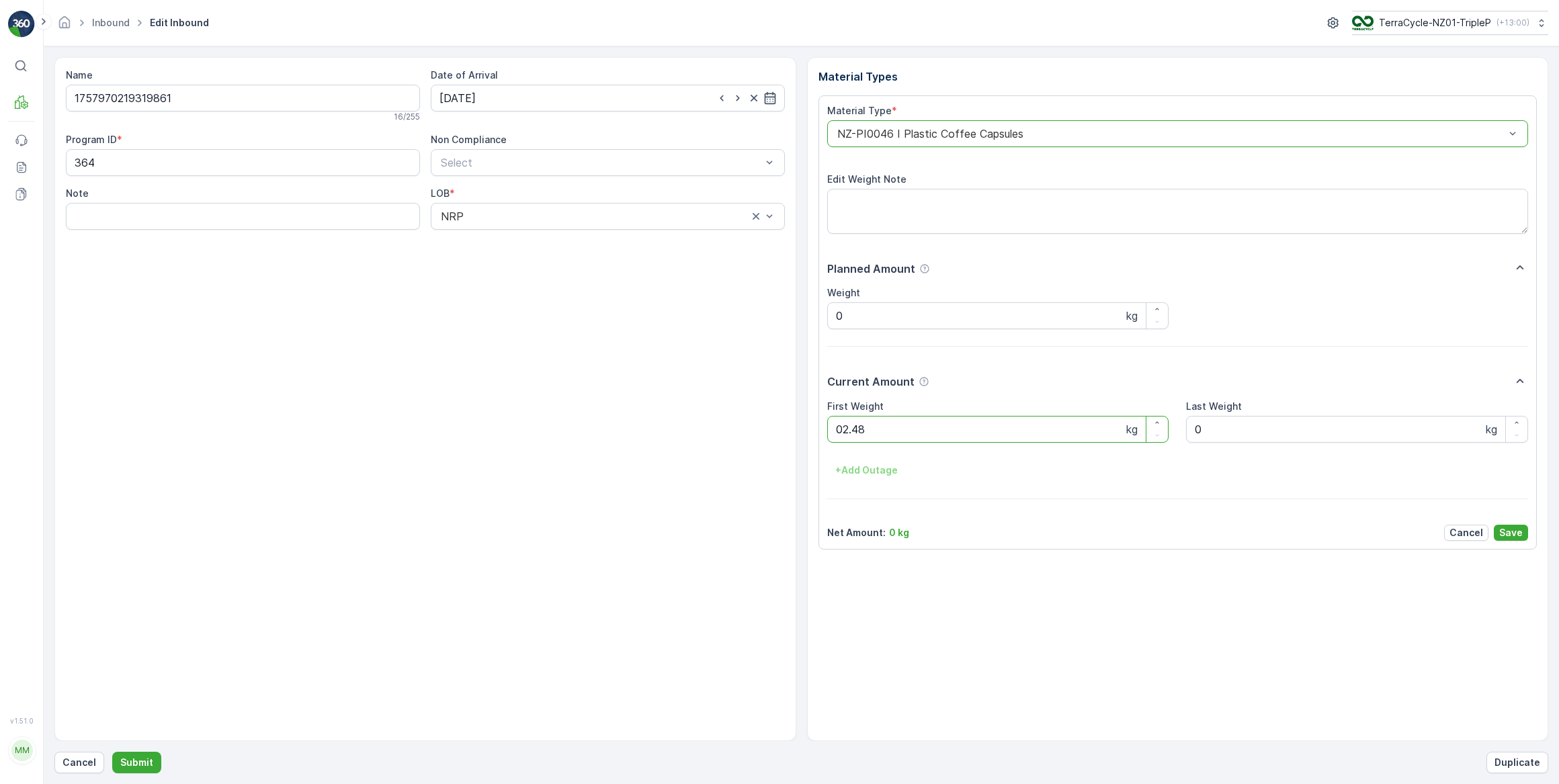
click at [112, 752] on button "Submit" at bounding box center [136, 762] width 49 height 22
click at [551, 94] on input at bounding box center [608, 98] width 354 height 27
drag, startPoint x: 474, startPoint y: 290, endPoint x: 474, endPoint y: 278, distance: 12.0
click at [474, 289] on div "29" at bounding box center [478, 290] width 22 height 22
type input "[DATE]"
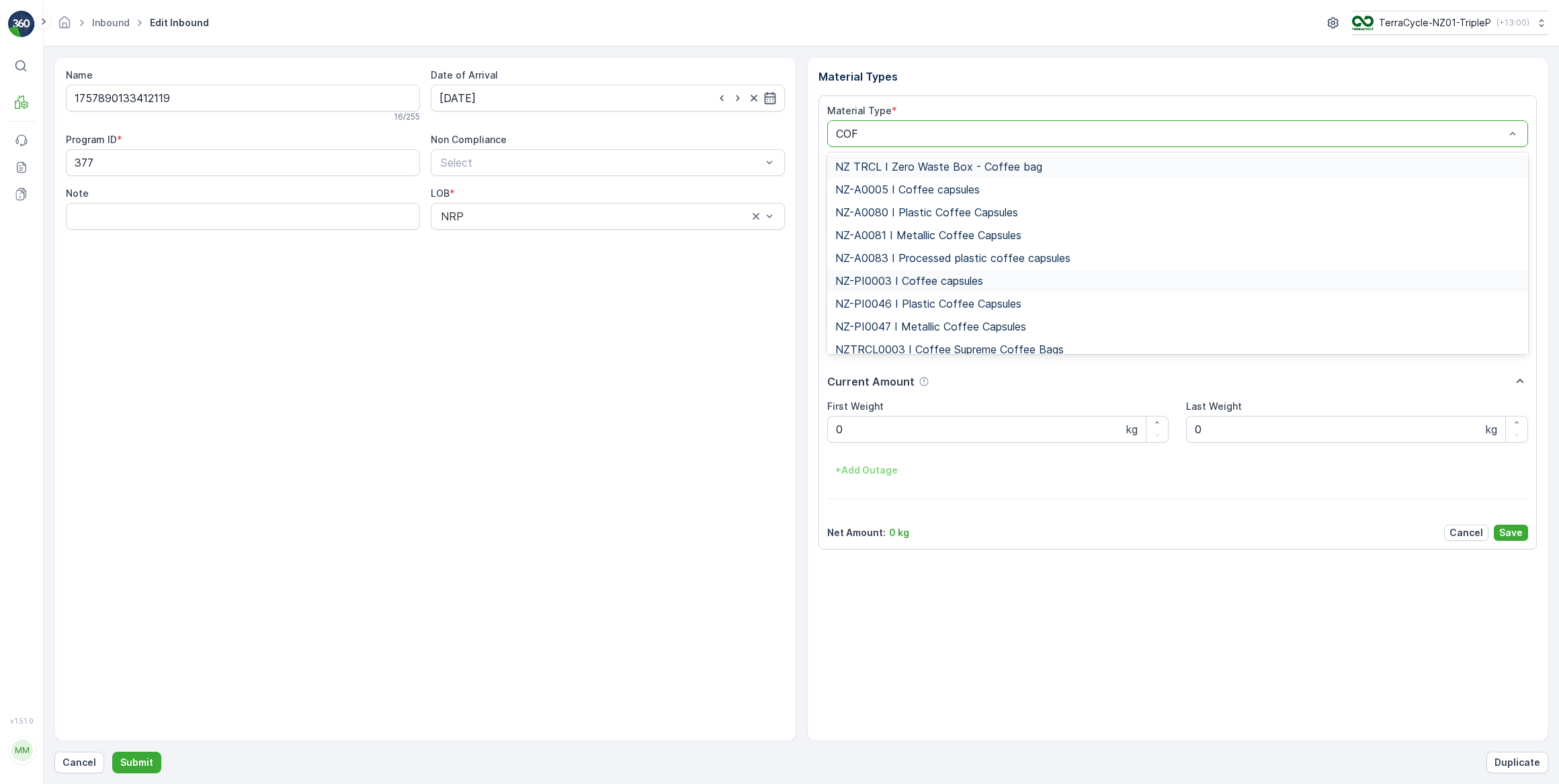
type input "COFF"
click at [985, 328] on span "NZ-PI0047 I Metallic Coffee Capsules" at bounding box center [930, 327] width 191 height 12
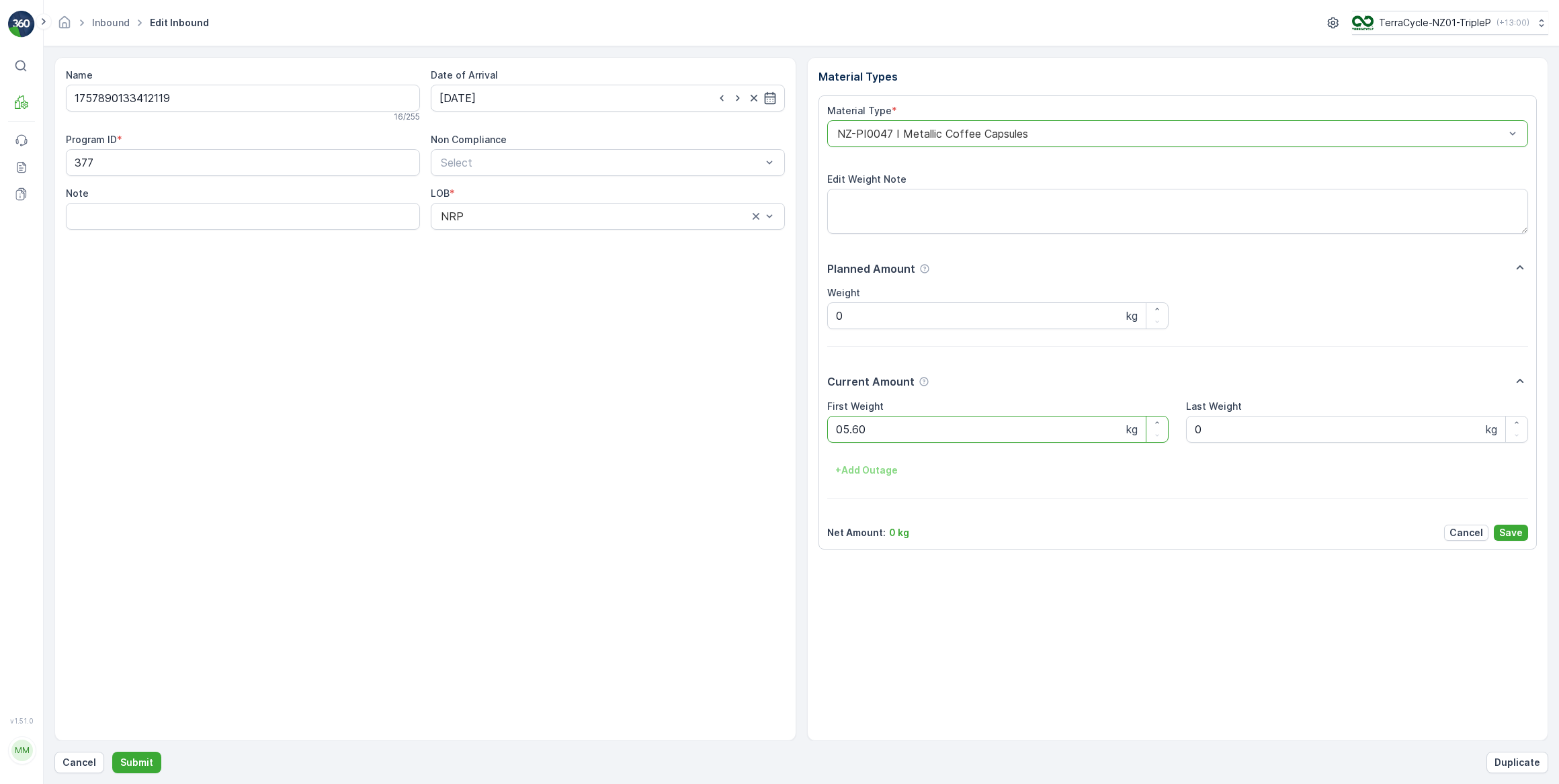
click at [112, 752] on button "Submit" at bounding box center [136, 762] width 49 height 22
click at [499, 101] on input at bounding box center [608, 98] width 354 height 27
click at [477, 291] on div "29" at bounding box center [478, 290] width 22 height 22
type input "[DATE]"
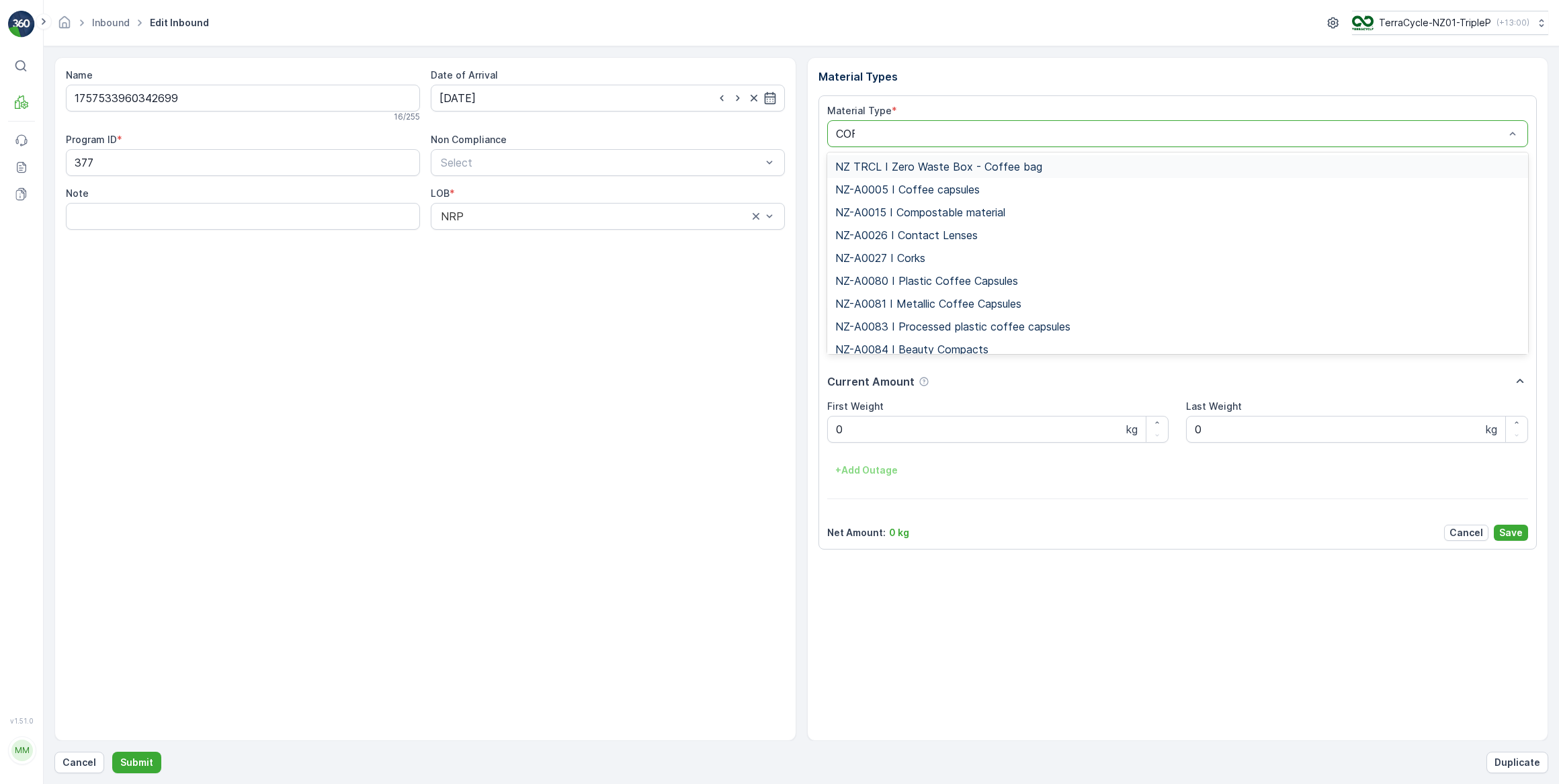
type input "COFF"
click at [931, 328] on span "NZ-PI0047 I Metallic Coffee Capsules" at bounding box center [930, 327] width 191 height 12
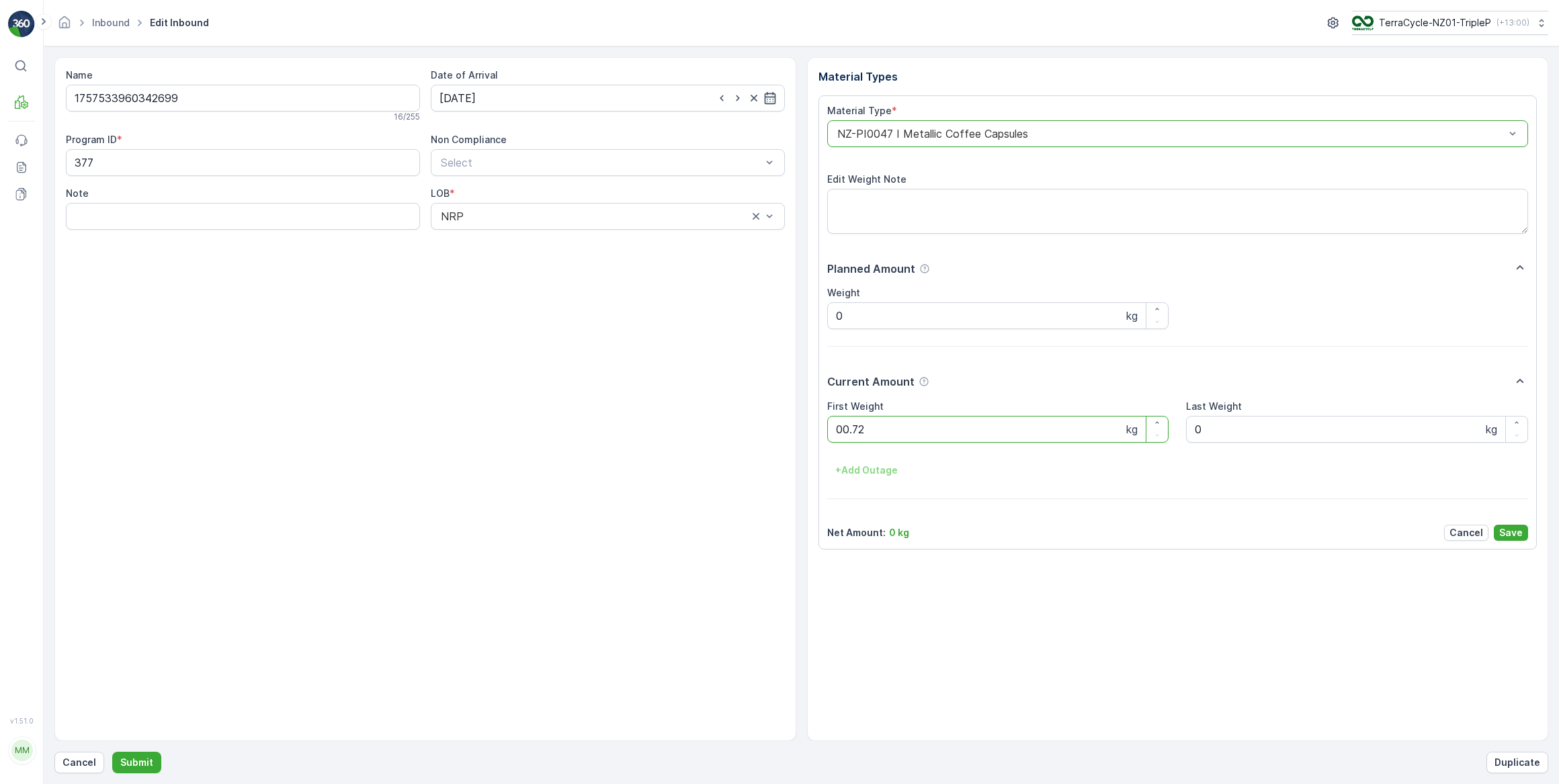
click at [112, 752] on button "Submit" at bounding box center [136, 762] width 49 height 22
click at [530, 103] on input at bounding box center [608, 98] width 354 height 27
drag, startPoint x: 480, startPoint y: 291, endPoint x: 480, endPoint y: 281, distance: 10.0
click at [480, 290] on div "29" at bounding box center [478, 290] width 22 height 22
type input "[DATE]"
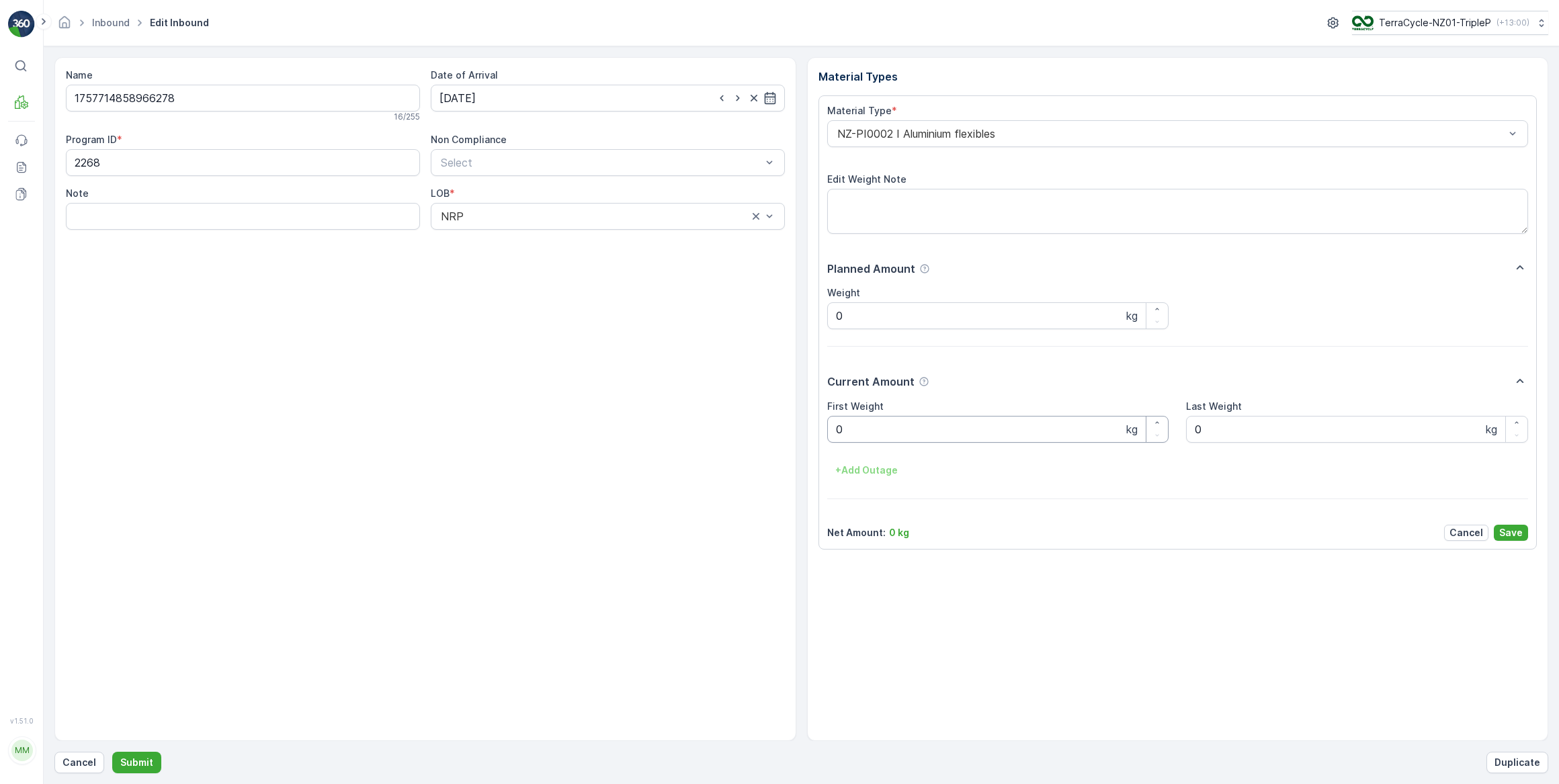
click at [925, 424] on Weight "0" at bounding box center [998, 429] width 342 height 27
click at [112, 752] on button "Submit" at bounding box center [136, 762] width 49 height 22
click at [560, 100] on input "[DATE]" at bounding box center [608, 98] width 354 height 27
click at [482, 289] on div "29" at bounding box center [478, 290] width 22 height 22
click at [482, 99] on input "[DATE]" at bounding box center [608, 98] width 354 height 27
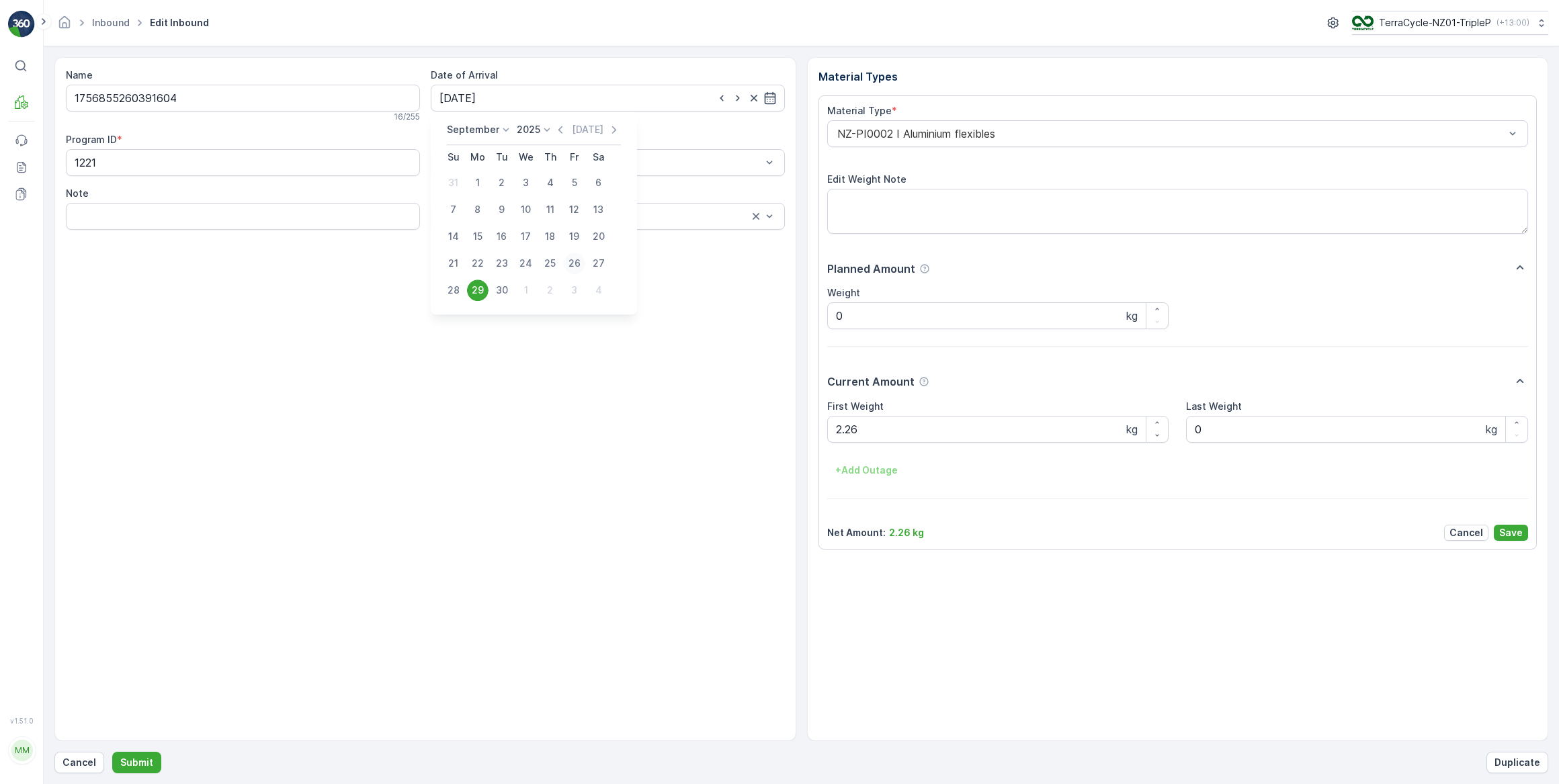
click at [576, 263] on div "26" at bounding box center [575, 263] width 22 height 22
type input "[DATE]"
click at [81, 758] on p "Cancel" at bounding box center [80, 762] width 34 height 14
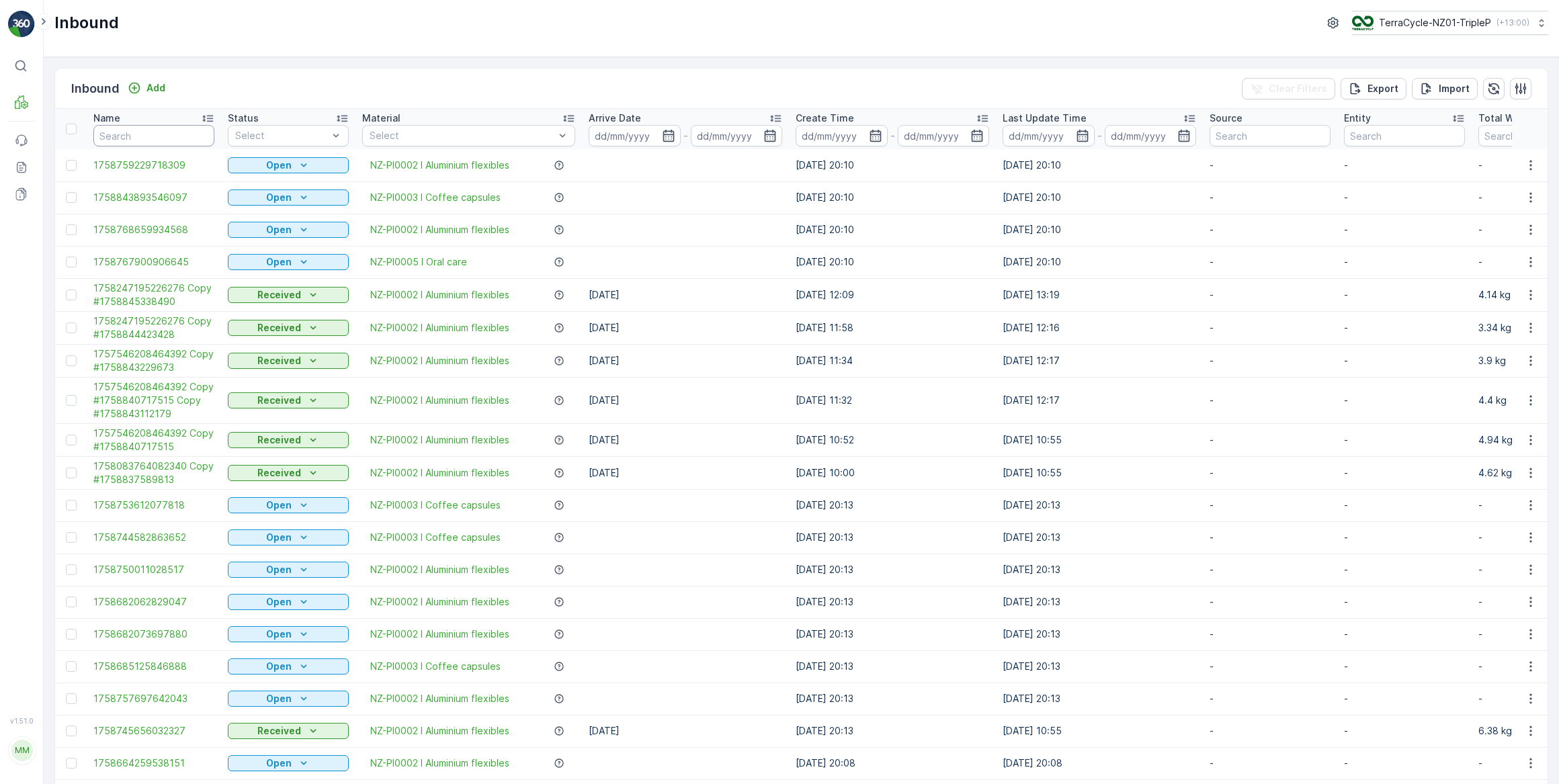
drag, startPoint x: 161, startPoint y: 138, endPoint x: 280, endPoint y: 54, distance: 145.7
click at [168, 134] on input "text" at bounding box center [153, 136] width 121 height 22
type input "391604"
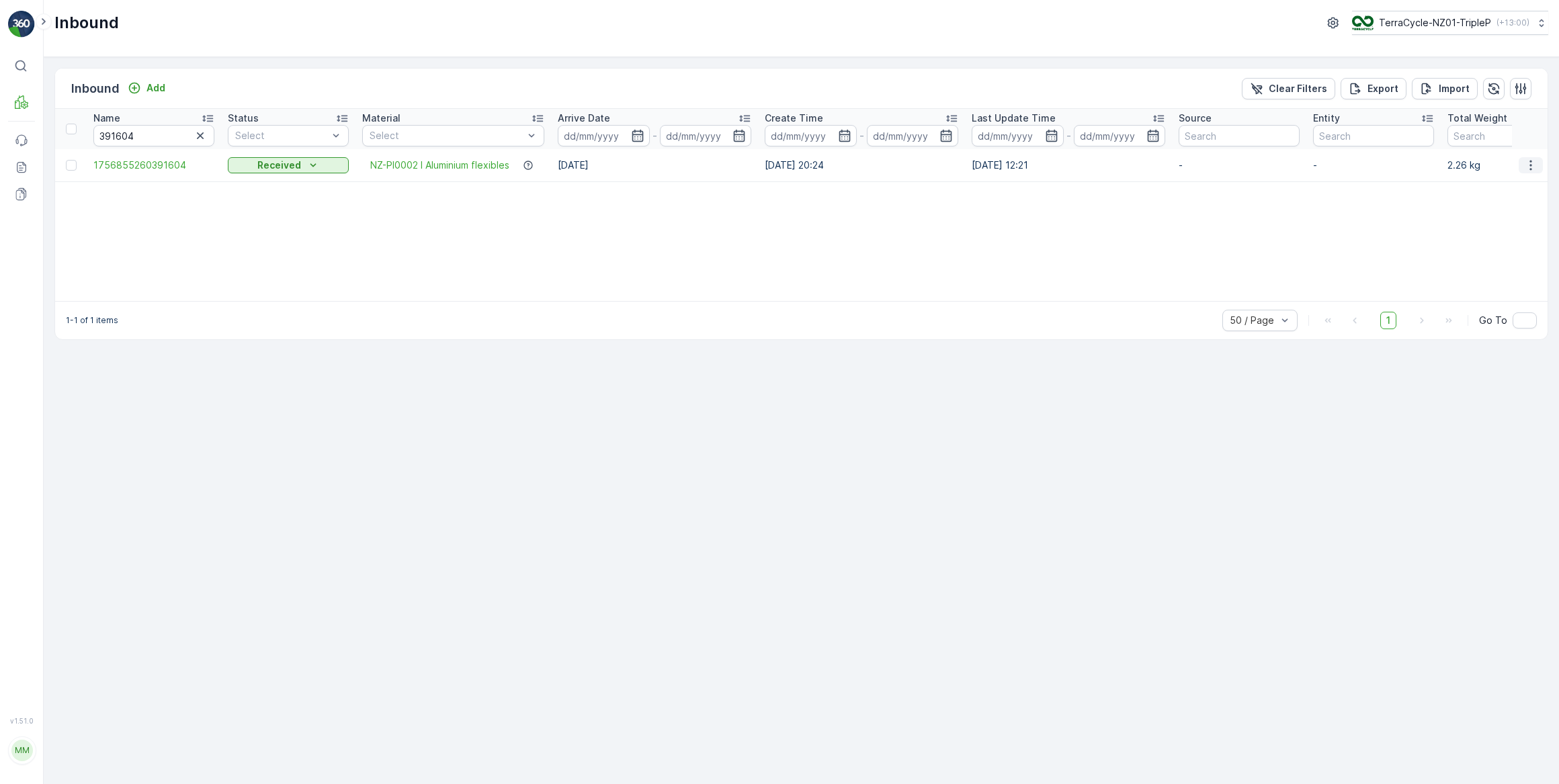
click at [1532, 162] on icon "button" at bounding box center [1531, 165] width 14 height 14
click at [1496, 223] on span "Duplicate Inbound" at bounding box center [1499, 222] width 82 height 14
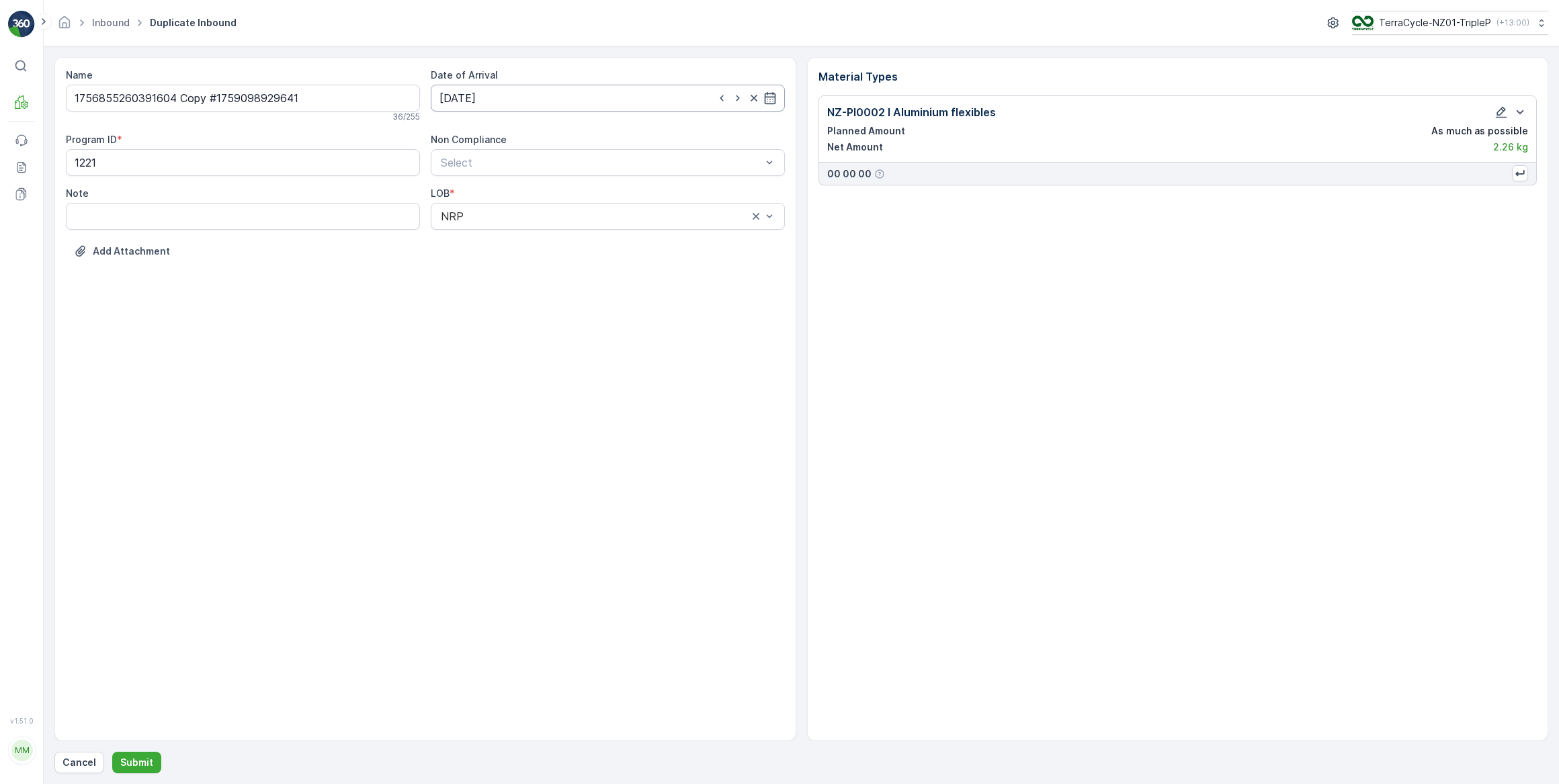
click at [523, 97] on input "[DATE]" at bounding box center [608, 98] width 354 height 27
click at [477, 285] on div "29" at bounding box center [478, 290] width 22 height 22
type input "[DATE]"
click at [1499, 115] on icon "button" at bounding box center [1501, 112] width 14 height 14
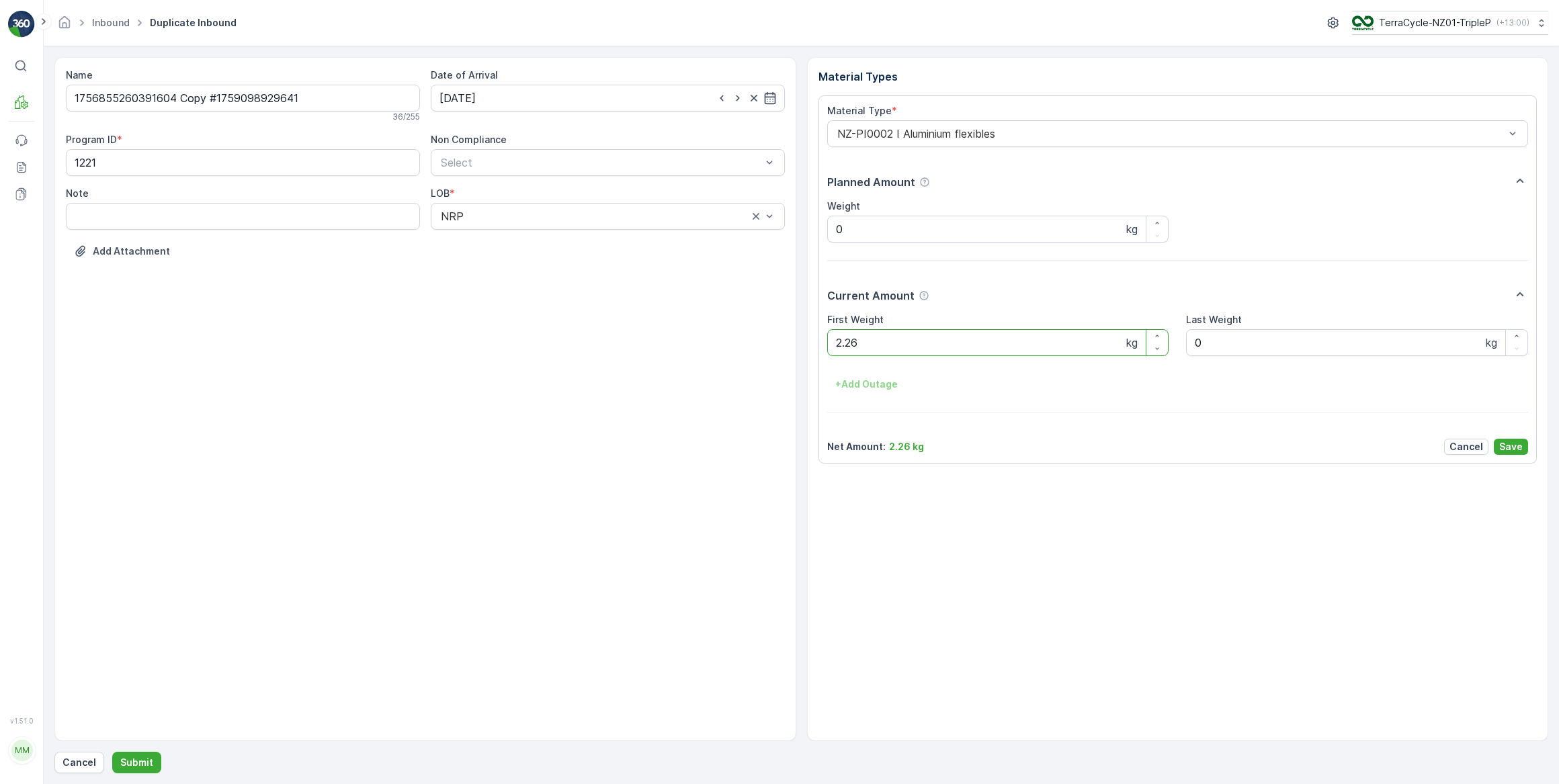
drag, startPoint x: 921, startPoint y: 349, endPoint x: 947, endPoint y: 326, distance: 34.7
click at [934, 341] on Weight "2.26" at bounding box center [998, 342] width 342 height 27
type Weight "2"
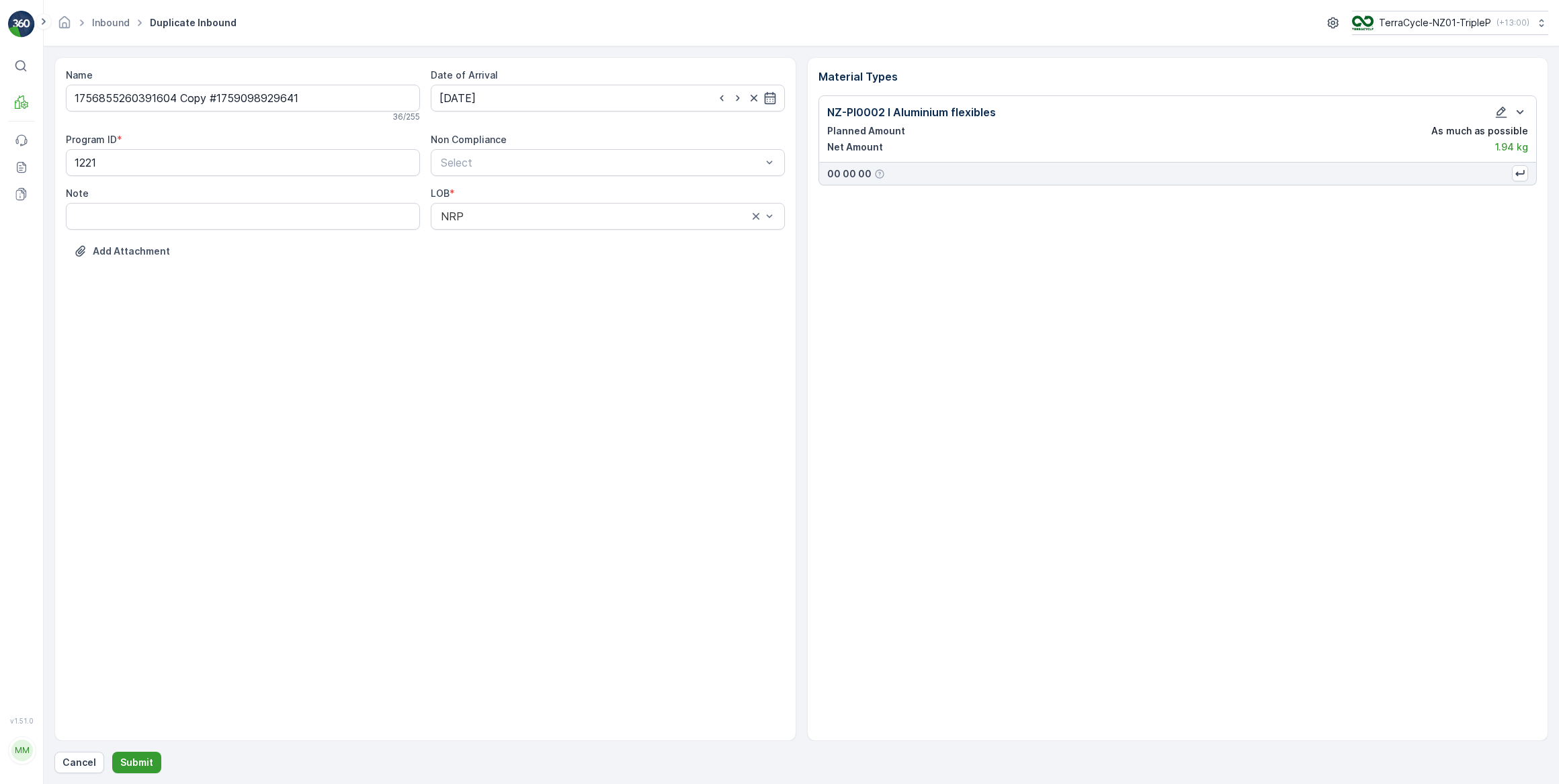
click at [138, 759] on p "Submit" at bounding box center [136, 762] width 33 height 14
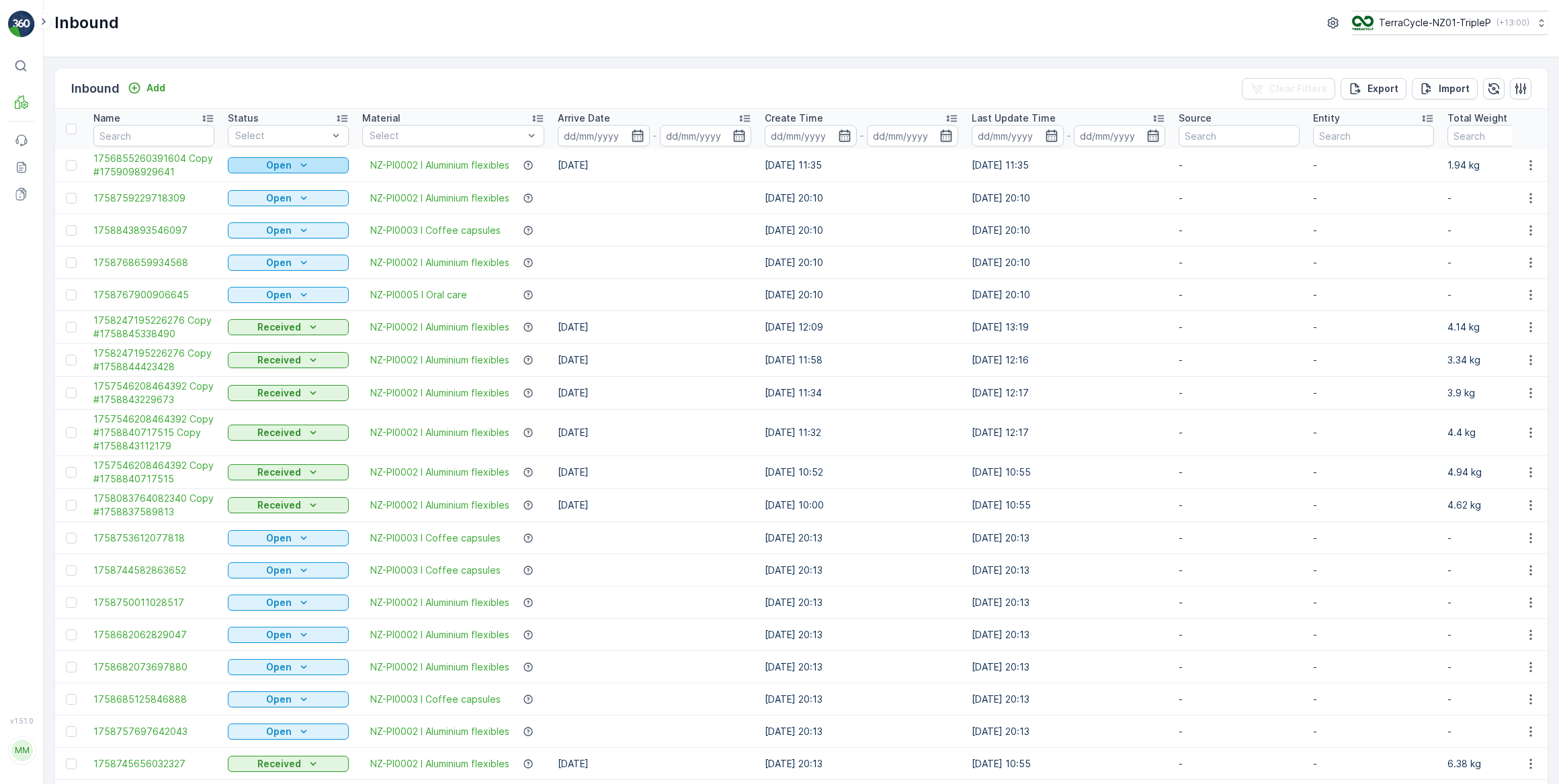
click at [306, 167] on icon "Open" at bounding box center [304, 165] width 14 height 14
click at [265, 203] on span "Scanned" at bounding box center [255, 203] width 40 height 14
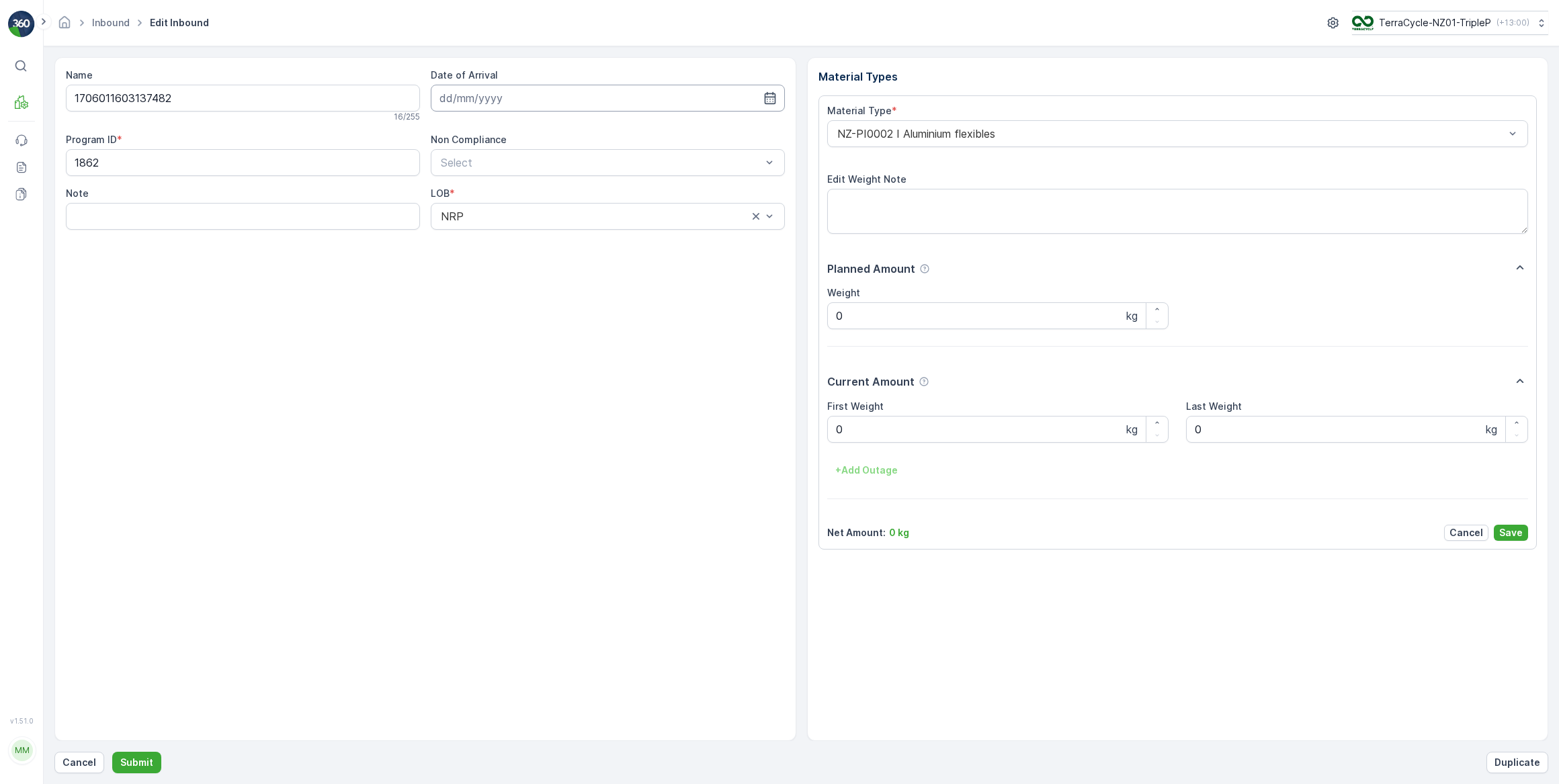
click at [486, 103] on input at bounding box center [608, 98] width 354 height 27
click at [480, 291] on div "29" at bounding box center [478, 290] width 22 height 22
type input "[DATE]"
click at [850, 432] on Weight "0" at bounding box center [998, 429] width 342 height 27
click at [112, 752] on button "Submit" at bounding box center [136, 762] width 49 height 22
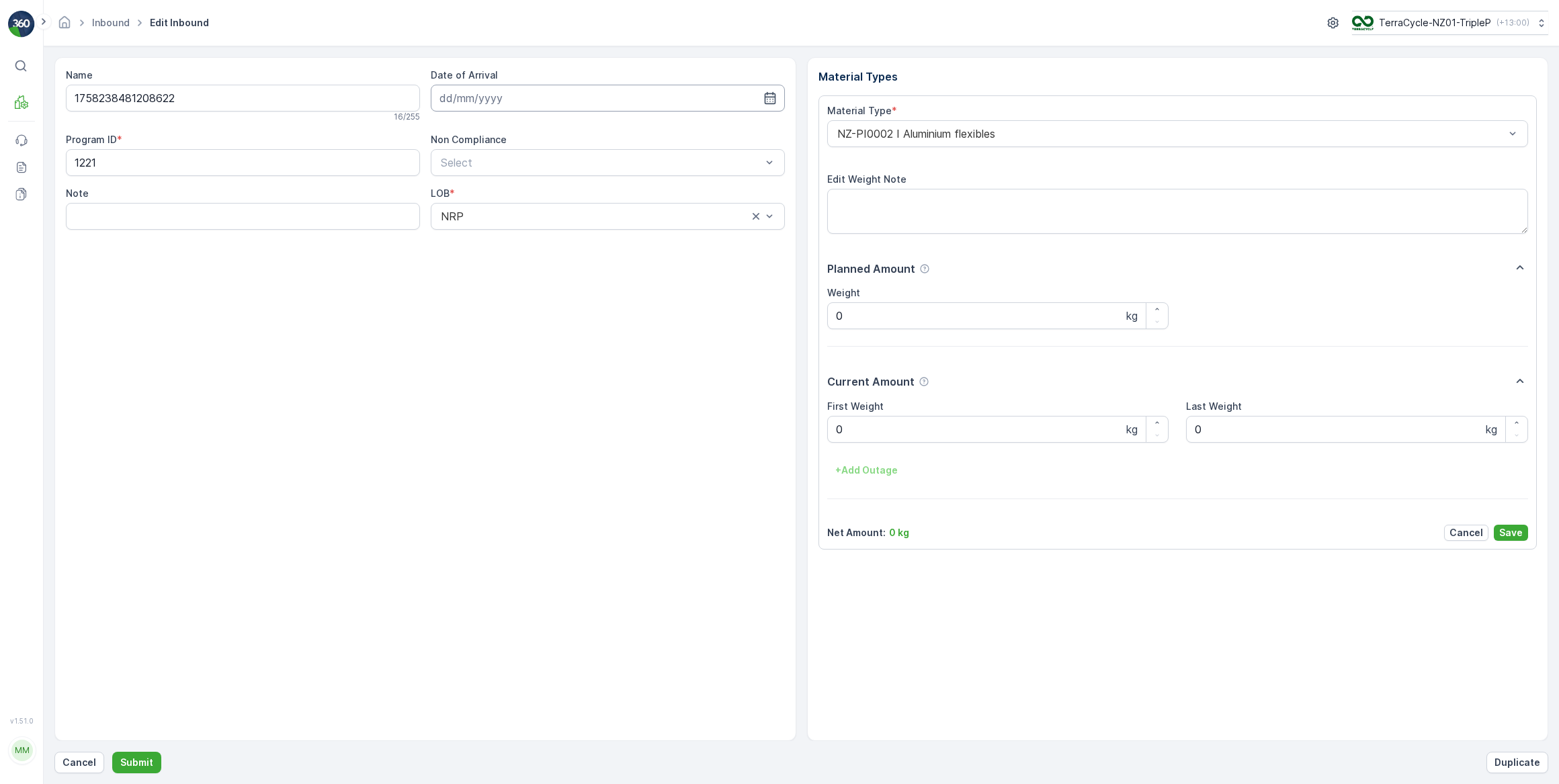
click at [519, 99] on input at bounding box center [608, 98] width 354 height 27
click at [474, 293] on div "29" at bounding box center [478, 290] width 22 height 22
type input "[DATE]"
click at [879, 438] on Weight "0" at bounding box center [998, 429] width 342 height 27
click at [112, 752] on button "Submit" at bounding box center [136, 762] width 49 height 22
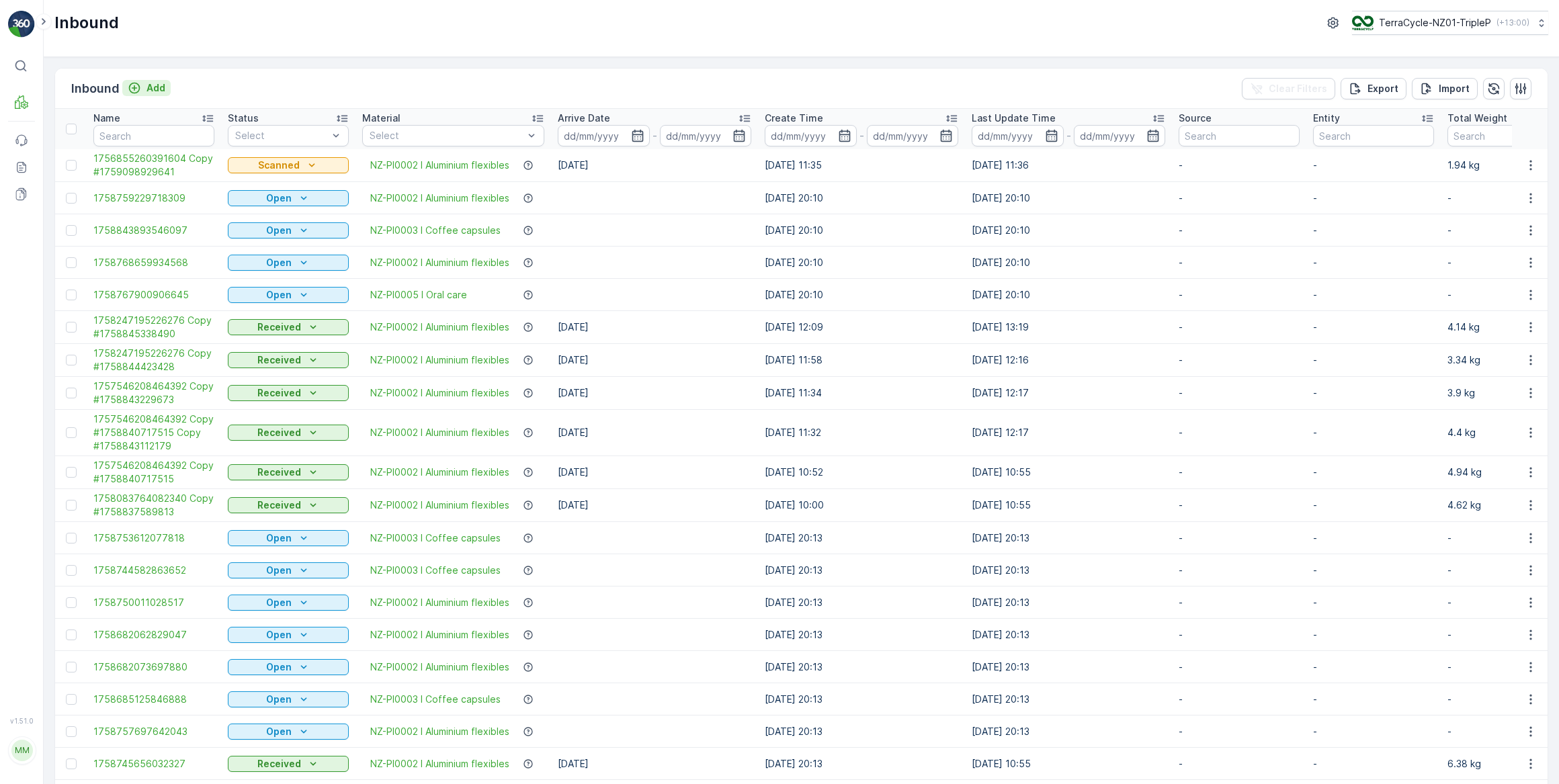
click at [162, 89] on p "Add" at bounding box center [156, 88] width 19 height 14
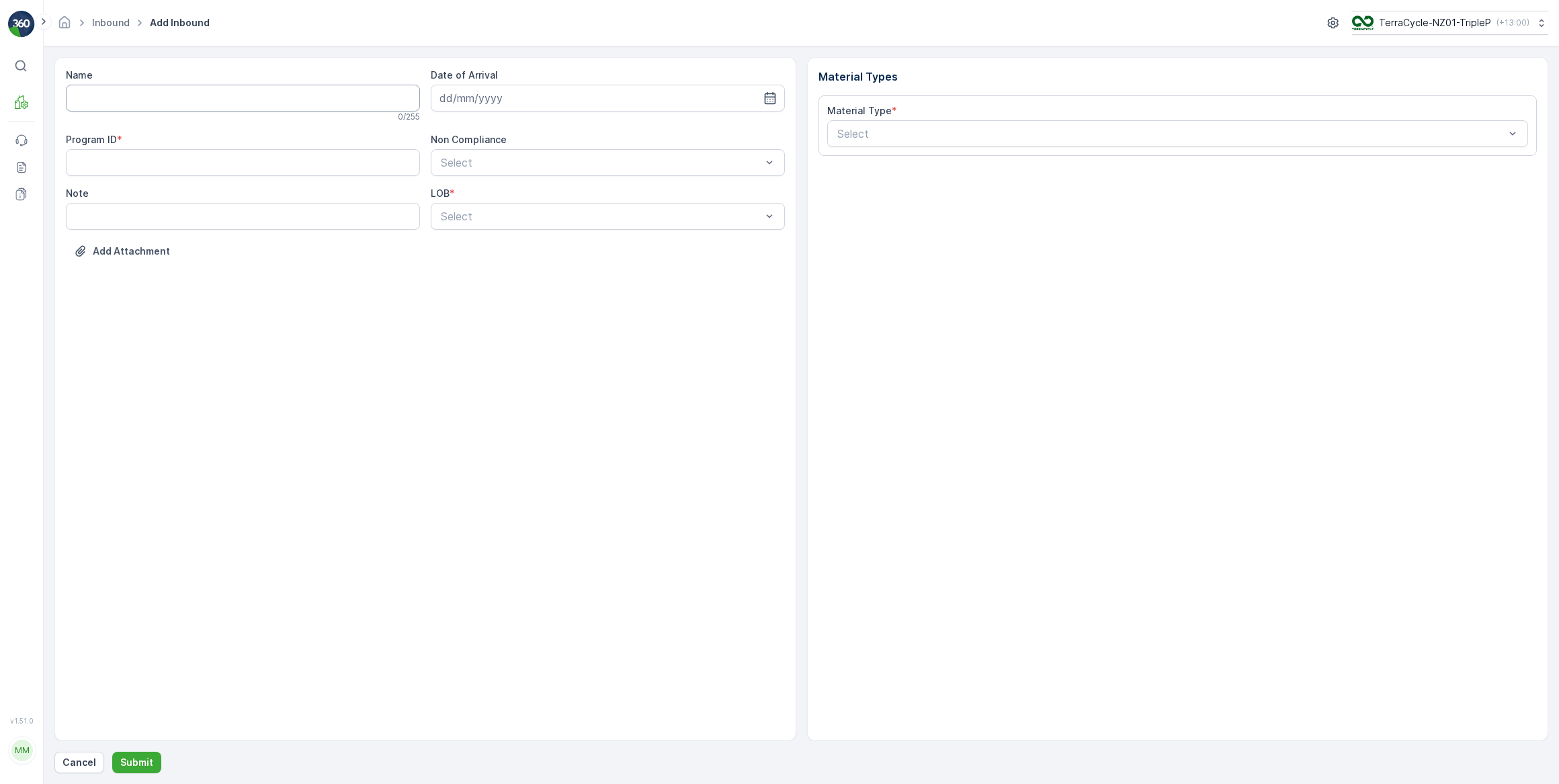
click at [76, 99] on input "Name" at bounding box center [242, 98] width 354 height 27
type input "m"
type input "Mind Kits Ltd [PERSON_NAME] 2/37 Anvil"
drag, startPoint x: 241, startPoint y: 95, endPoint x: 251, endPoint y: 88, distance: 12.2
click at [242, 95] on input "Name" at bounding box center [242, 98] width 354 height 27
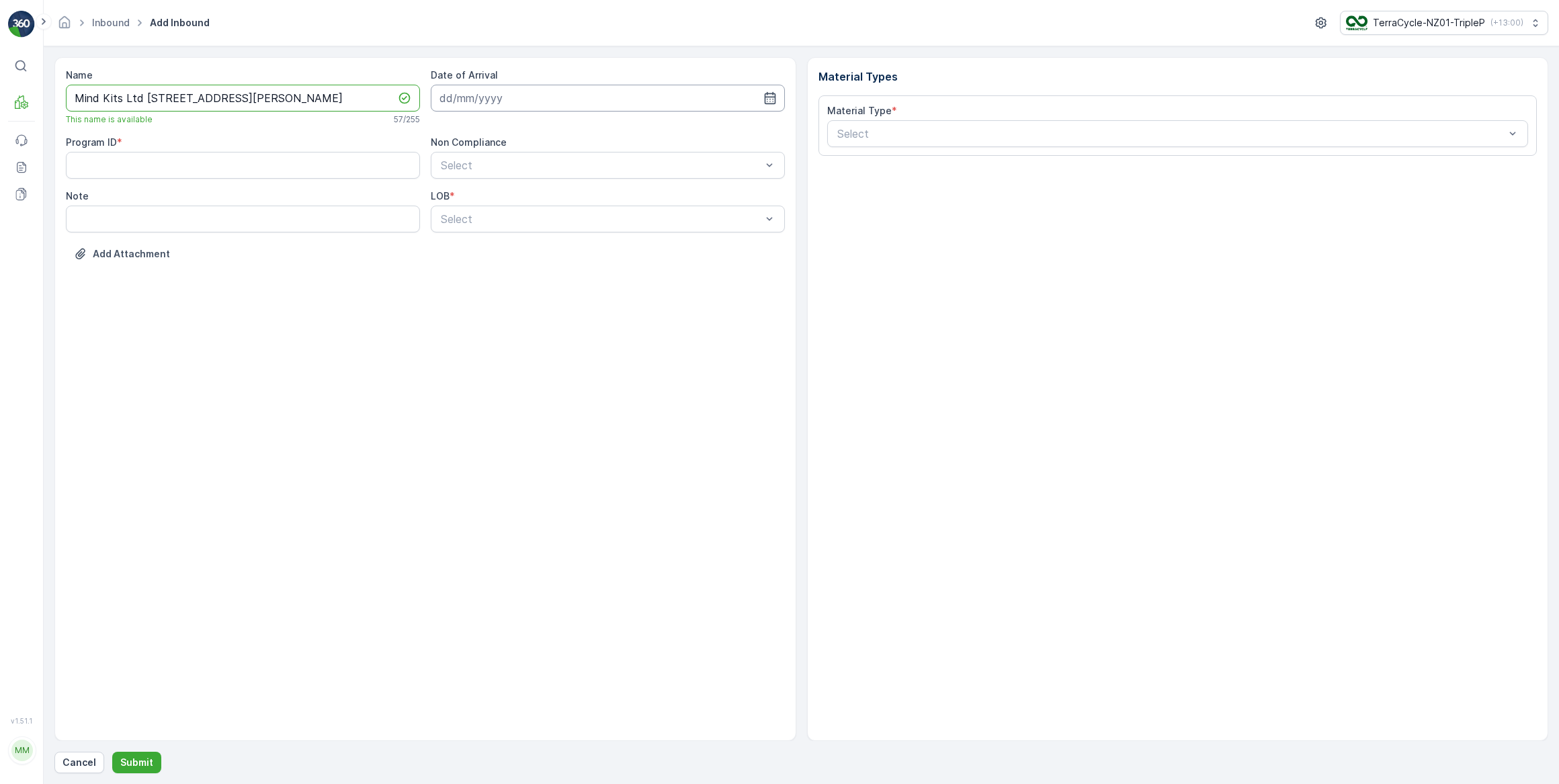
type input "Mind Kits Ltd [STREET_ADDRESS][PERSON_NAME]"
click at [512, 97] on input at bounding box center [608, 98] width 354 height 27
click at [478, 288] on div "29" at bounding box center [478, 290] width 22 height 22
type input "[DATE]"
click at [222, 167] on ID "Program ID" at bounding box center [242, 165] width 354 height 27
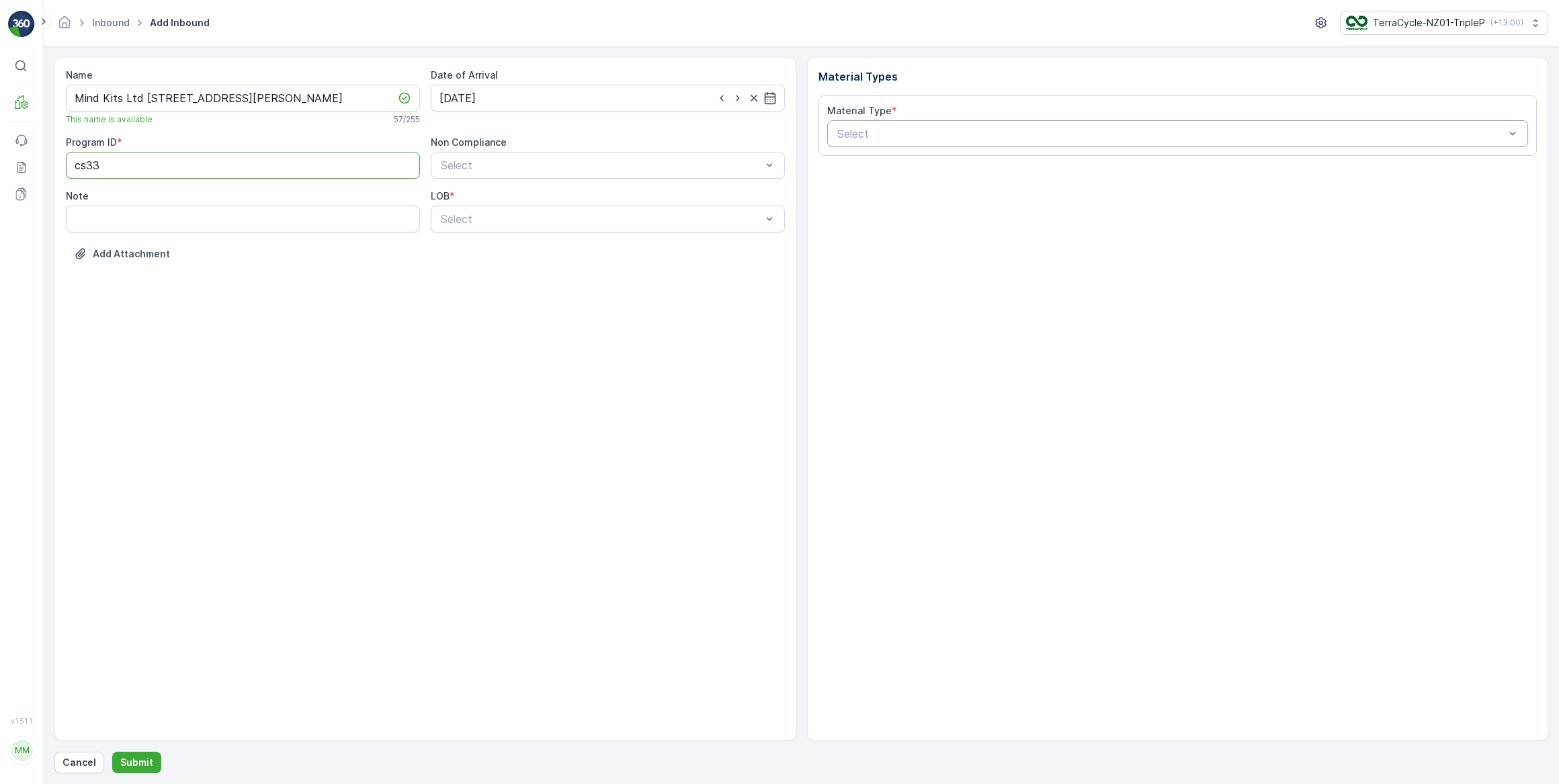
type ID "cs33"
type input "mixed"
click at [922, 170] on span "NZ-PI0036 I Mixed Plastic" at bounding box center [902, 167] width 134 height 12
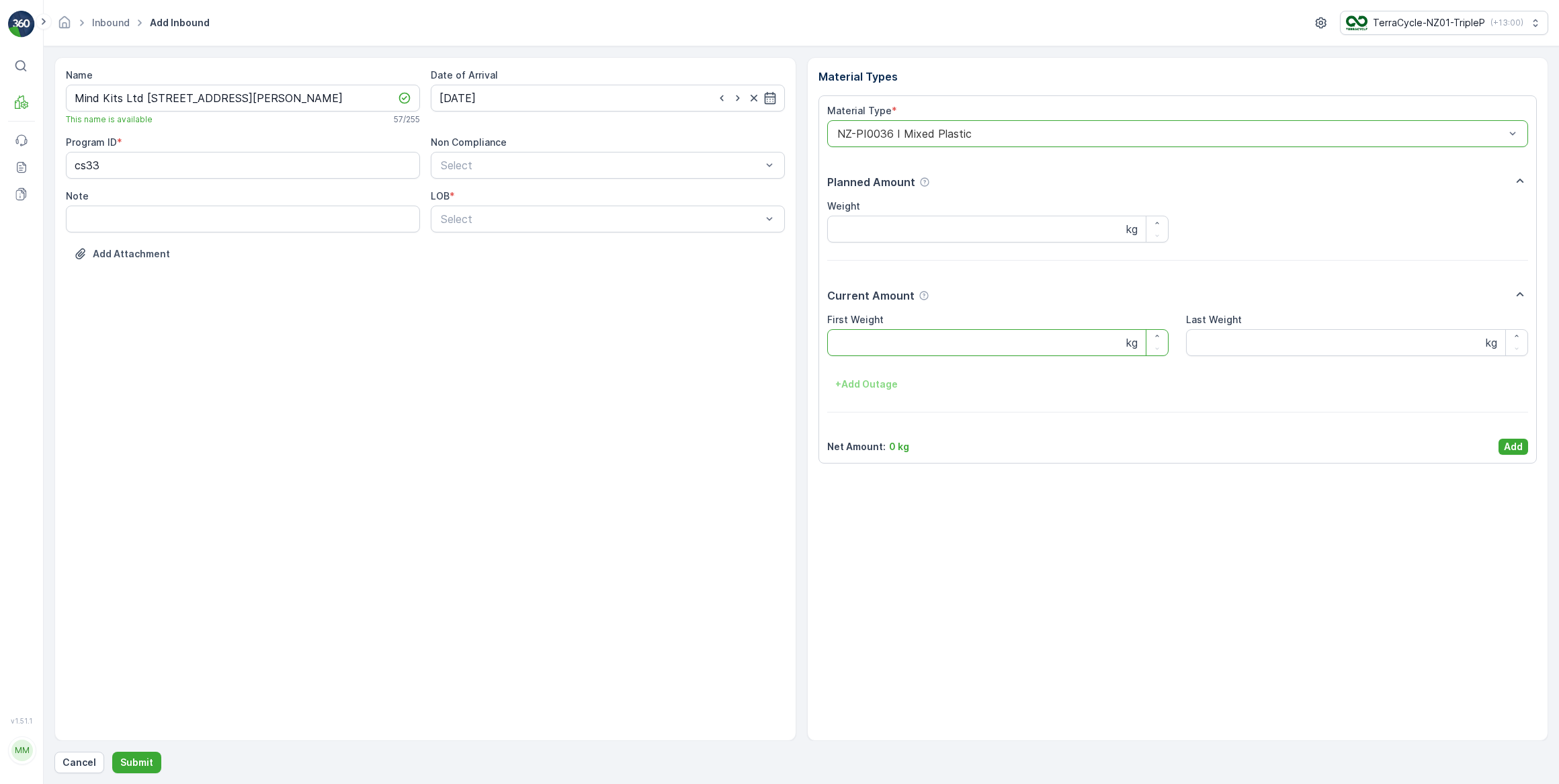
click at [911, 337] on Weight "First Weight" at bounding box center [998, 342] width 342 height 27
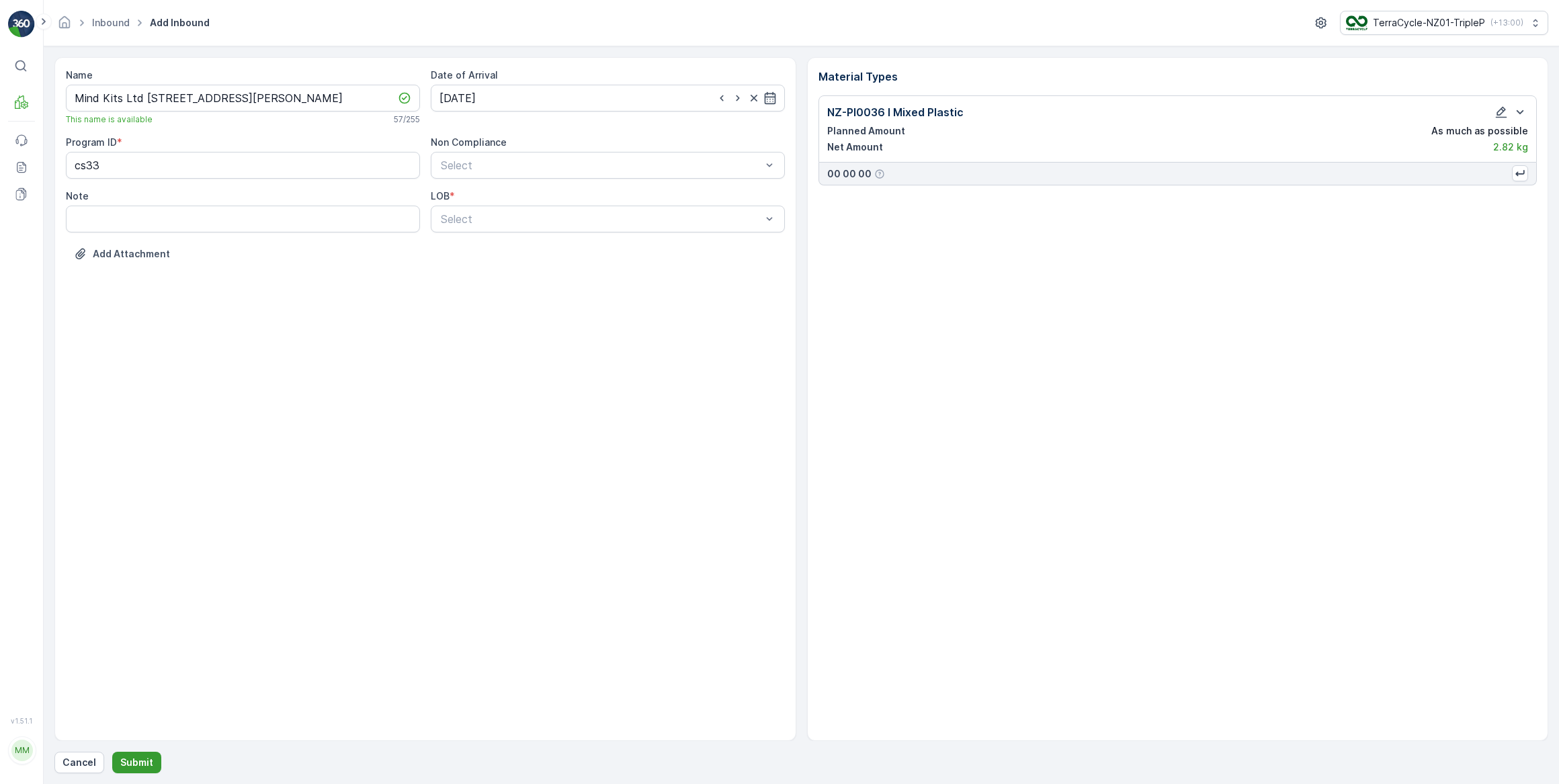
click at [134, 759] on p "Submit" at bounding box center [136, 762] width 33 height 14
click at [455, 251] on span "NRP" at bounding box center [451, 252] width 23 height 12
click at [134, 758] on p "Submit" at bounding box center [136, 762] width 33 height 14
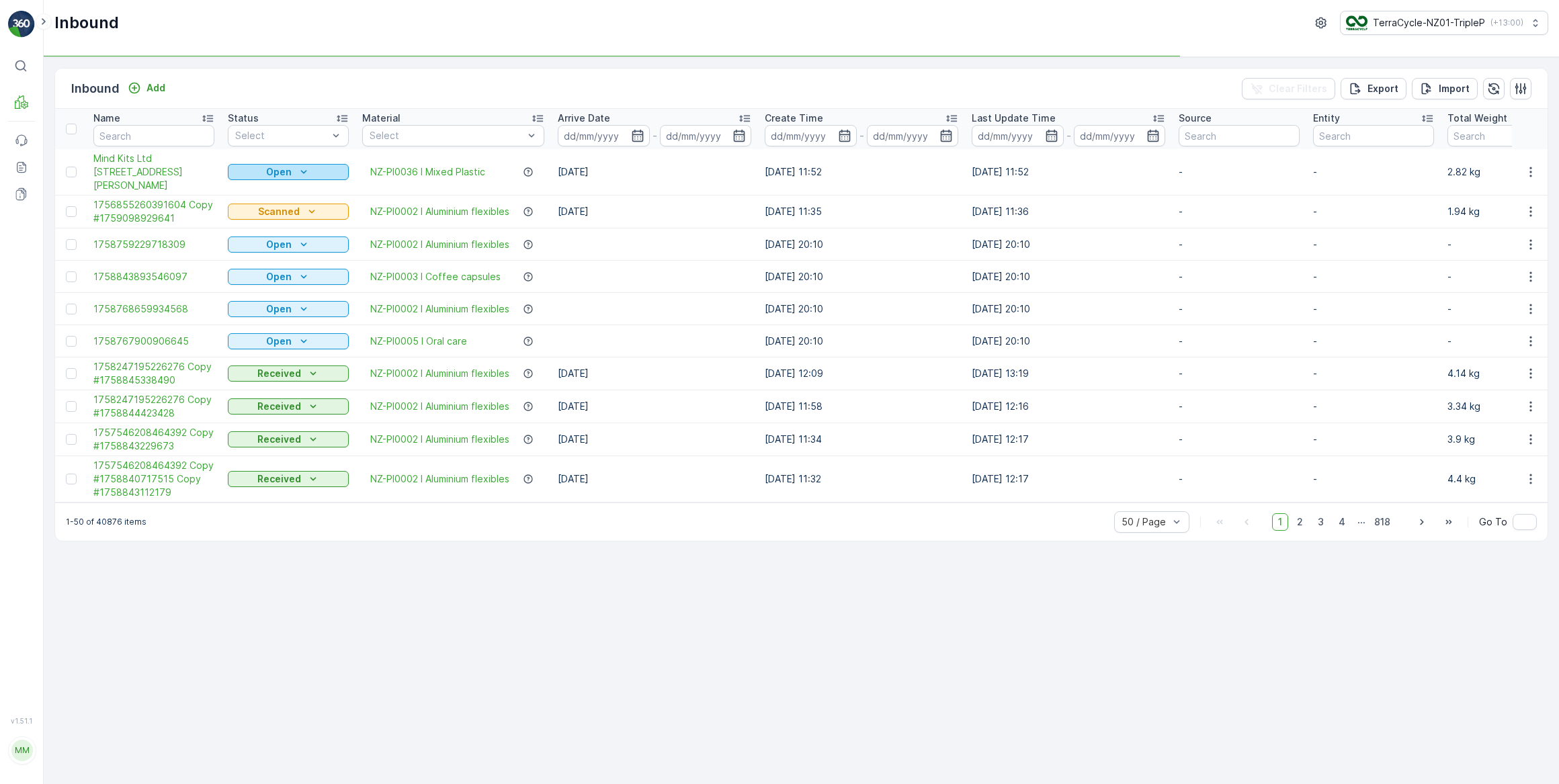
click at [311, 171] on div "Open" at bounding box center [288, 172] width 110 height 14
click at [265, 209] on span "Scanned" at bounding box center [255, 210] width 40 height 14
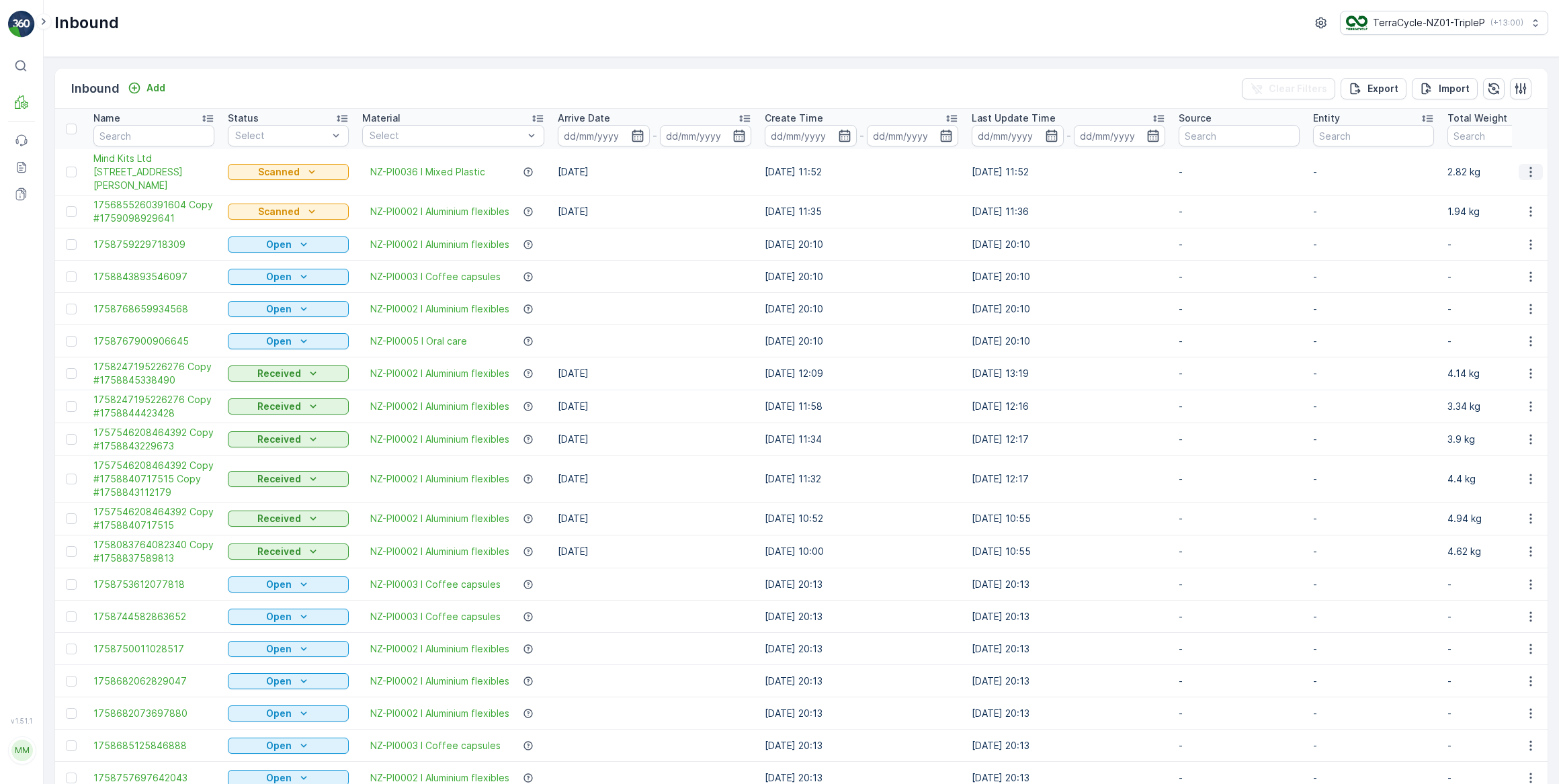
click at [1525, 174] on icon "button" at bounding box center [1531, 172] width 14 height 14
click at [1477, 267] on span "Print QR" at bounding box center [1477, 267] width 37 height 14
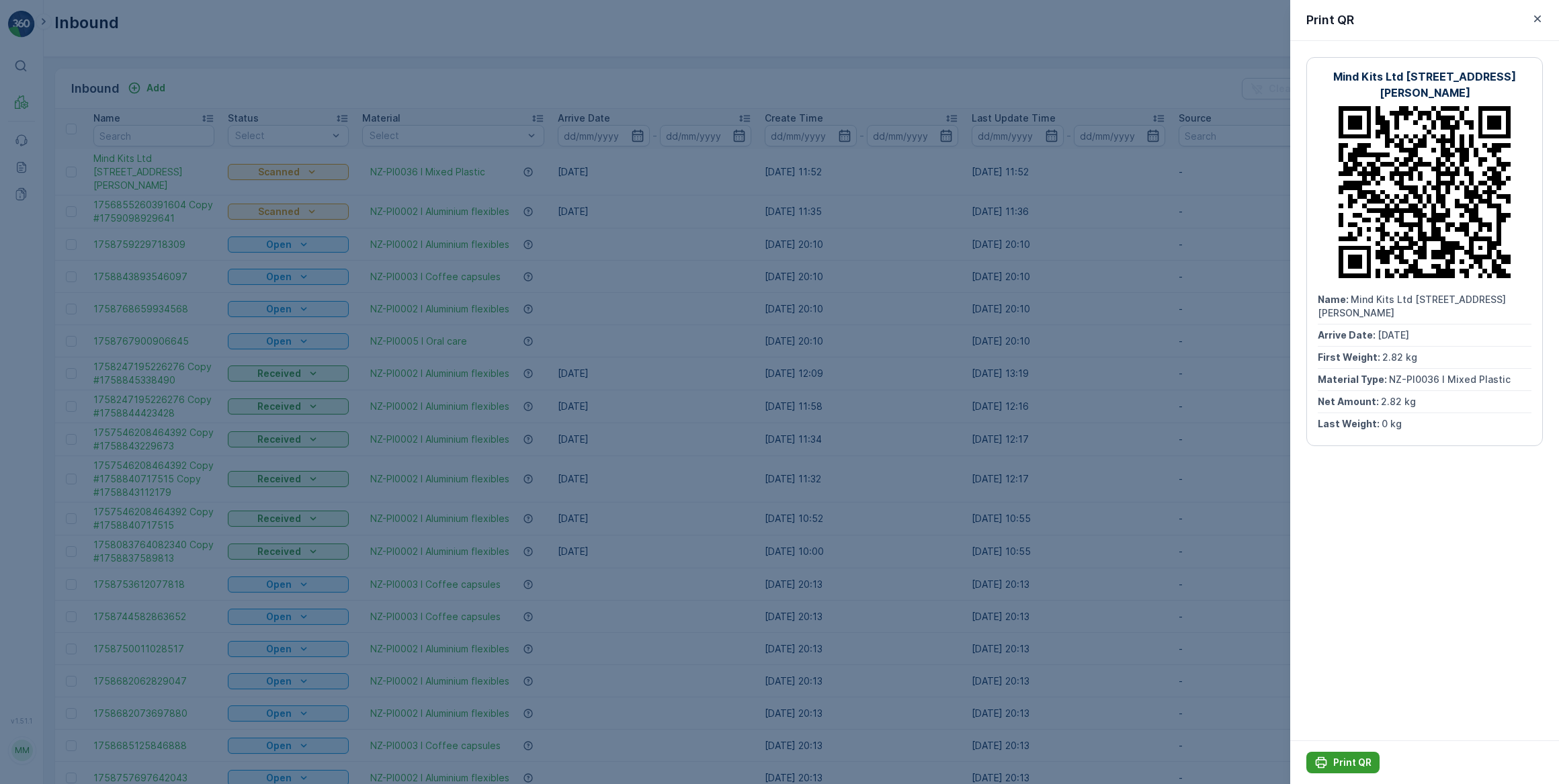
click at [1347, 762] on p "Print QR" at bounding box center [1352, 762] width 39 height 14
click at [1539, 18] on icon "button" at bounding box center [1537, 19] width 14 height 14
